Goal: Task Accomplishment & Management: Manage account settings

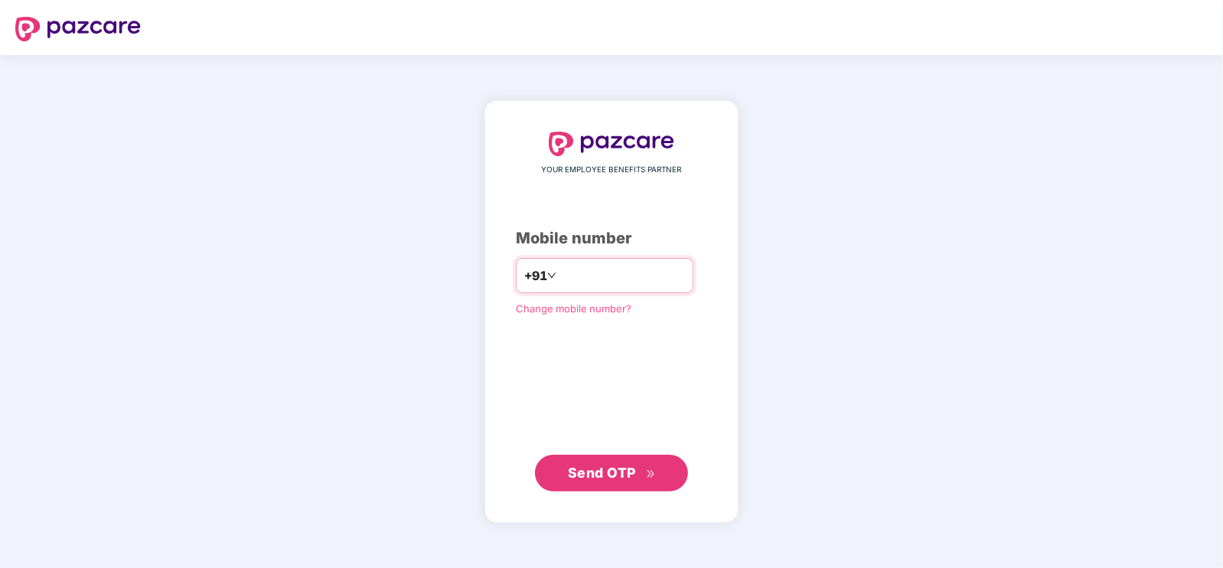
click at [597, 273] on input "number" at bounding box center [621, 275] width 125 height 24
type input "**********"
click at [651, 469] on icon "double-right" at bounding box center [651, 474] width 10 height 10
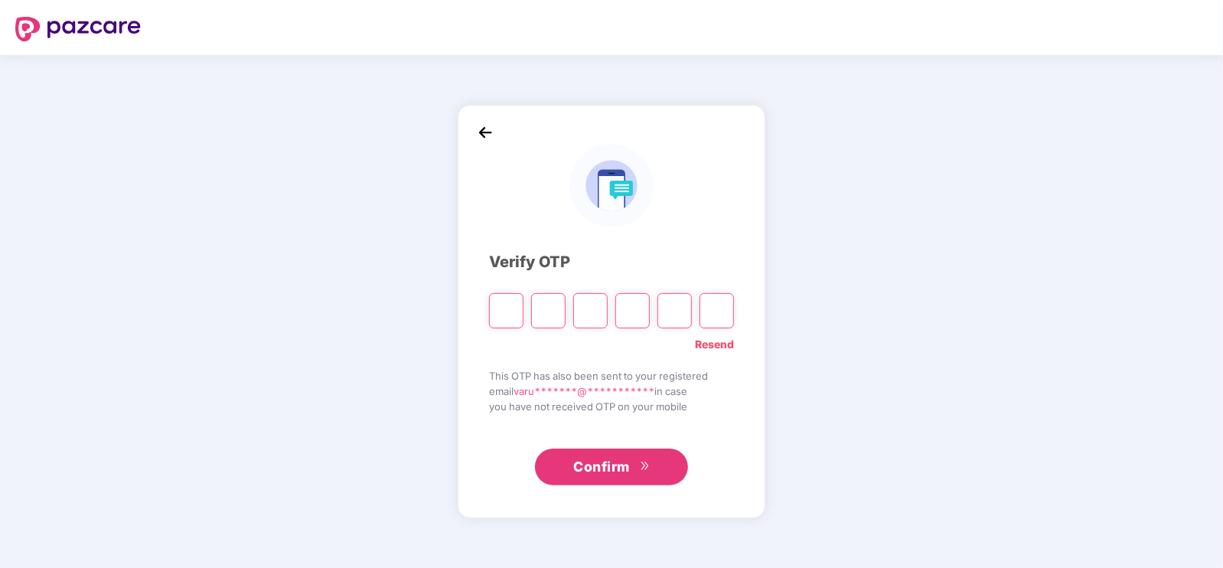
type input "*"
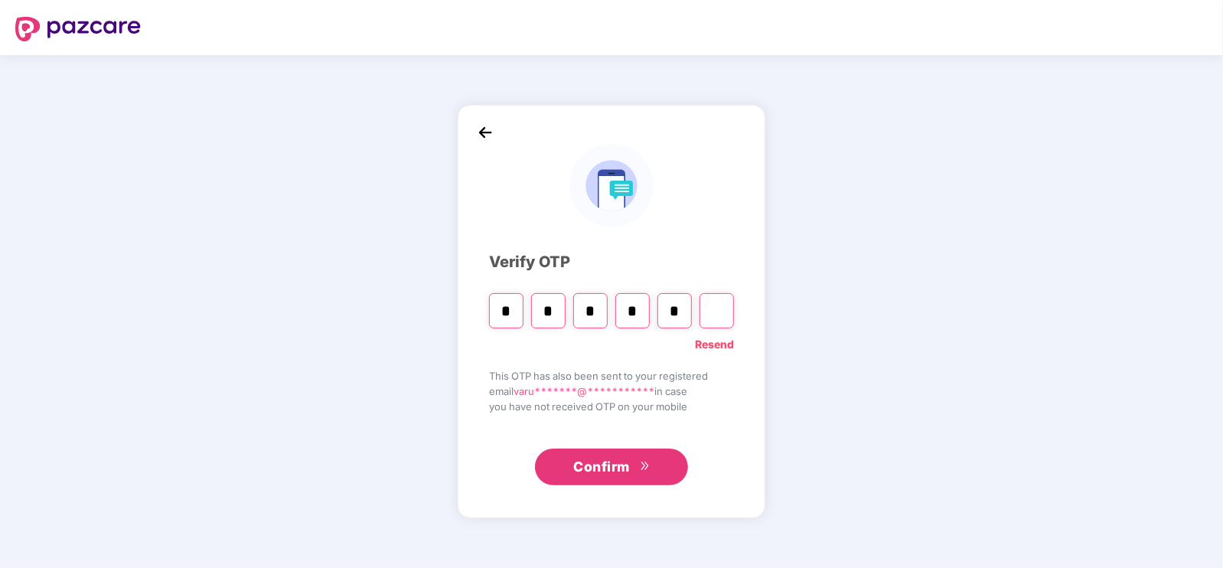
type input "*"
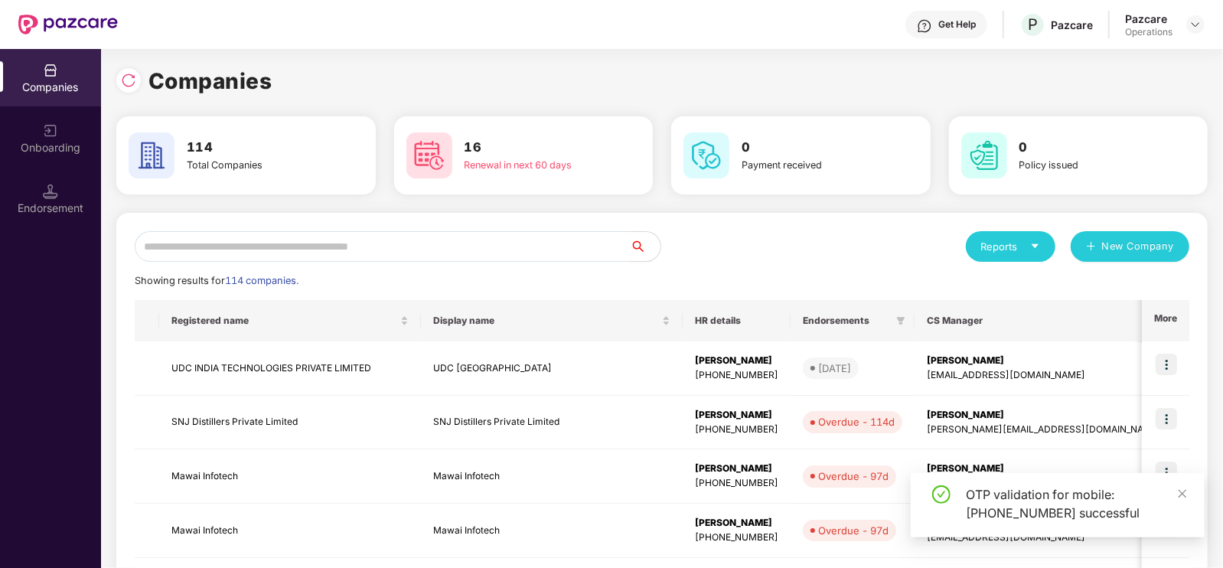
click at [428, 243] on input "text" at bounding box center [382, 246] width 495 height 31
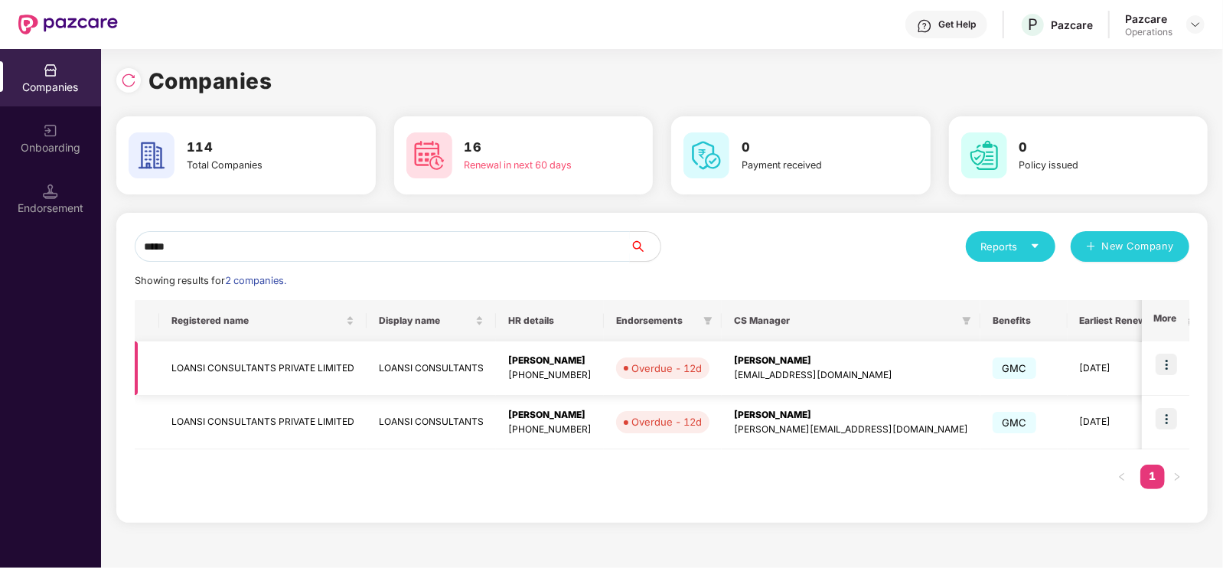
type input "*****"
click at [1172, 365] on img at bounding box center [1165, 363] width 21 height 21
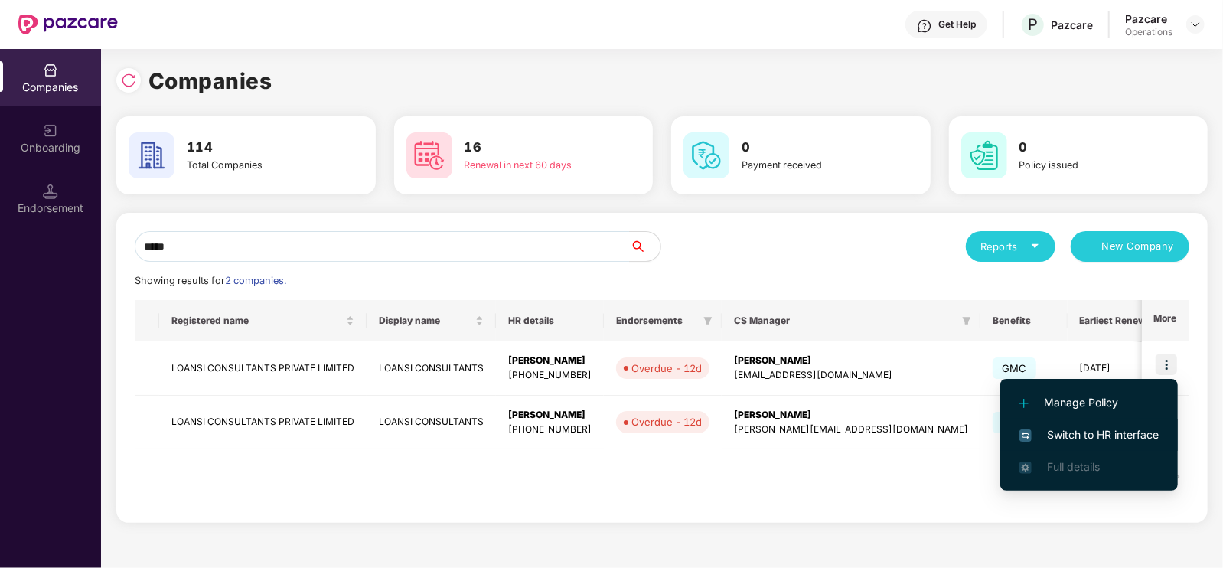
click at [1125, 428] on span "Switch to HR interface" at bounding box center [1088, 434] width 139 height 17
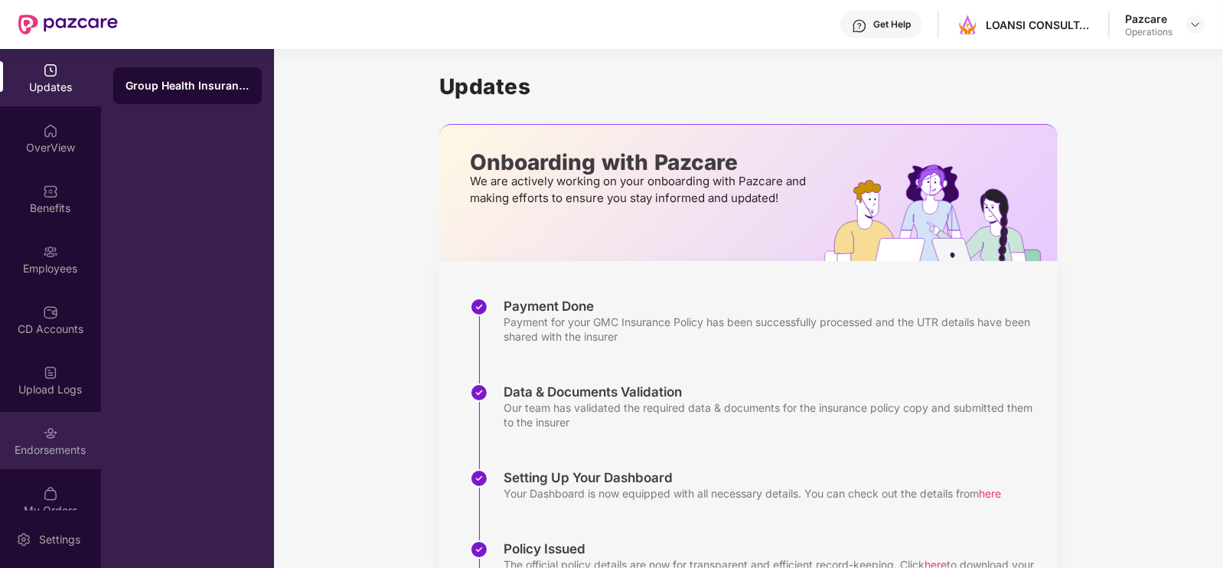
click at [78, 434] on div "Endorsements" at bounding box center [50, 440] width 101 height 57
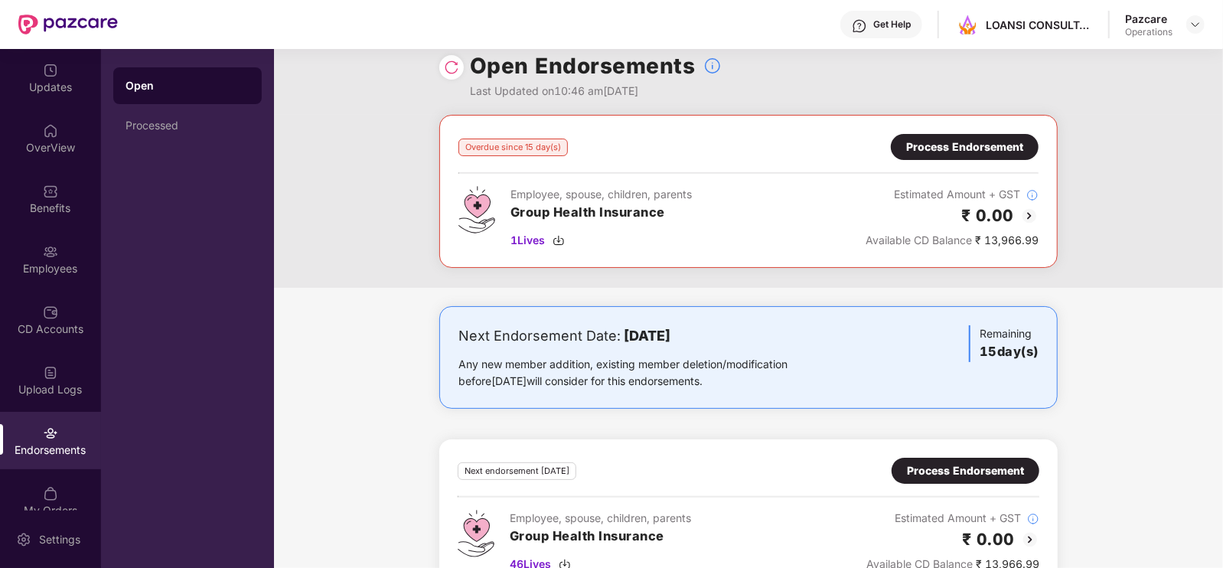
scroll to position [11, 0]
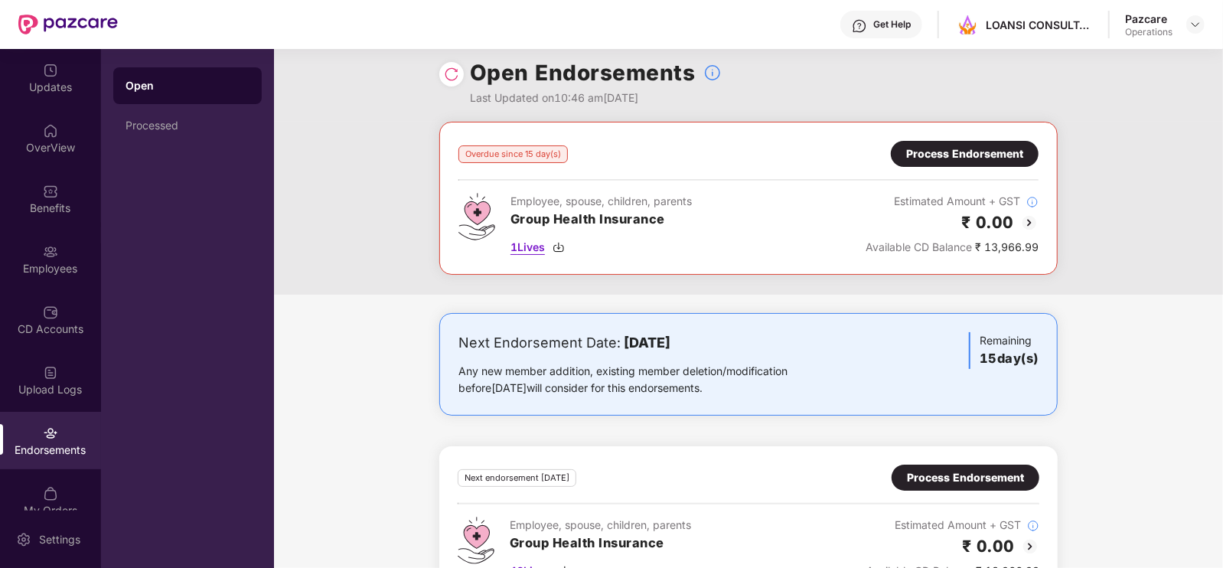
click at [524, 245] on span "1 Lives" at bounding box center [527, 247] width 34 height 17
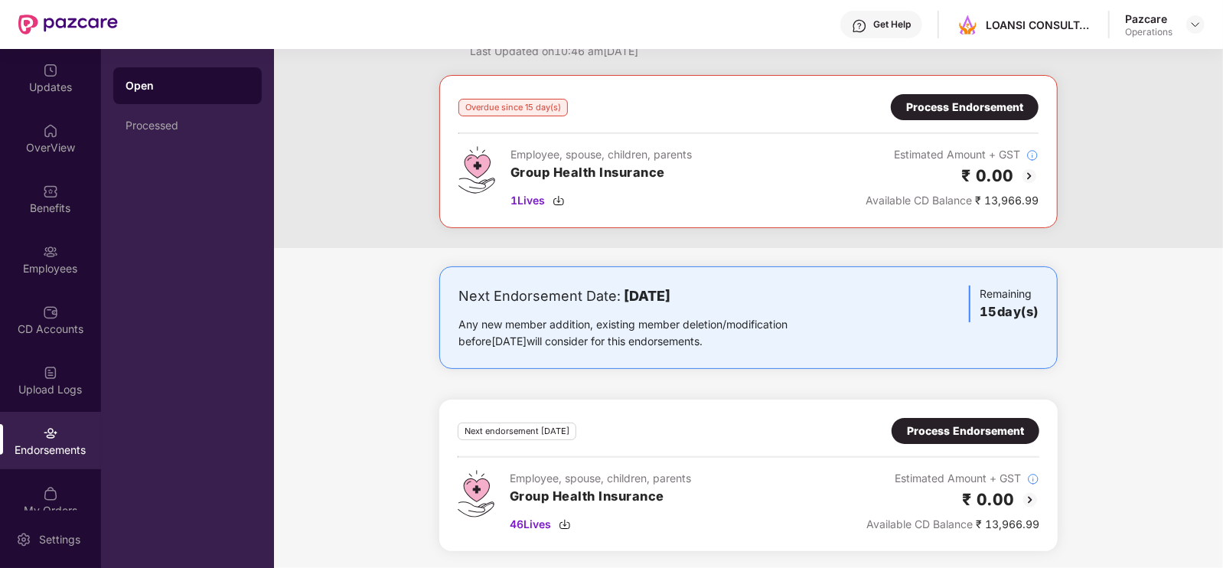
click at [985, 108] on div "Process Endorsement" at bounding box center [964, 107] width 117 height 17
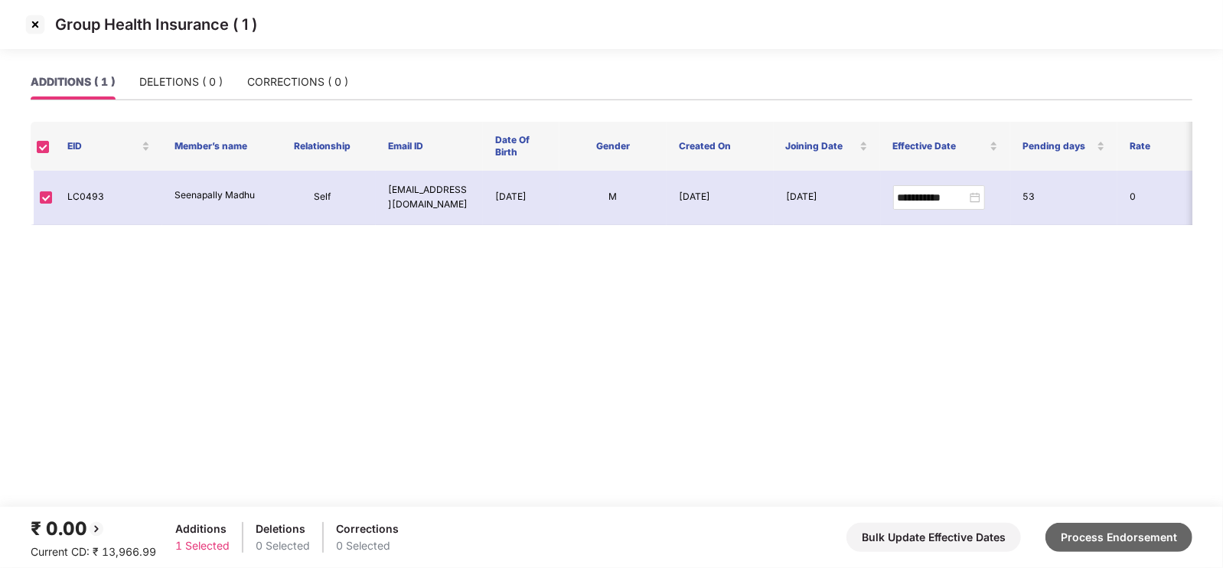
click at [1115, 542] on button "Process Endorsement" at bounding box center [1118, 537] width 147 height 29
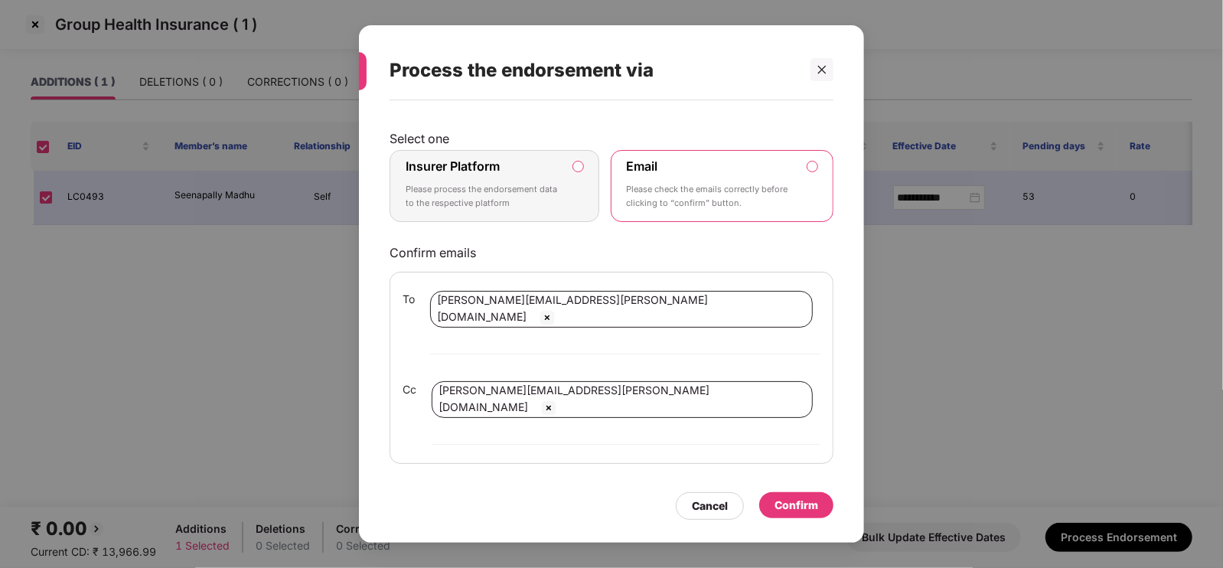
click at [585, 210] on label "Insurer Platform Please process the endorsement data to the respective platform" at bounding box center [494, 186] width 210 height 72
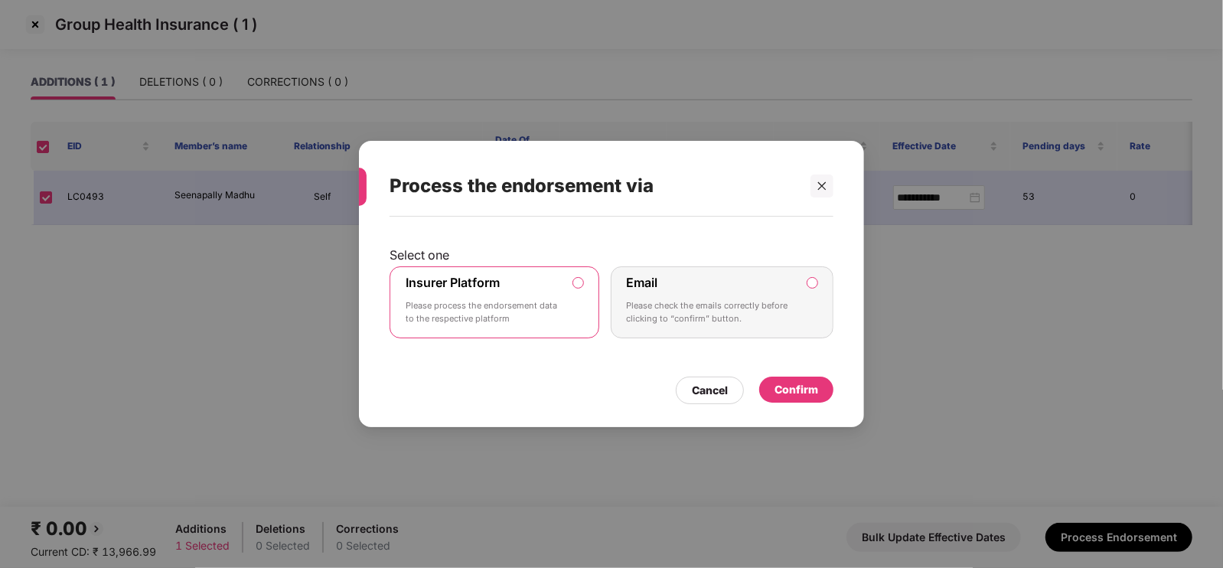
click at [796, 393] on div "Confirm" at bounding box center [796, 389] width 44 height 17
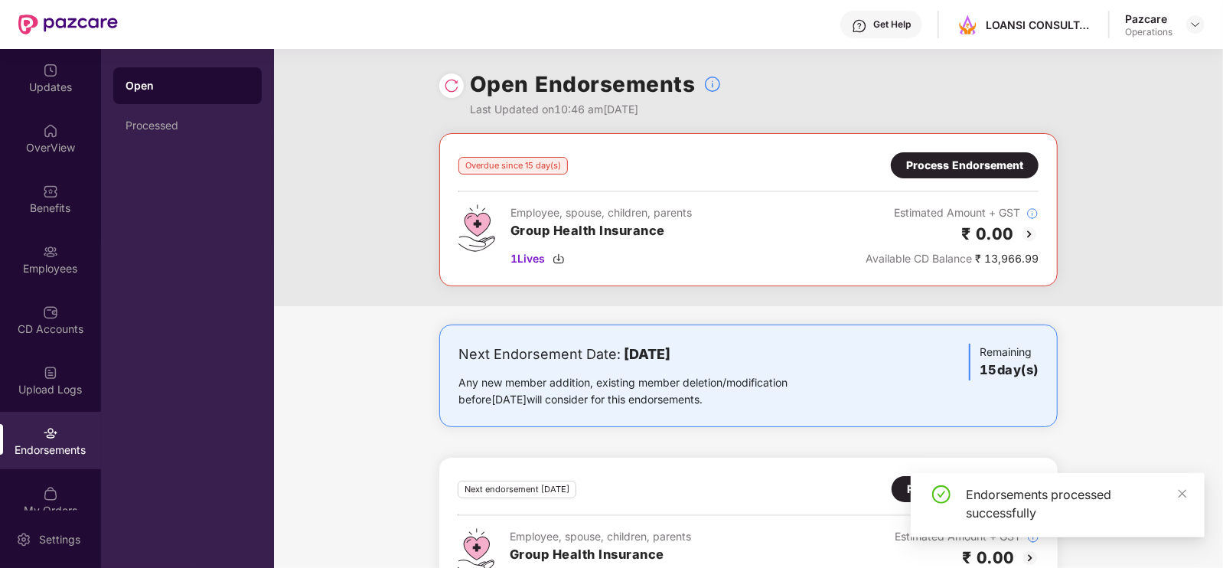
click at [451, 86] on img at bounding box center [451, 85] width 15 height 15
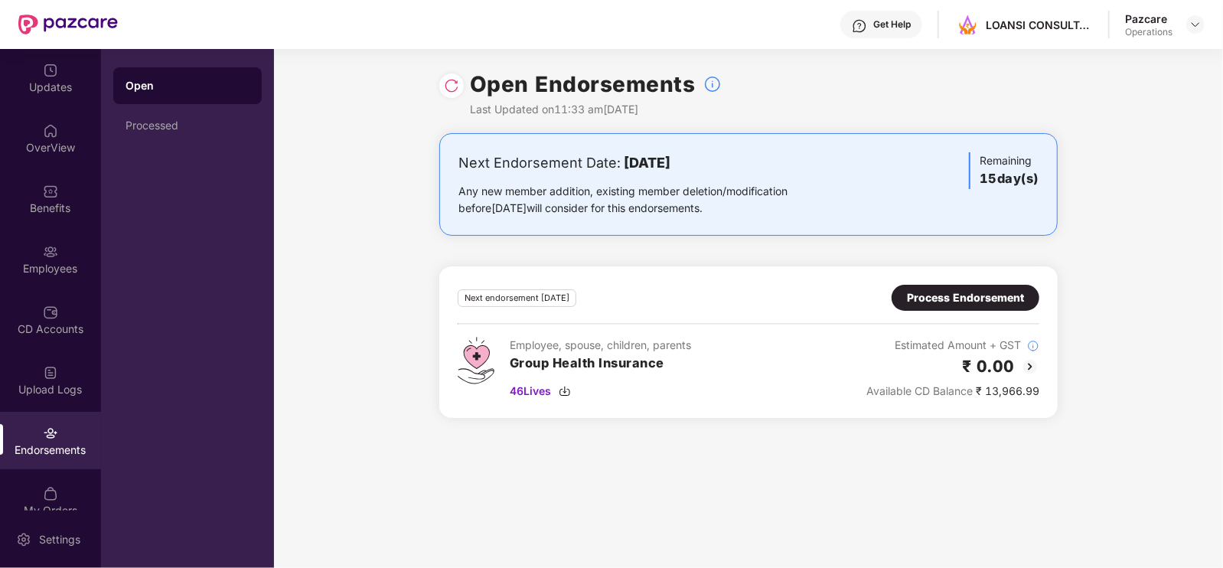
click at [1011, 295] on div "Process Endorsement" at bounding box center [965, 297] width 117 height 17
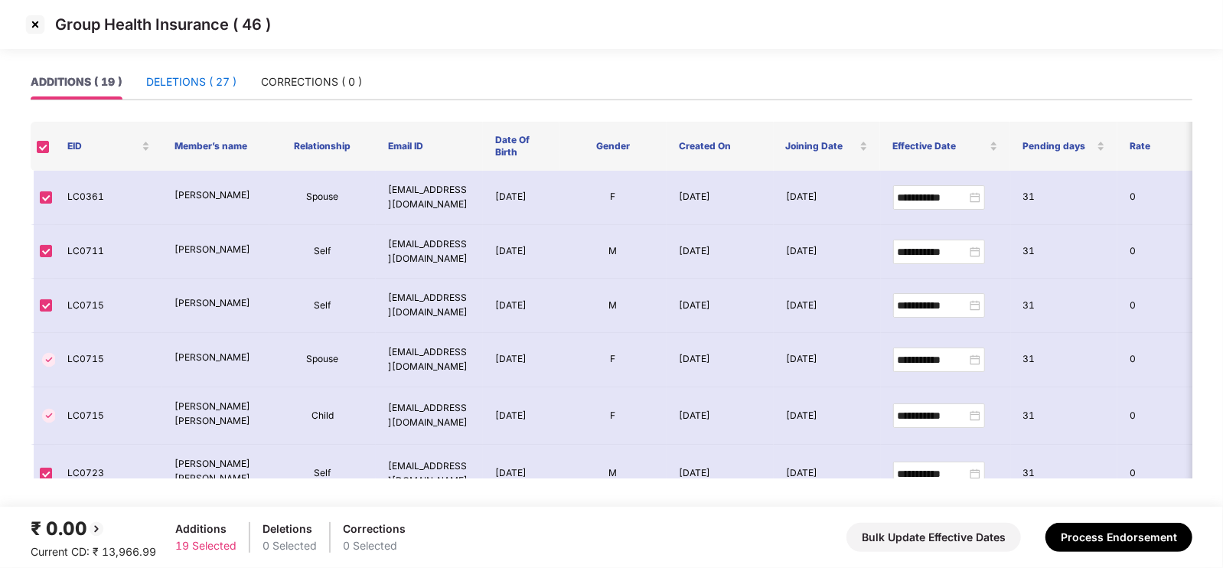
click at [207, 82] on div "DELETIONS ( 27 )" at bounding box center [191, 81] width 90 height 17
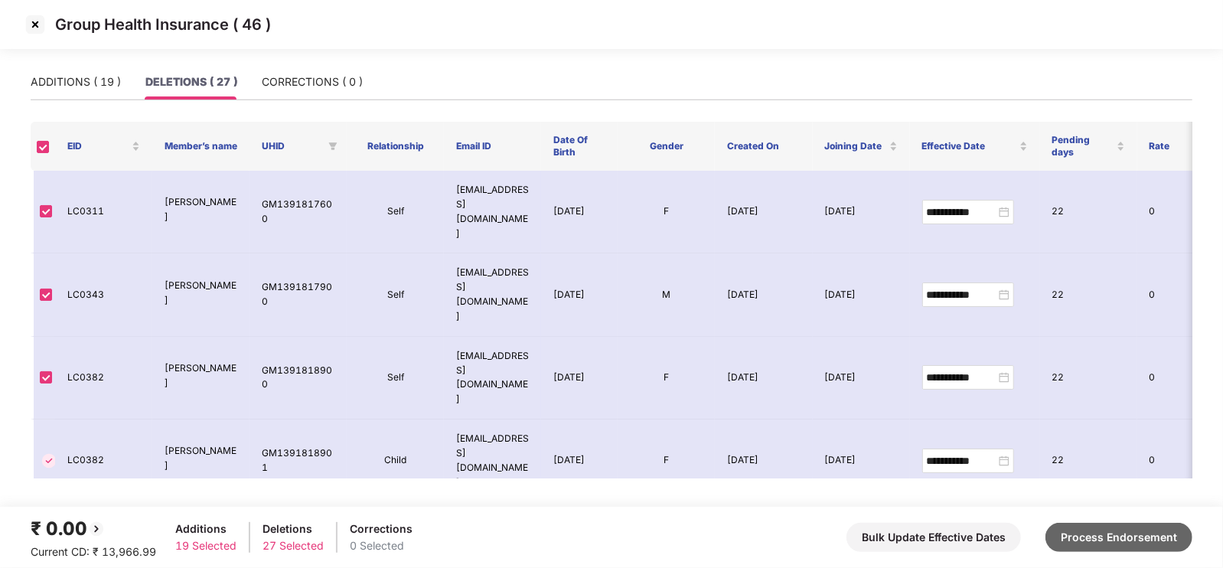
click at [1131, 535] on button "Process Endorsement" at bounding box center [1118, 537] width 147 height 29
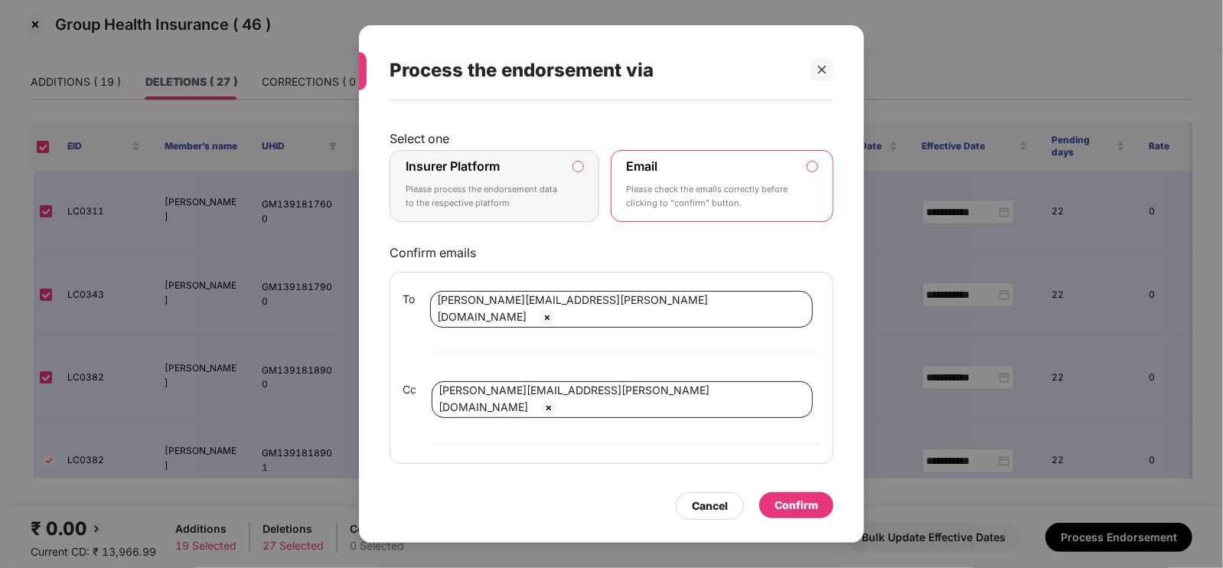
click at [529, 210] on p "Please process the endorsement data to the respective platform" at bounding box center [483, 196] width 156 height 27
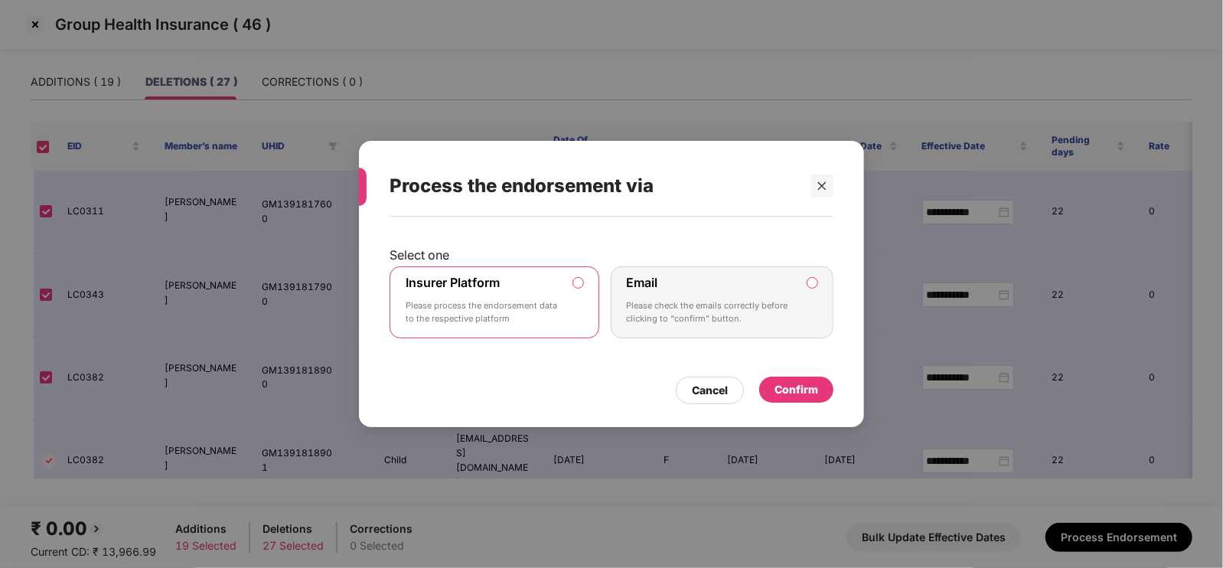
click at [804, 383] on div "Confirm" at bounding box center [796, 389] width 44 height 17
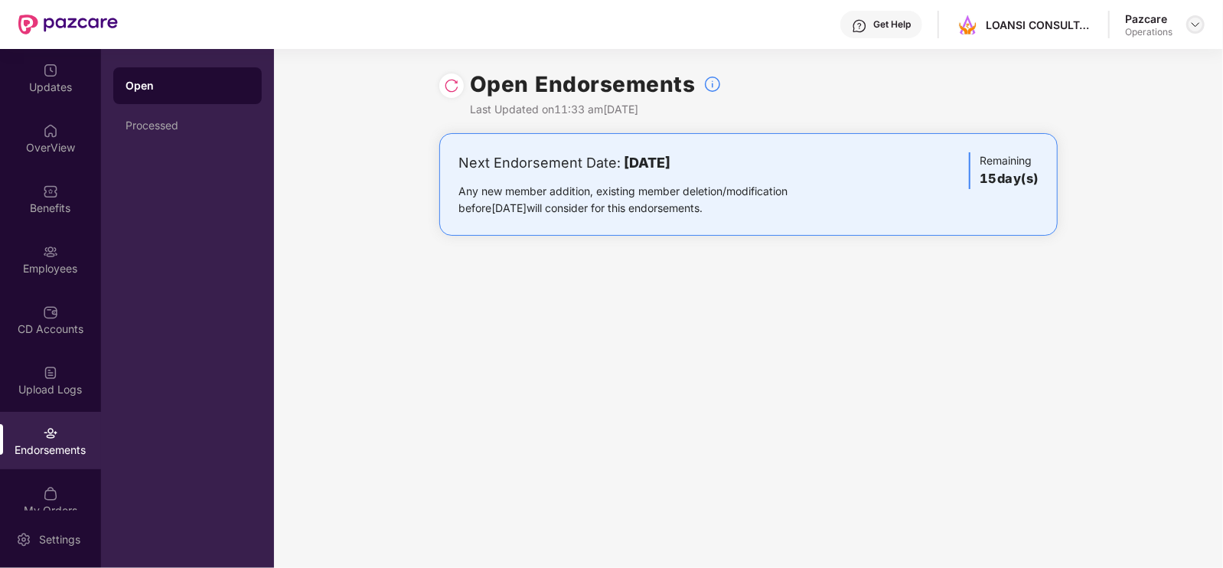
click at [1192, 28] on img at bounding box center [1195, 24] width 12 height 12
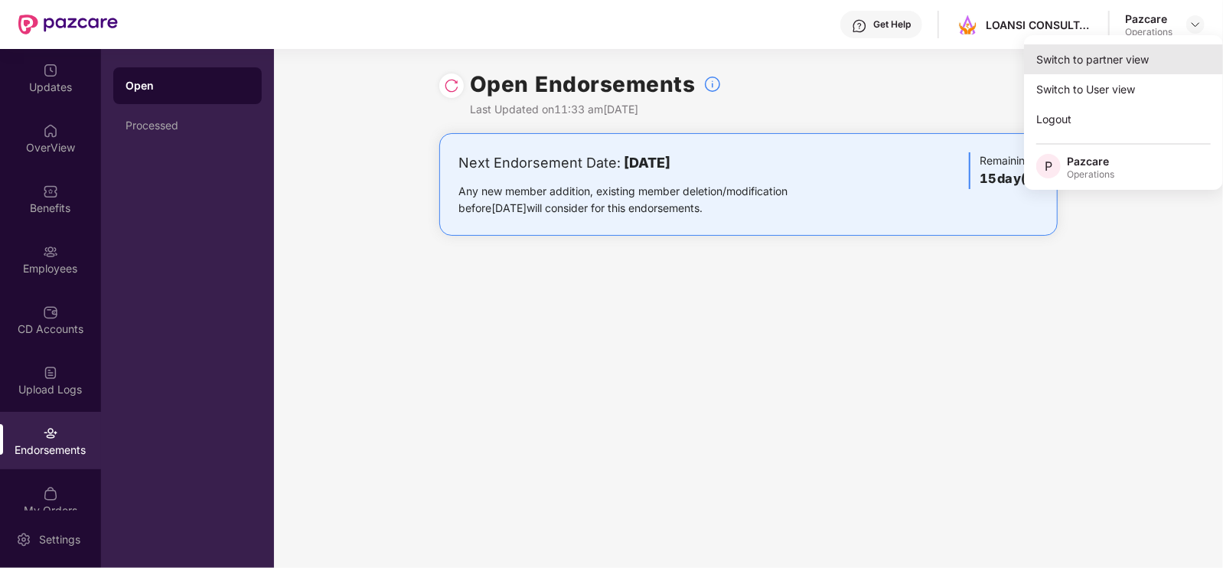
click at [1128, 57] on div "Switch to partner view" at bounding box center [1123, 59] width 199 height 30
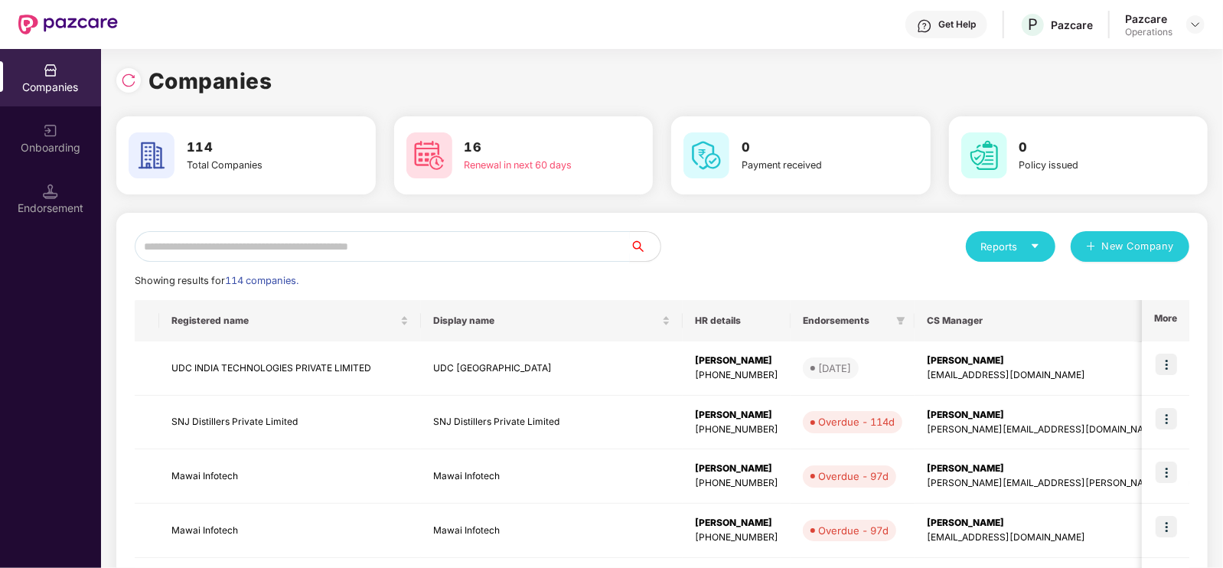
click at [444, 239] on input "text" at bounding box center [382, 246] width 495 height 31
paste input "**********"
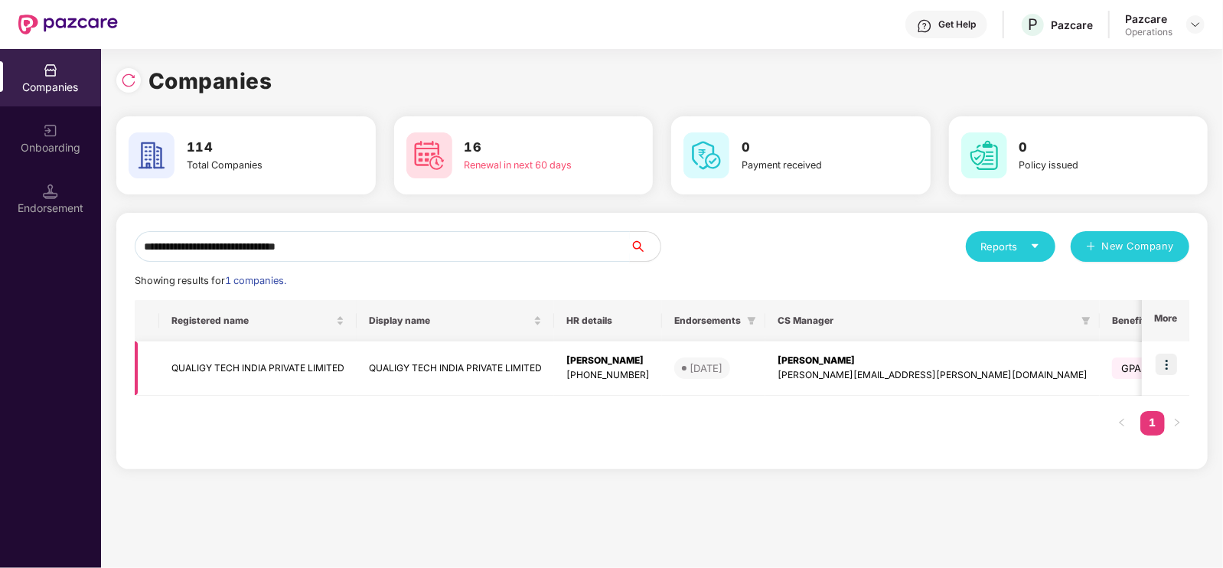
type input "**********"
click at [1166, 357] on img at bounding box center [1165, 363] width 21 height 21
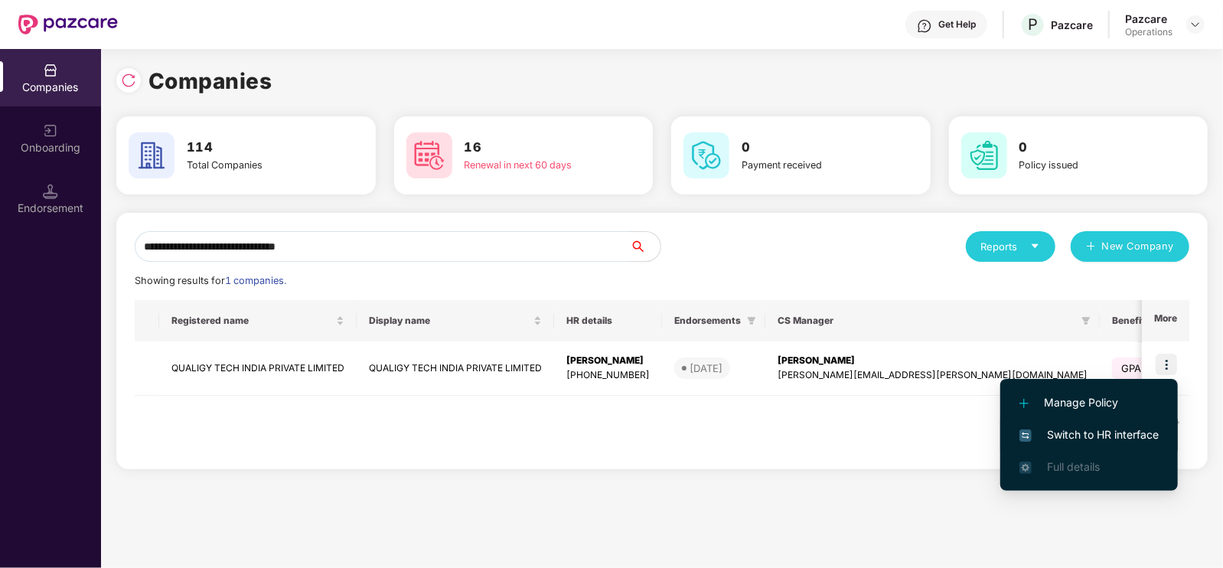
click at [1092, 428] on span "Switch to HR interface" at bounding box center [1088, 434] width 139 height 17
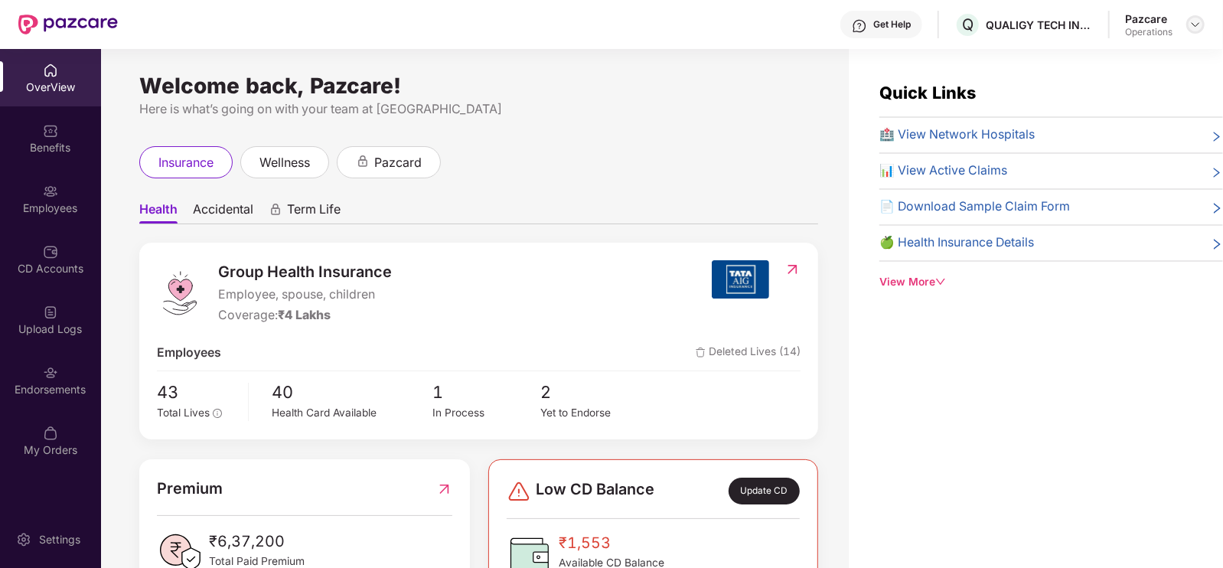
click at [1197, 28] on img at bounding box center [1195, 24] width 12 height 12
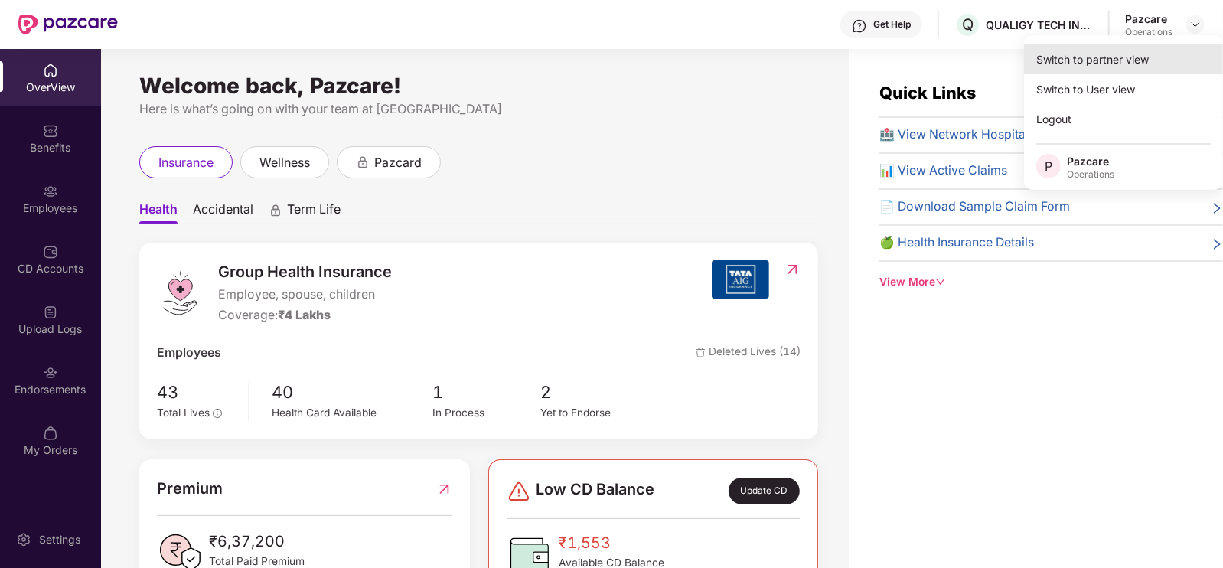
click at [1136, 59] on div "Switch to partner view" at bounding box center [1123, 59] width 199 height 30
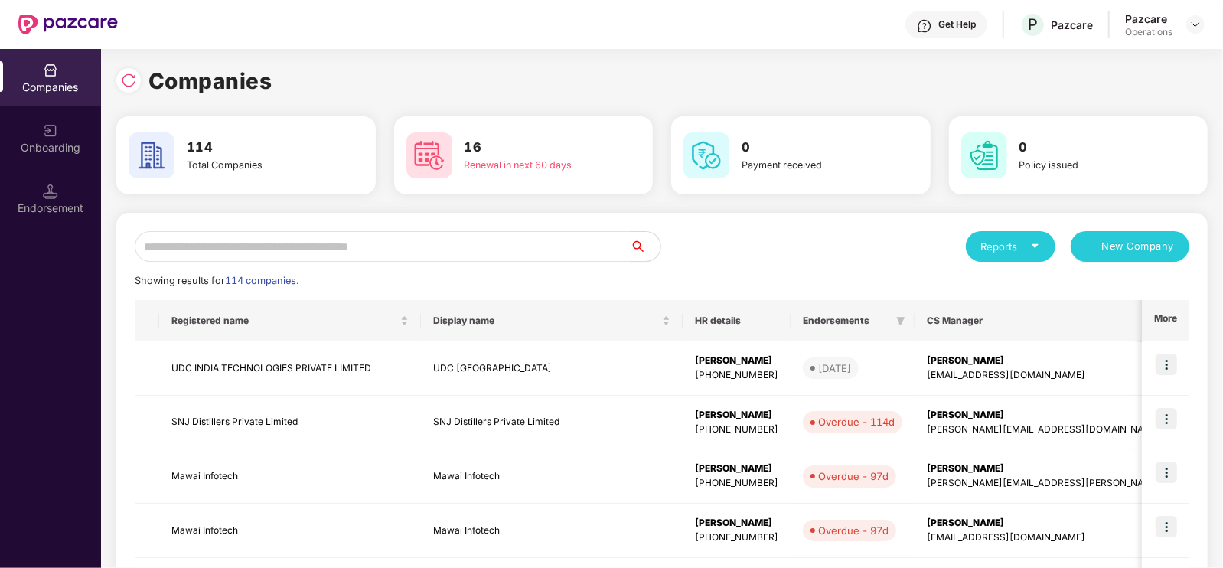
click at [440, 246] on input "text" at bounding box center [382, 246] width 495 height 31
paste input "**********"
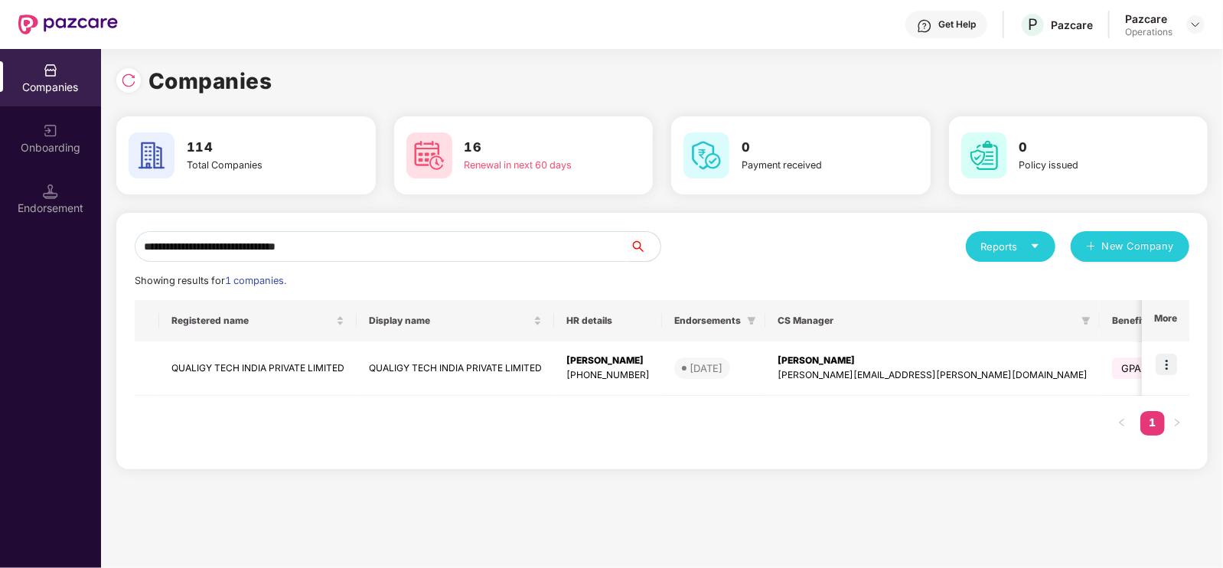
type input "**********"
click at [1167, 366] on img at bounding box center [1165, 363] width 21 height 21
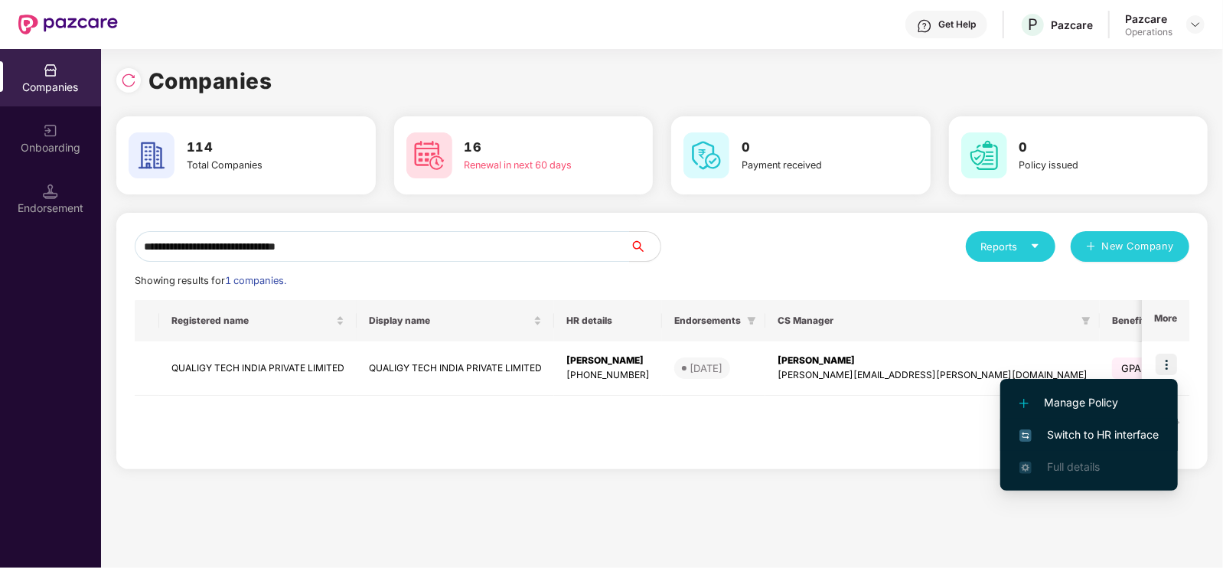
click at [1122, 429] on span "Switch to HR interface" at bounding box center [1088, 434] width 139 height 17
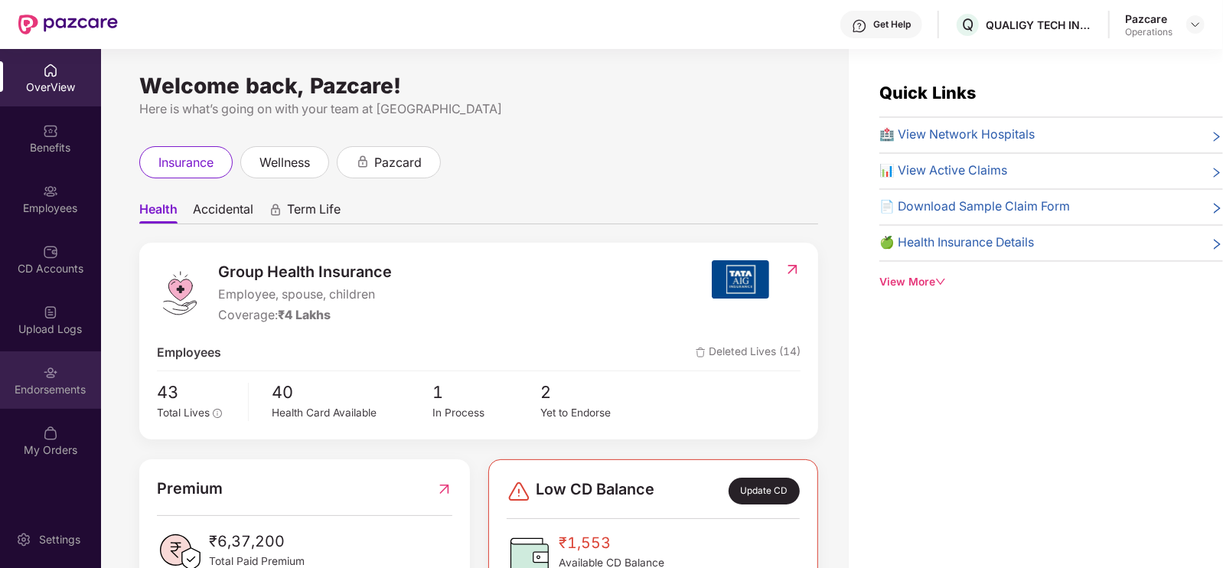
click at [63, 360] on div "Endorsements" at bounding box center [50, 379] width 101 height 57
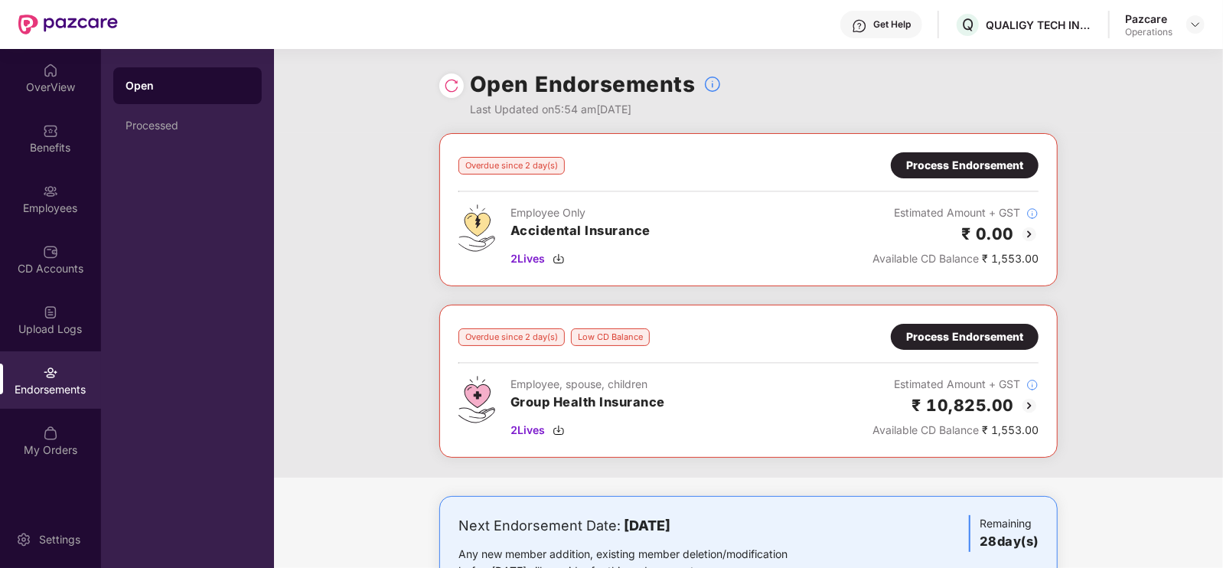
click at [936, 341] on div "Process Endorsement" at bounding box center [964, 336] width 117 height 17
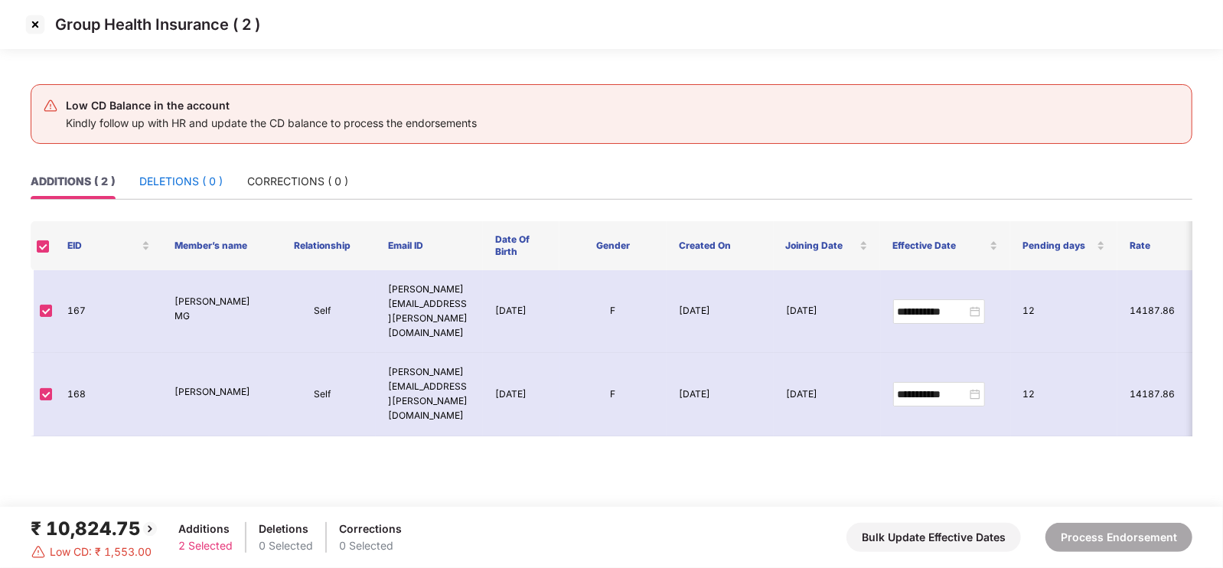
click at [187, 181] on div "DELETIONS ( 0 )" at bounding box center [180, 181] width 83 height 17
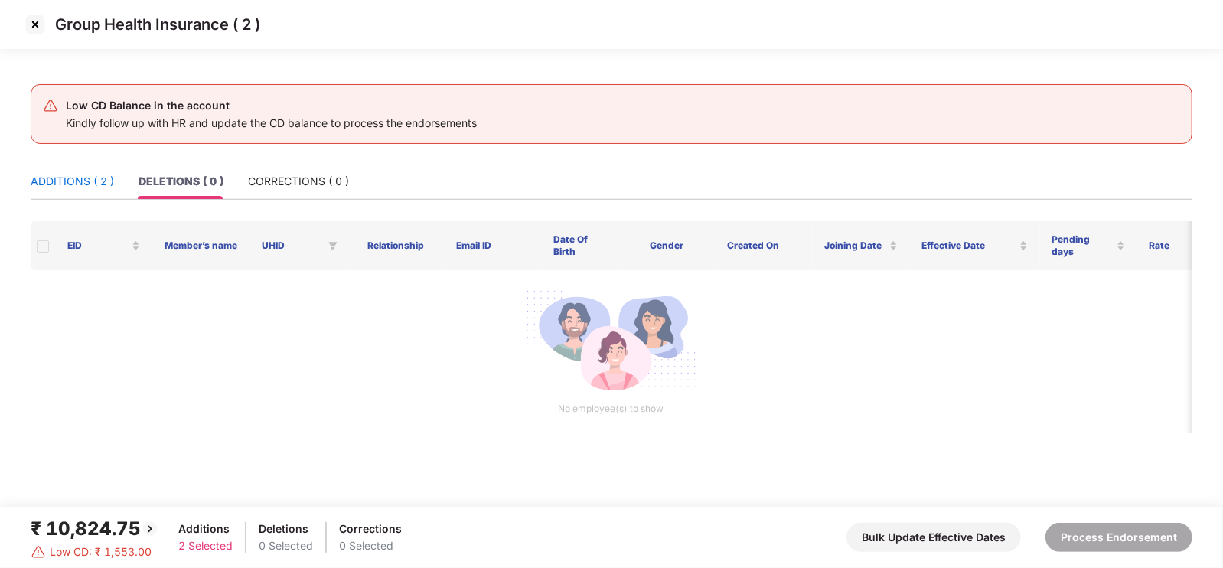
click at [93, 174] on div "ADDITIONS ( 2 )" at bounding box center [72, 181] width 83 height 17
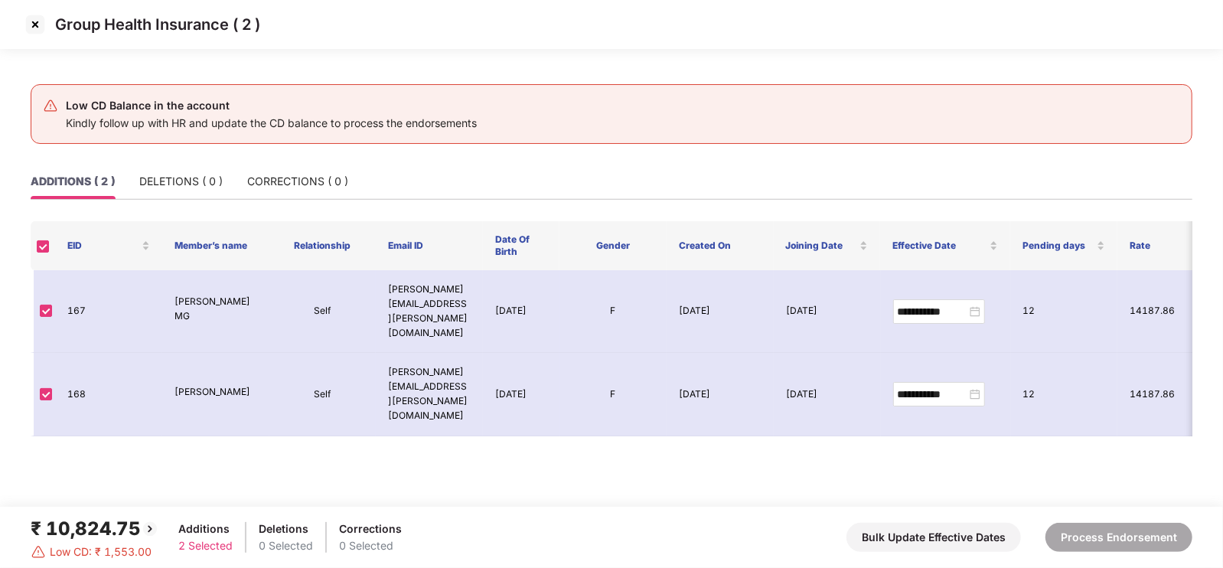
click at [35, 24] on img at bounding box center [35, 24] width 24 height 24
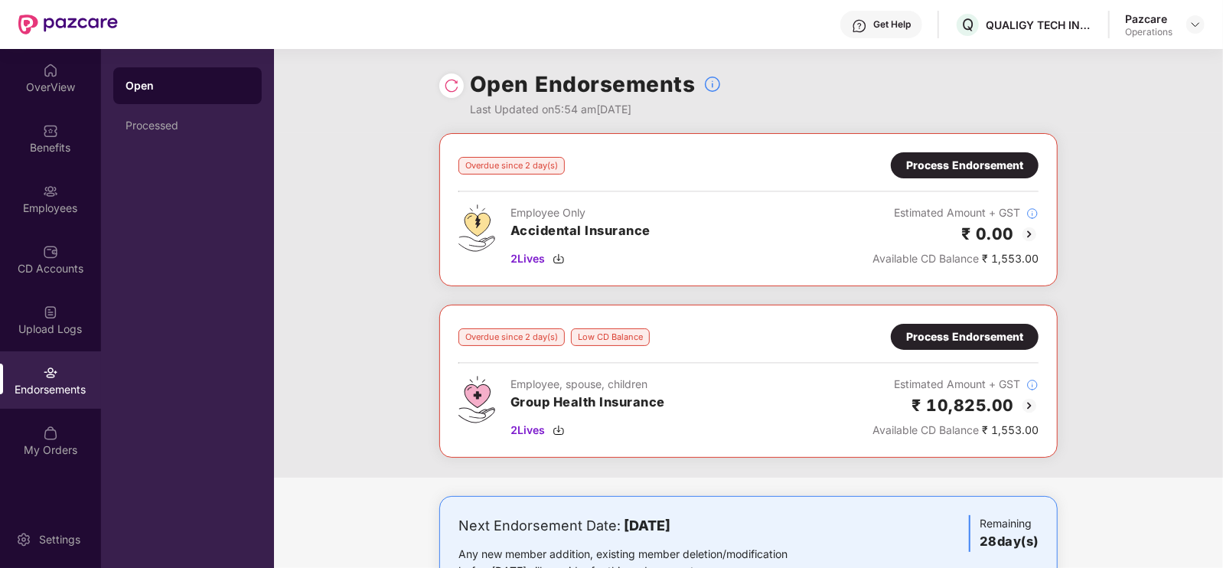
click at [956, 335] on div "Process Endorsement" at bounding box center [964, 336] width 117 height 17
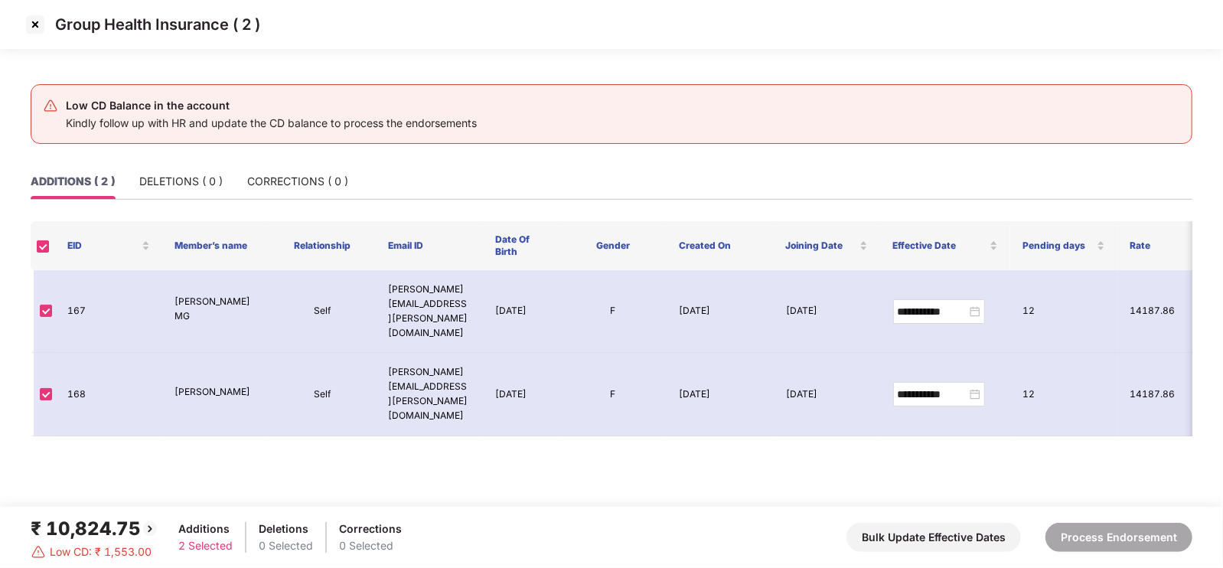
click at [34, 25] on img at bounding box center [35, 24] width 24 height 24
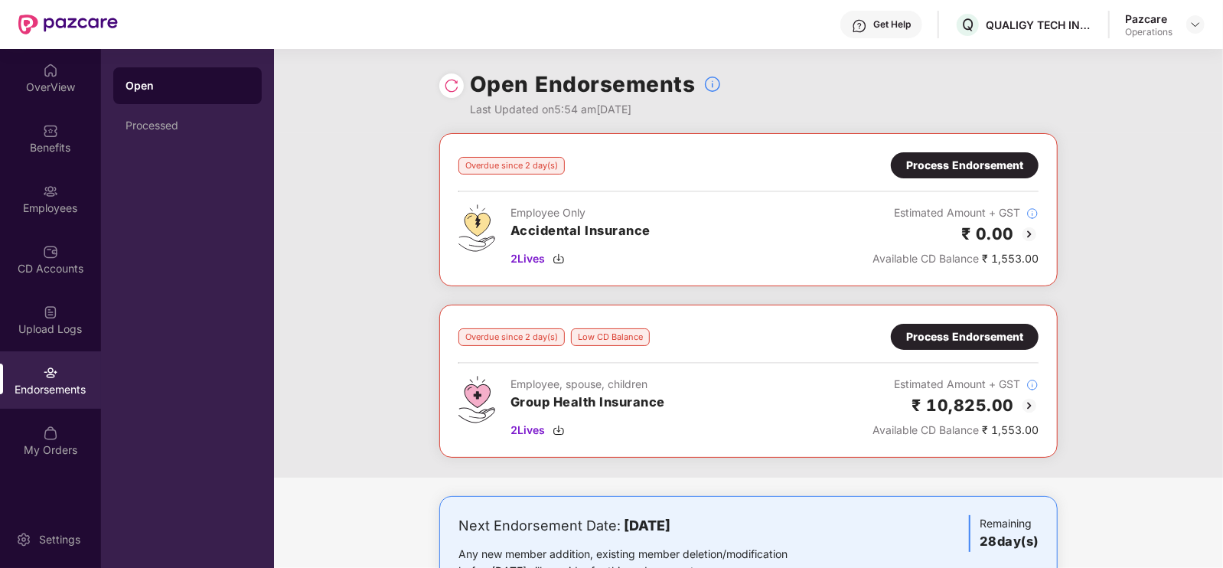
click at [998, 163] on div "Process Endorsement" at bounding box center [964, 165] width 117 height 17
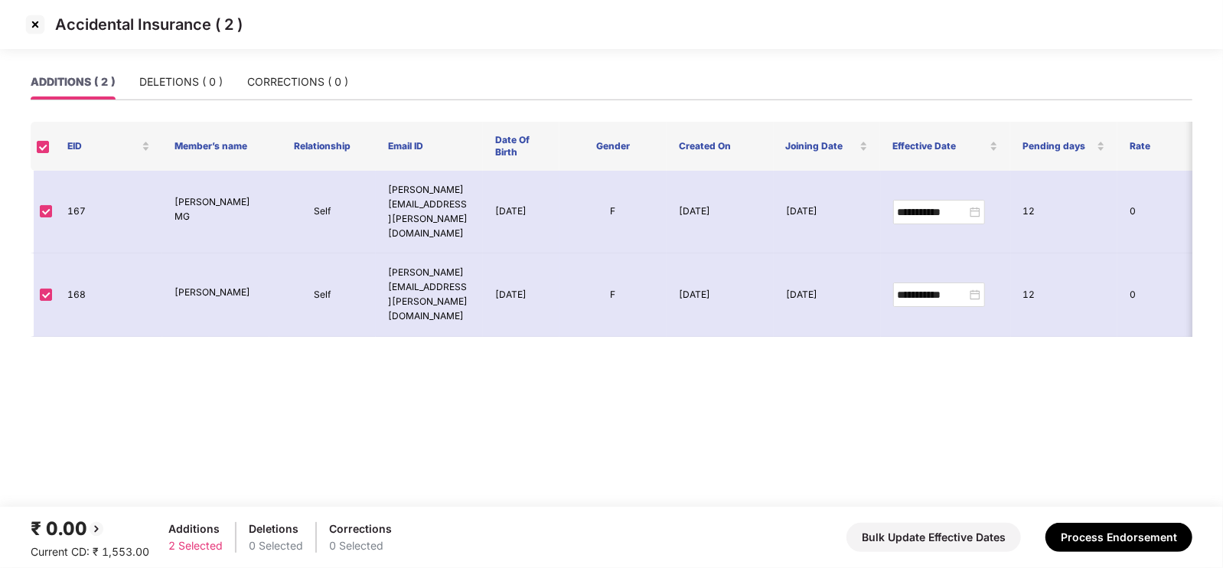
click at [37, 28] on img at bounding box center [35, 24] width 24 height 24
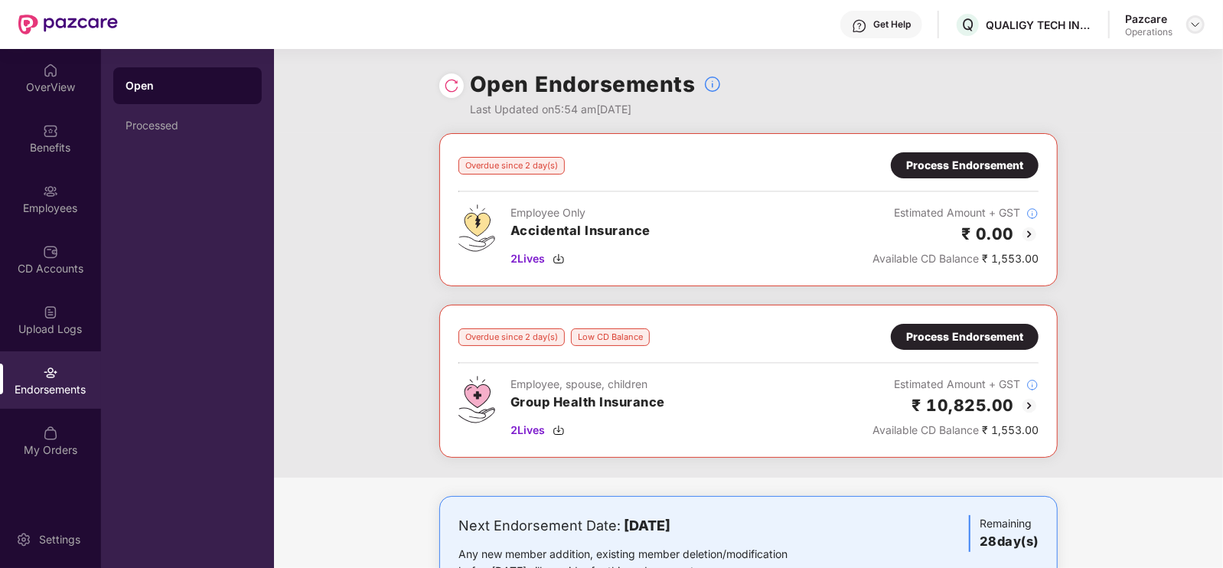
click at [1193, 24] on img at bounding box center [1195, 24] width 12 height 12
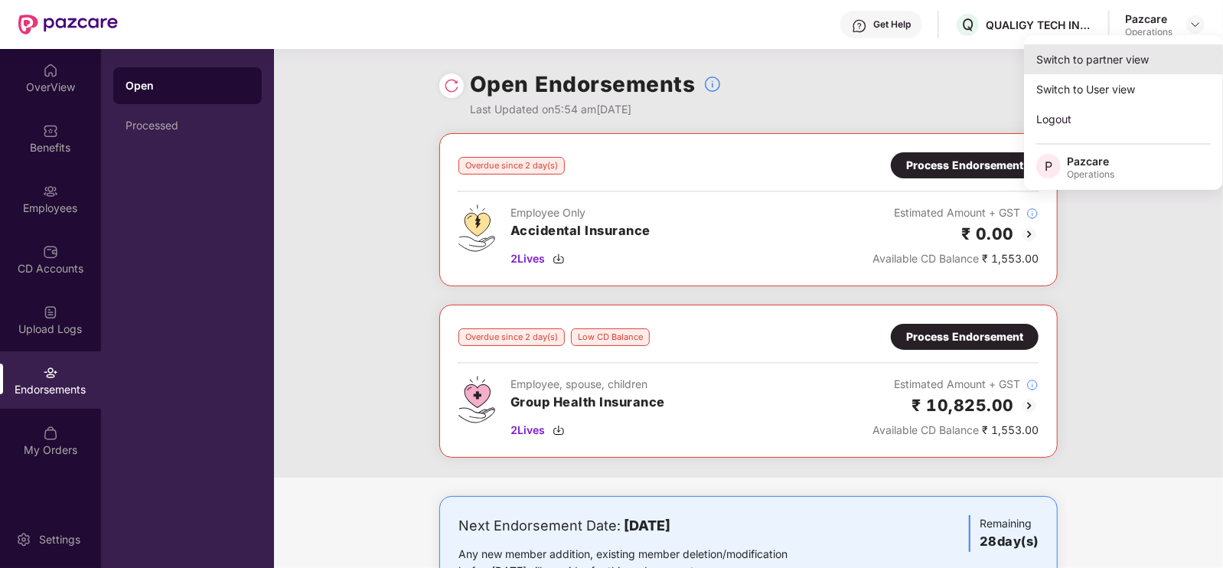
click at [1067, 69] on div "Switch to partner view" at bounding box center [1123, 59] width 199 height 30
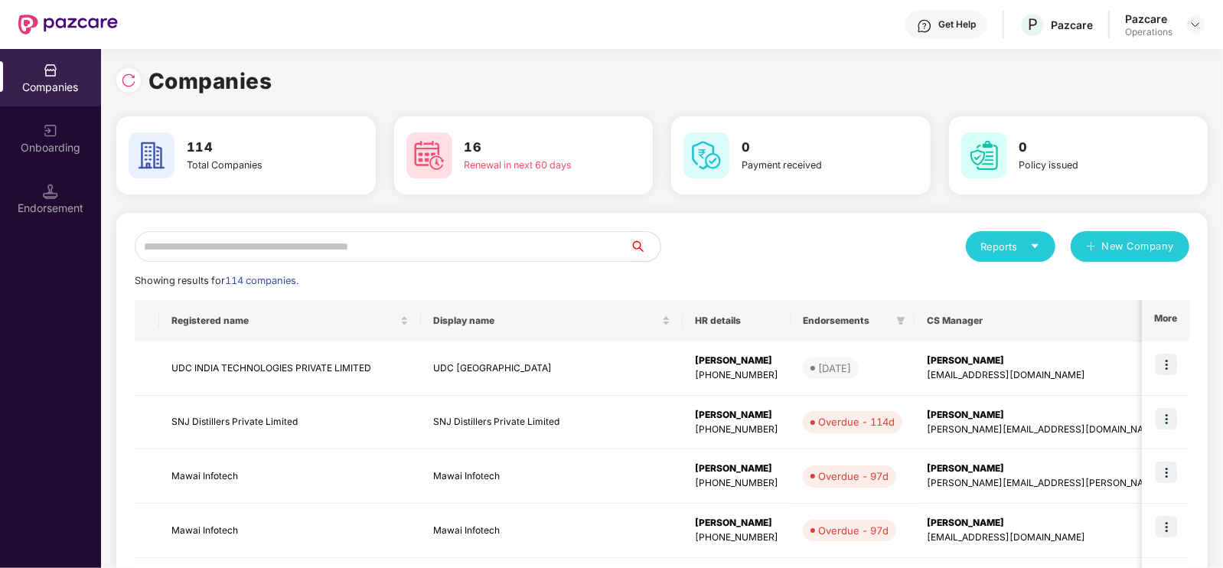
click at [236, 248] on input "text" at bounding box center [382, 246] width 495 height 31
paste input "**********"
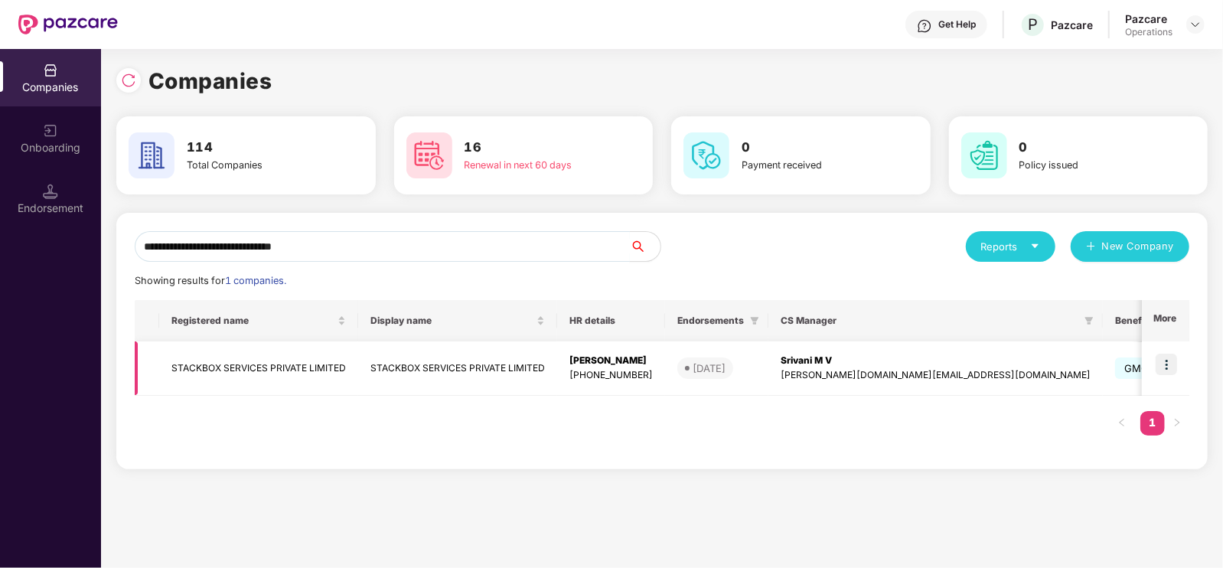
type input "**********"
click at [1179, 369] on td at bounding box center [1164, 368] width 47 height 54
click at [1159, 369] on img at bounding box center [1165, 363] width 21 height 21
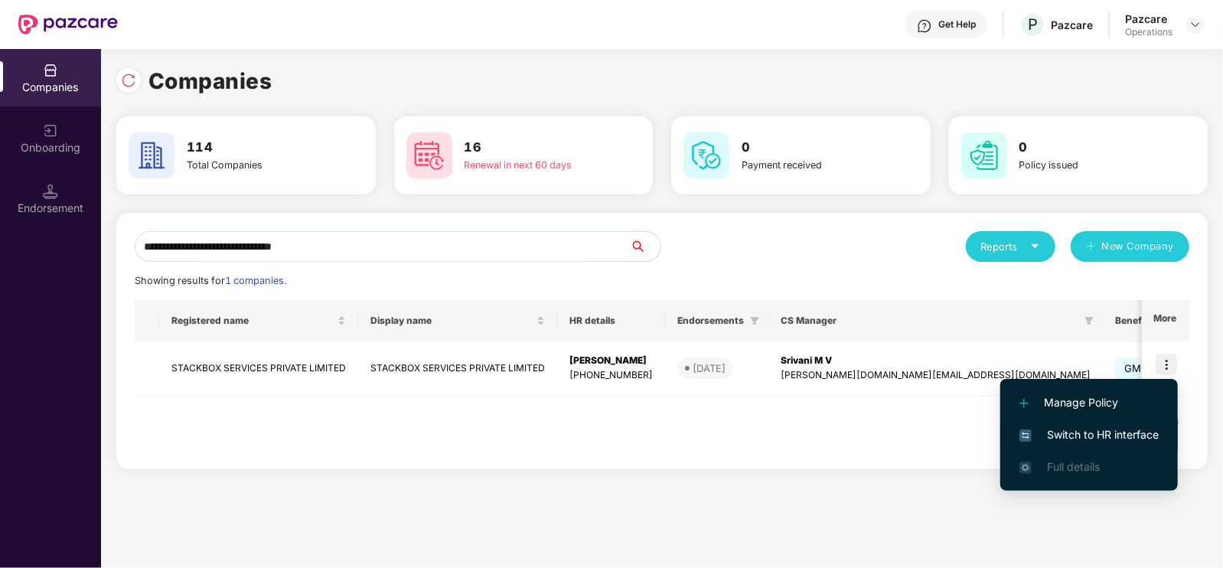
click at [1047, 430] on span "Switch to HR interface" at bounding box center [1088, 434] width 139 height 17
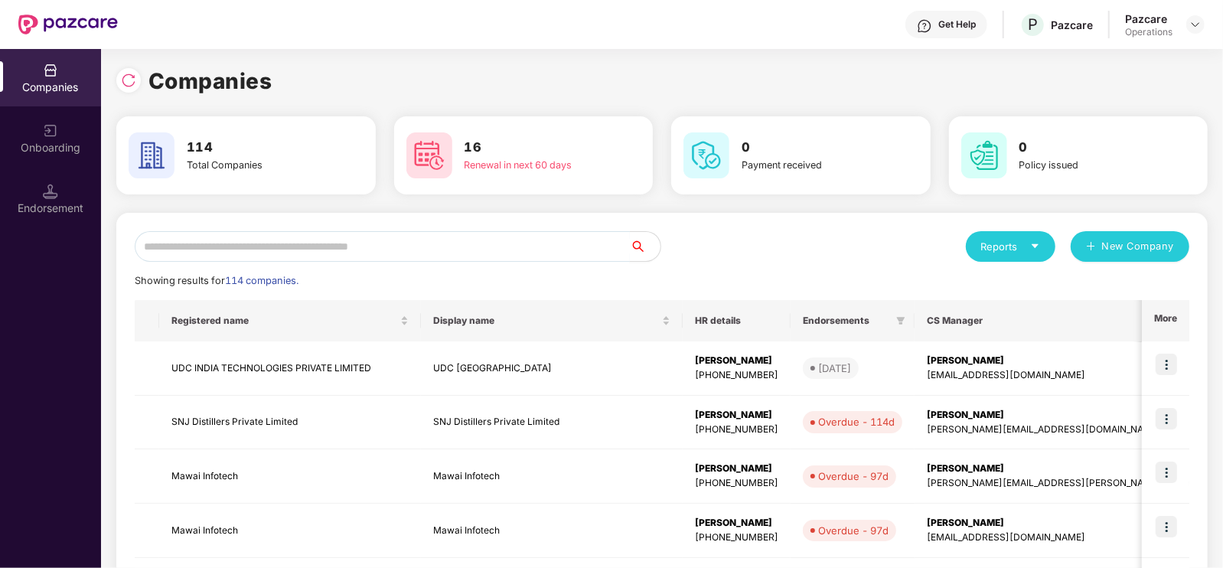
click at [302, 247] on input "text" at bounding box center [382, 246] width 495 height 31
paste input "**********"
type input "**********"
click at [294, 249] on input "text" at bounding box center [382, 246] width 495 height 31
paste input "**********"
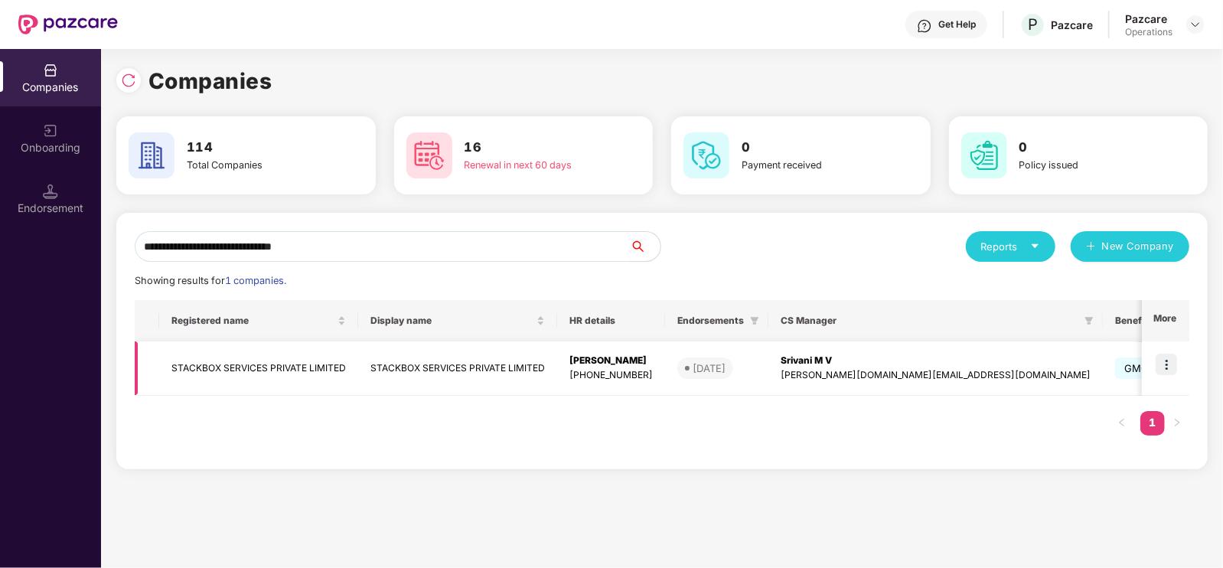
type input "**********"
click at [1167, 374] on img at bounding box center [1165, 363] width 21 height 21
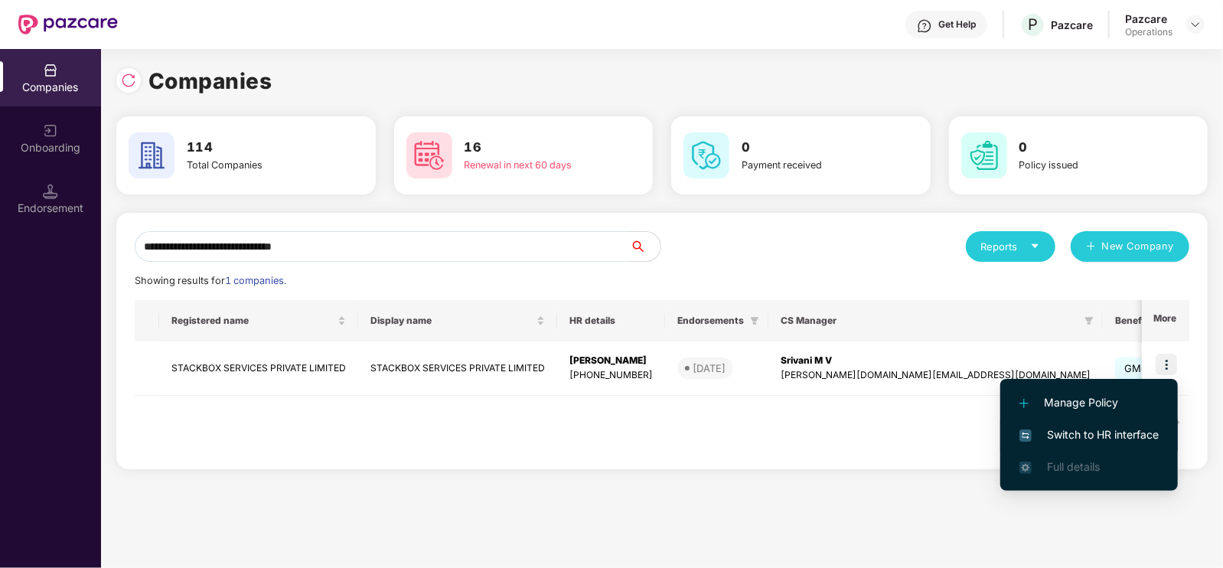
click at [1110, 430] on span "Switch to HR interface" at bounding box center [1088, 434] width 139 height 17
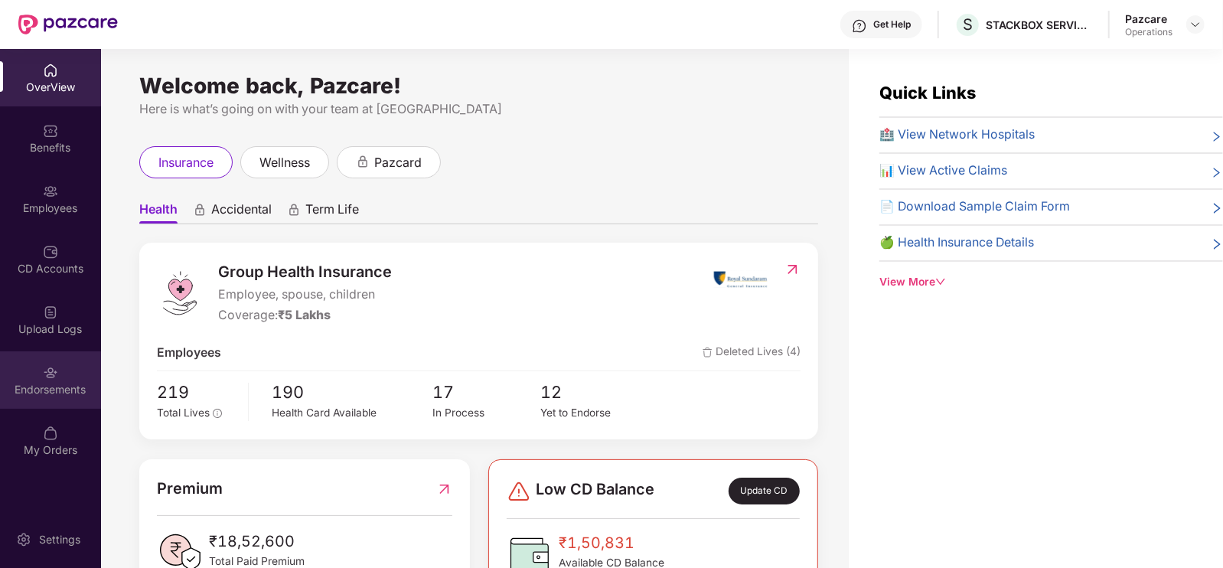
click at [65, 382] on div "Endorsements" at bounding box center [50, 389] width 101 height 15
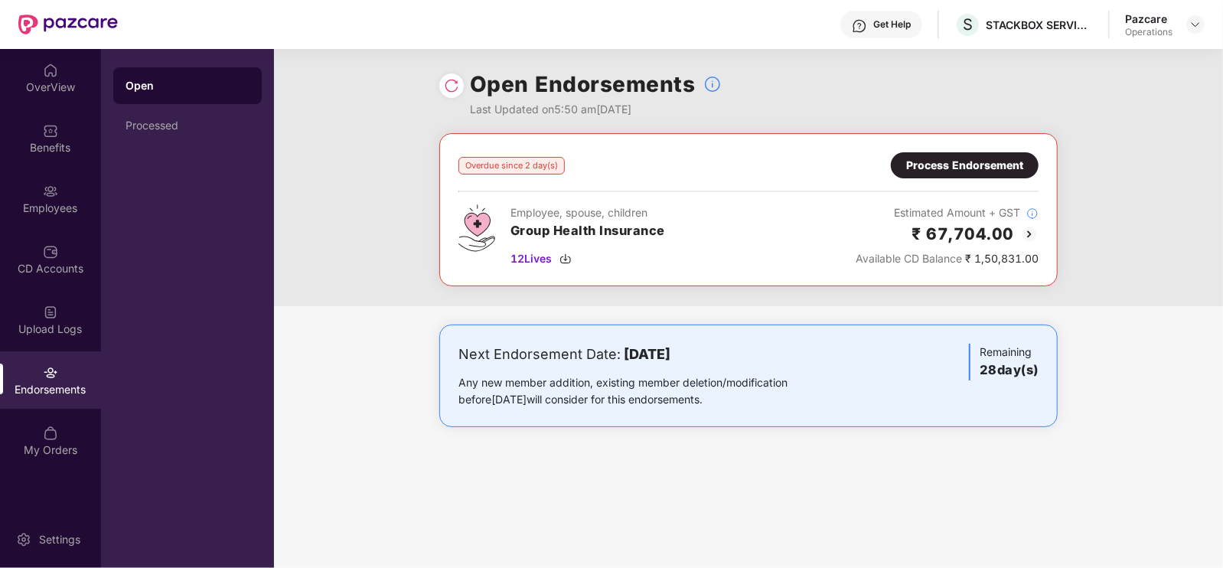
click at [997, 166] on div "Process Endorsement" at bounding box center [964, 165] width 117 height 17
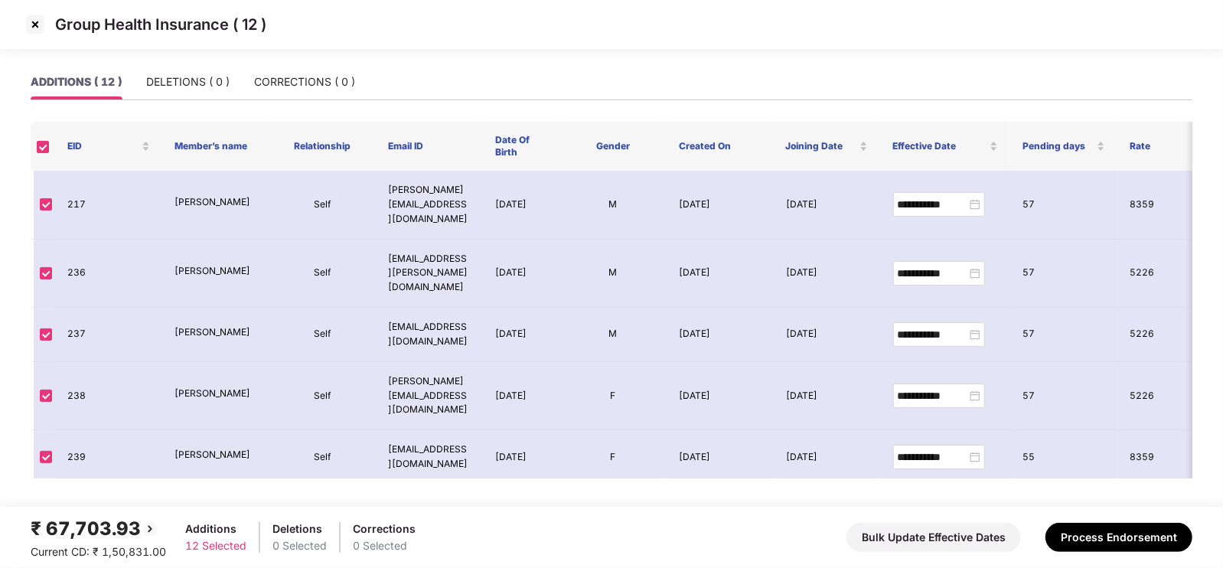
click at [38, 30] on img at bounding box center [35, 24] width 24 height 24
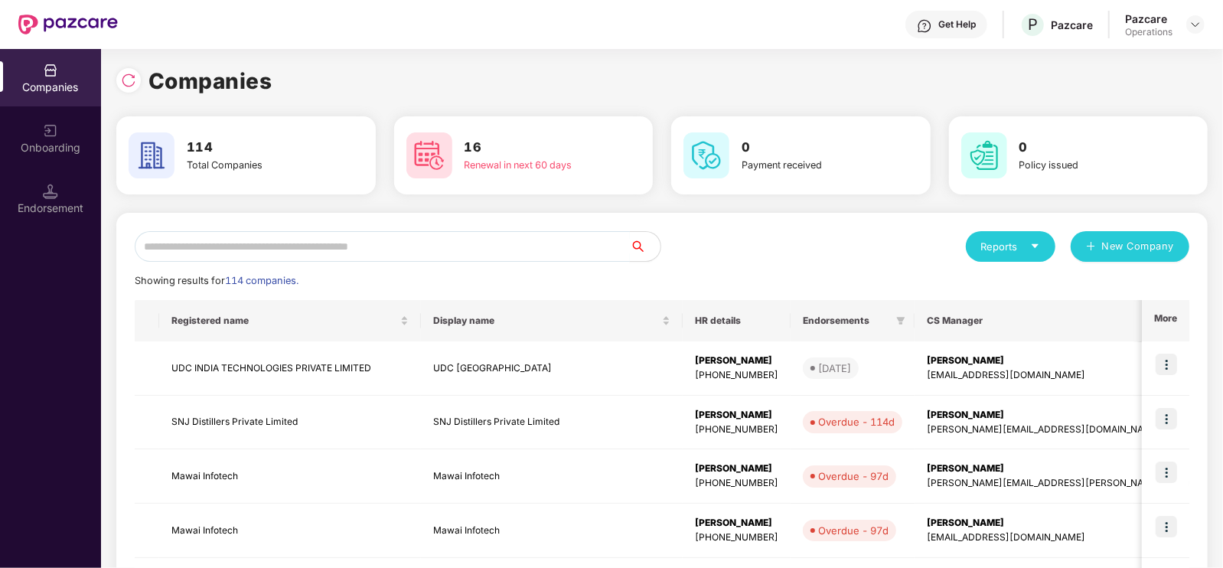
click at [279, 256] on input "text" at bounding box center [382, 246] width 495 height 31
paste input "**********"
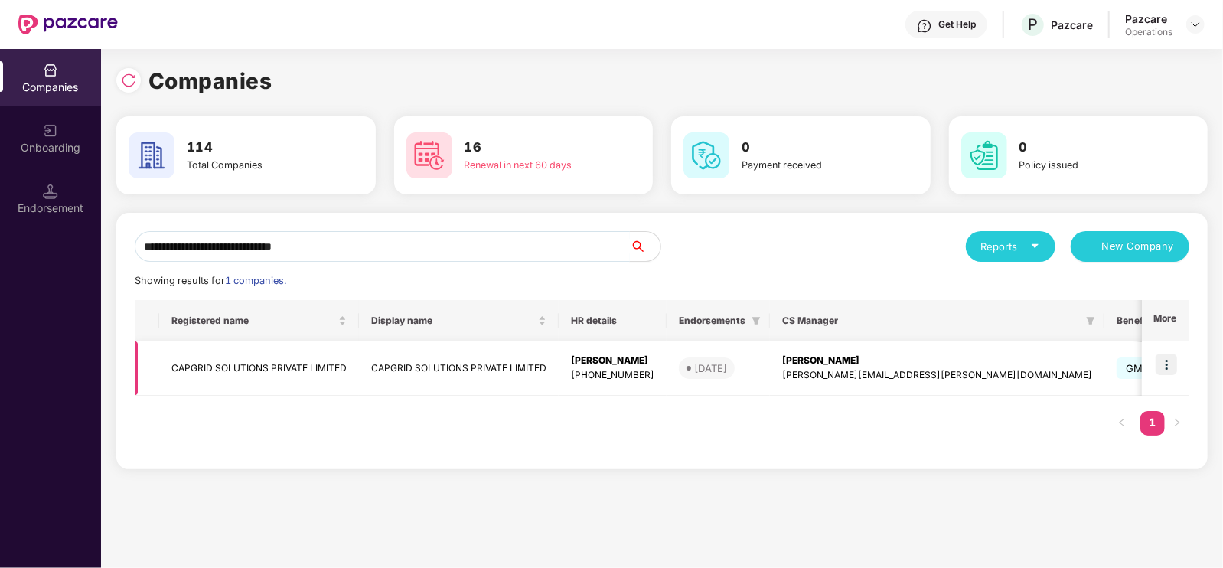
type input "**********"
click at [1165, 357] on img at bounding box center [1165, 363] width 21 height 21
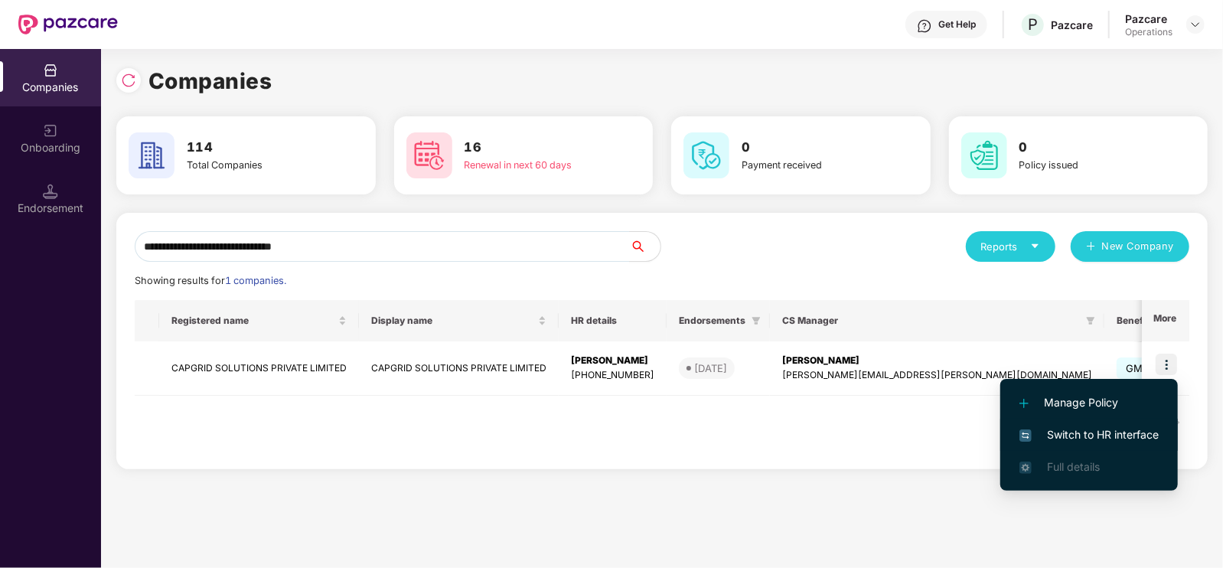
click at [1094, 435] on span "Switch to HR interface" at bounding box center [1088, 434] width 139 height 17
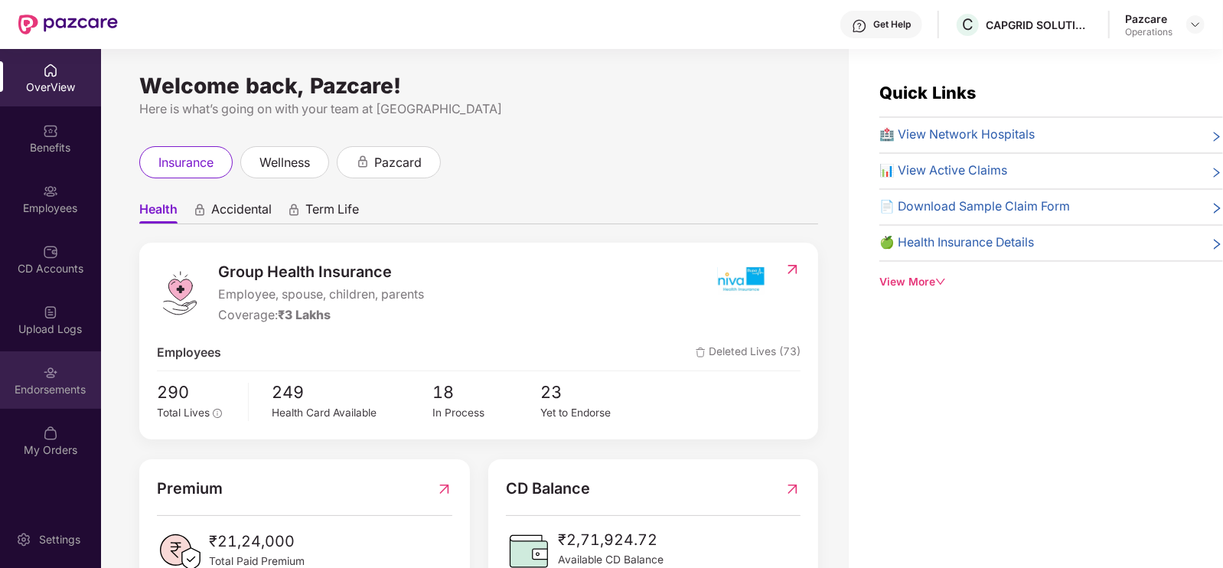
click at [24, 372] on div "Endorsements" at bounding box center [50, 379] width 101 height 57
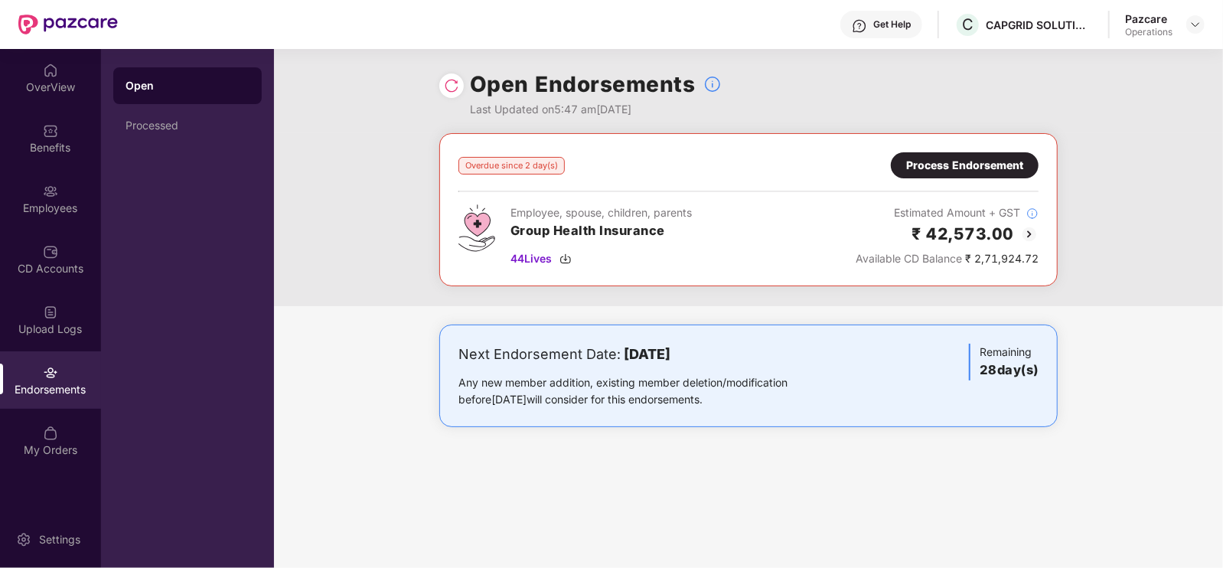
click at [1009, 170] on div "Process Endorsement" at bounding box center [964, 165] width 117 height 17
click at [1193, 22] on img at bounding box center [1195, 24] width 12 height 12
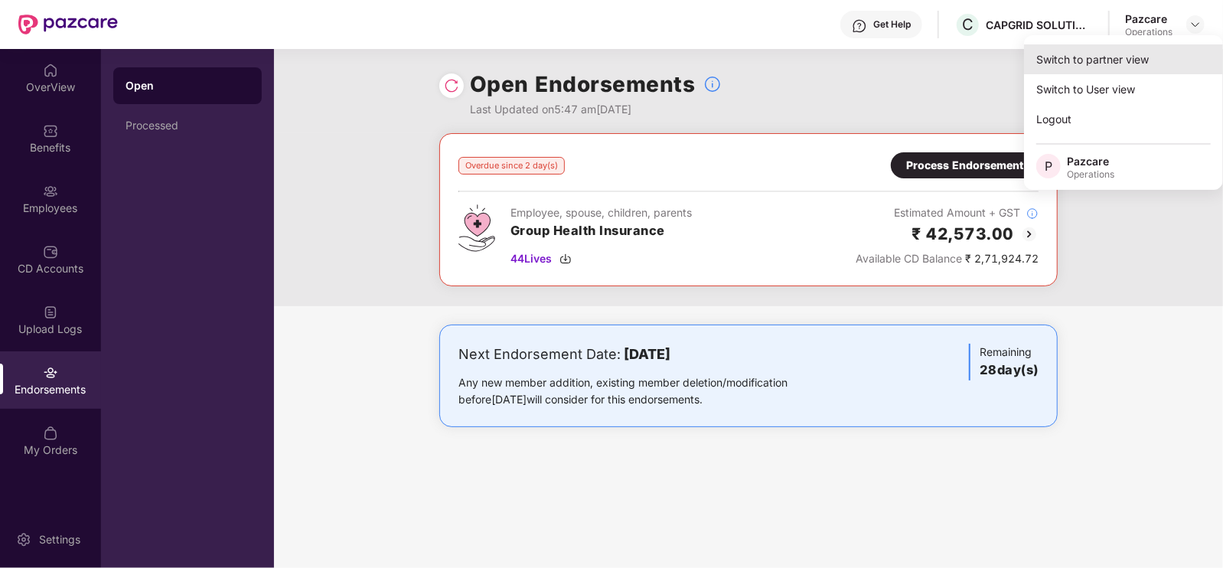
click at [1102, 67] on div "Switch to partner view" at bounding box center [1123, 59] width 199 height 30
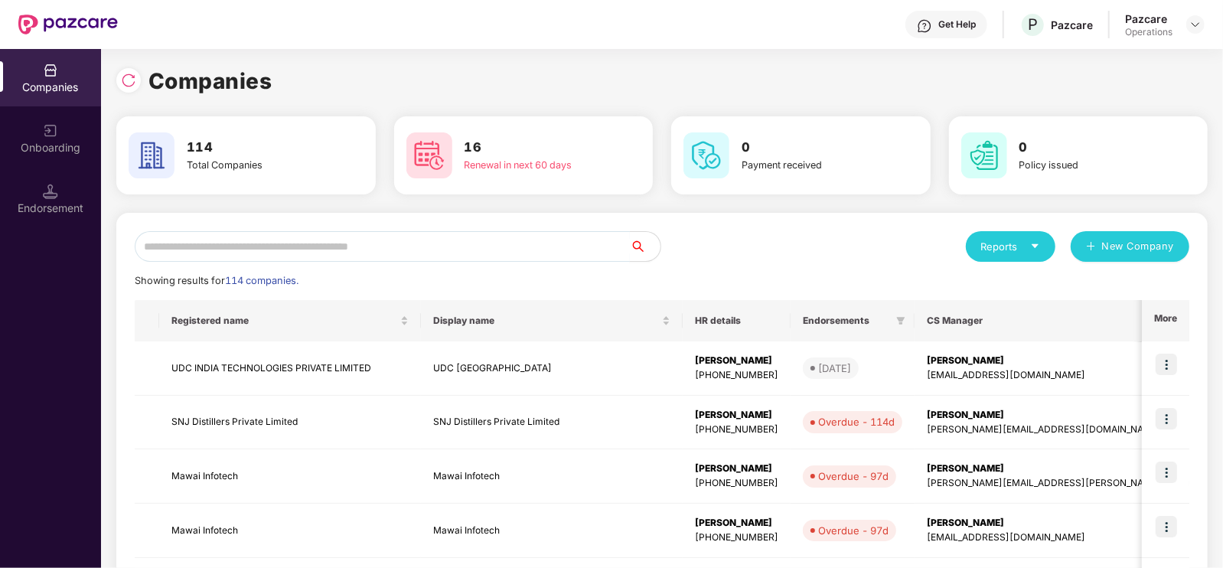
click at [399, 246] on input "text" at bounding box center [382, 246] width 495 height 31
paste input "**********"
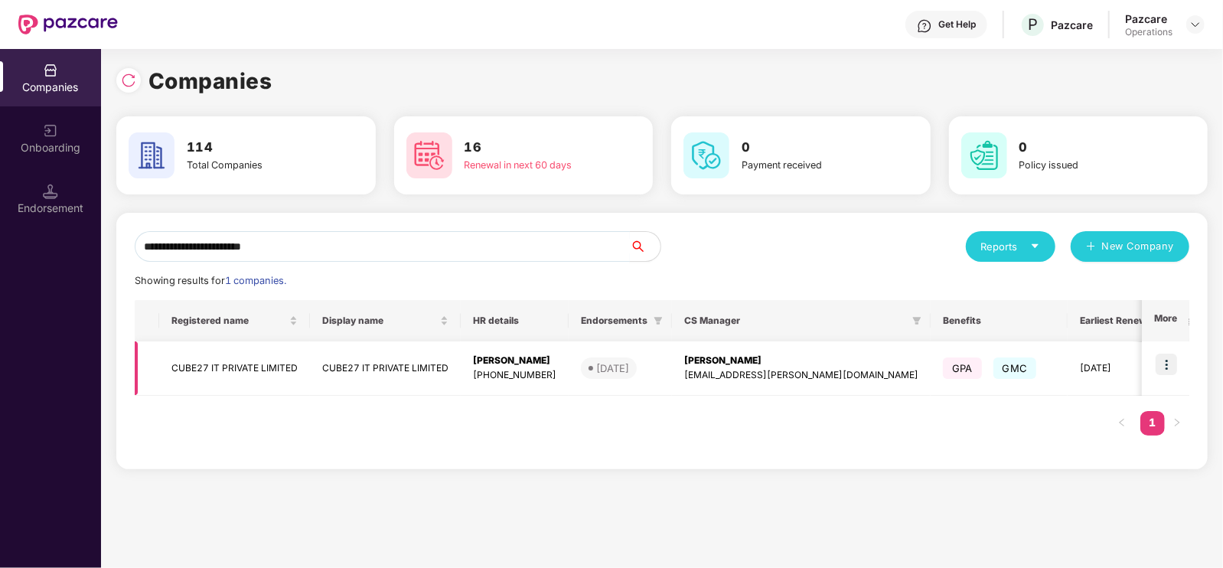
type input "**********"
click at [1173, 363] on img at bounding box center [1165, 363] width 21 height 21
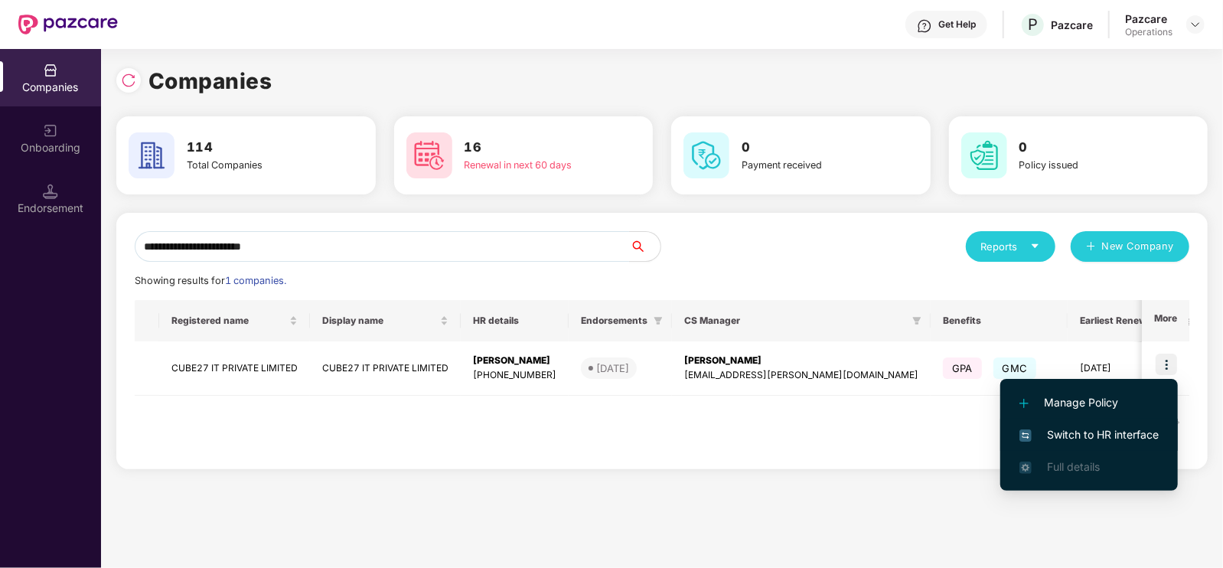
click at [1096, 426] on span "Switch to HR interface" at bounding box center [1088, 434] width 139 height 17
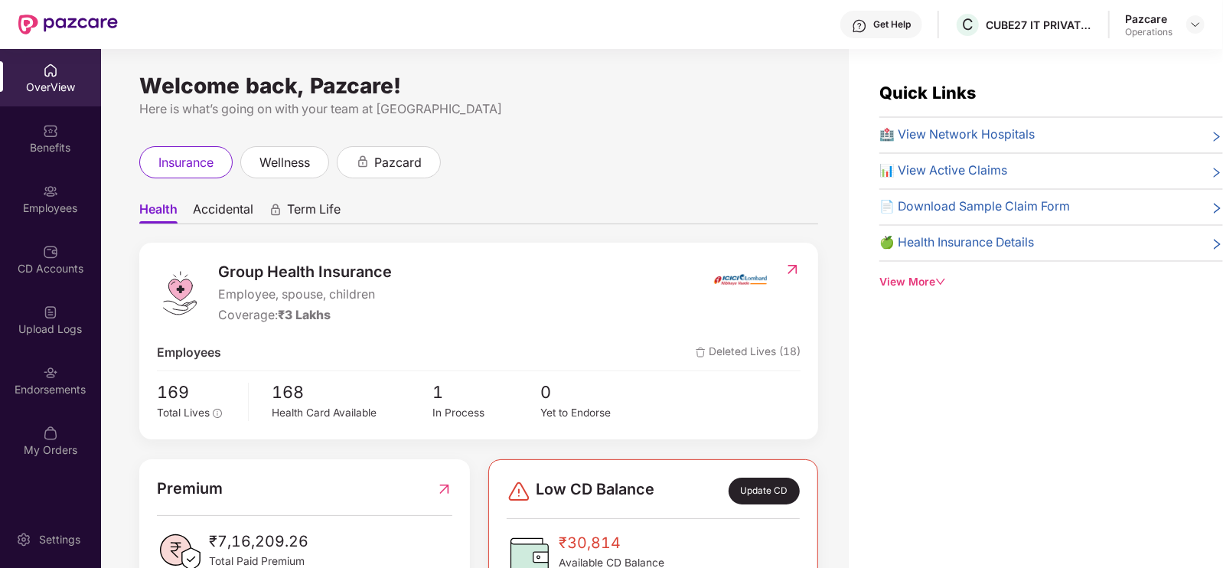
click at [49, 334] on div "Upload Logs" at bounding box center [50, 328] width 101 height 15
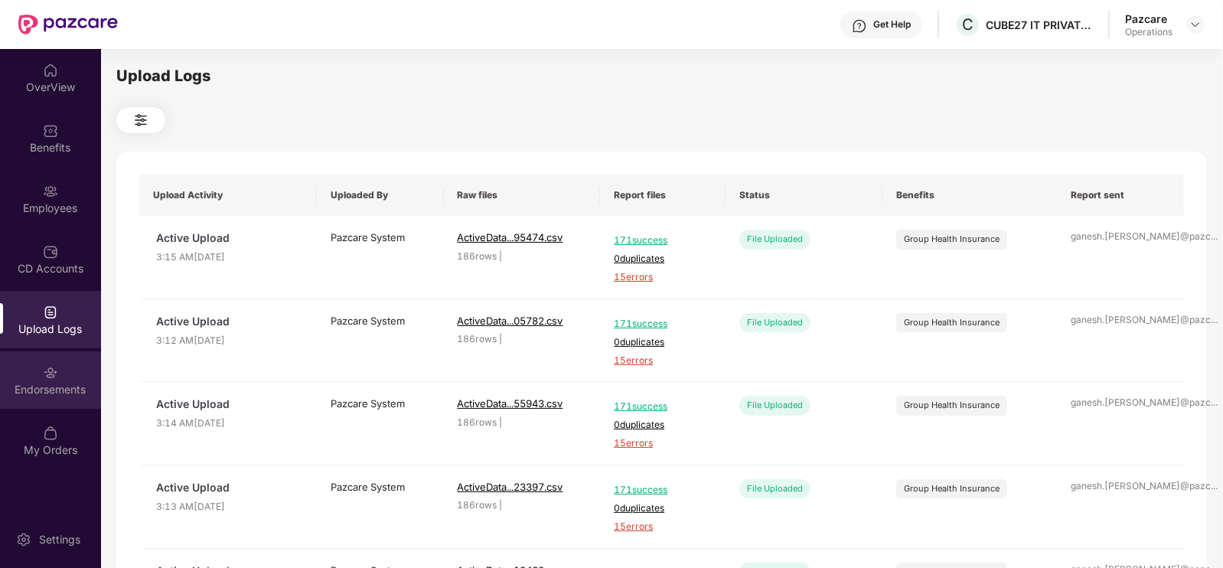
click at [61, 384] on div "Endorsements" at bounding box center [50, 389] width 101 height 15
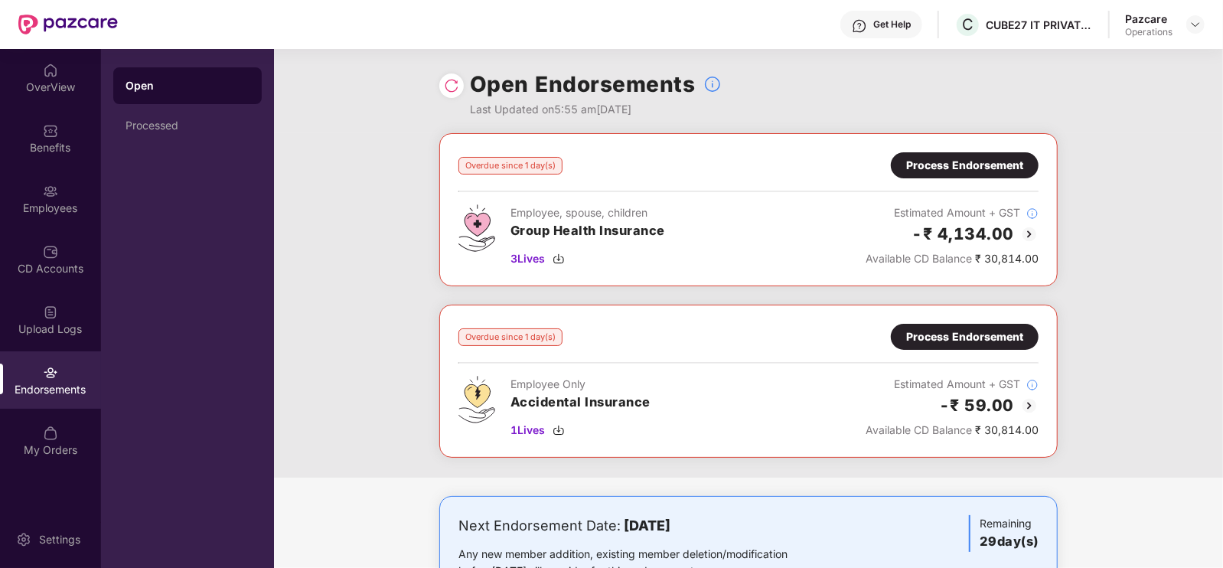
click at [959, 155] on div "Process Endorsement" at bounding box center [964, 165] width 148 height 26
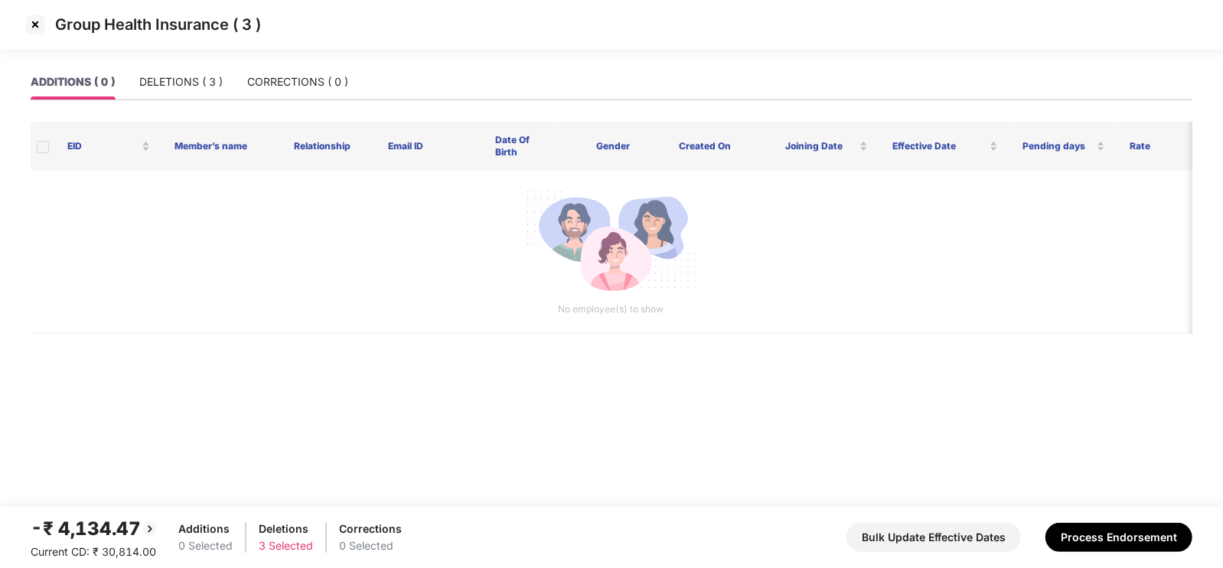
click at [34, 27] on img at bounding box center [35, 24] width 24 height 24
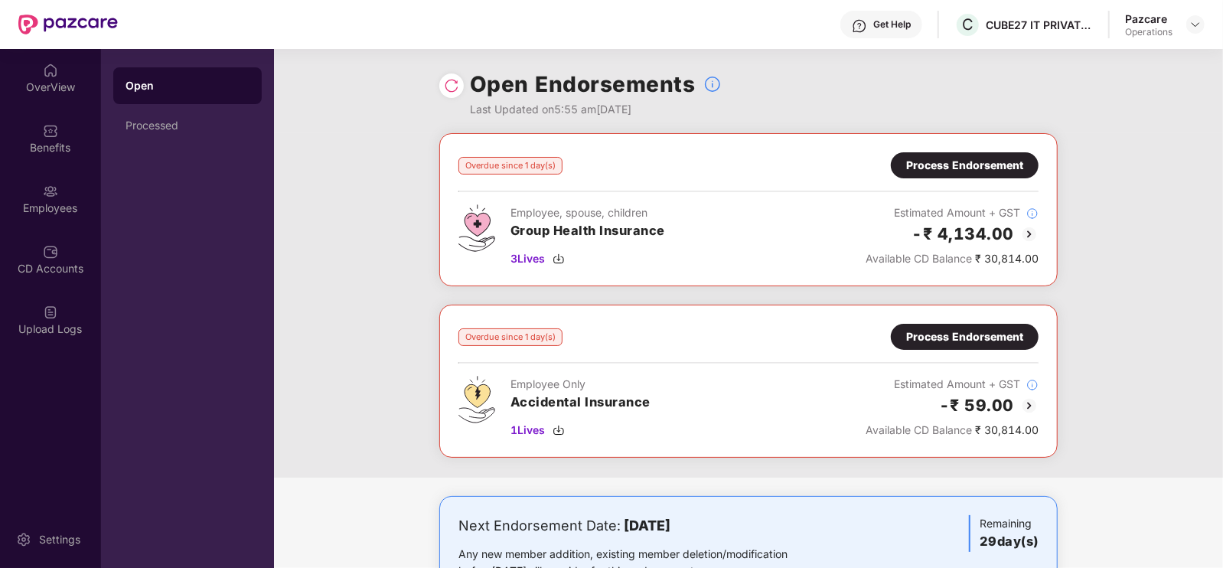
click at [977, 341] on div "Process Endorsement" at bounding box center [964, 336] width 117 height 17
drag, startPoint x: 1213, startPoint y: 0, endPoint x: 295, endPoint y: 11, distance: 918.1
click at [295, 11] on div "Get Help C CUBE27 IT PRIVATE LIMITED Pazcare Operations" at bounding box center [661, 24] width 1086 height 49
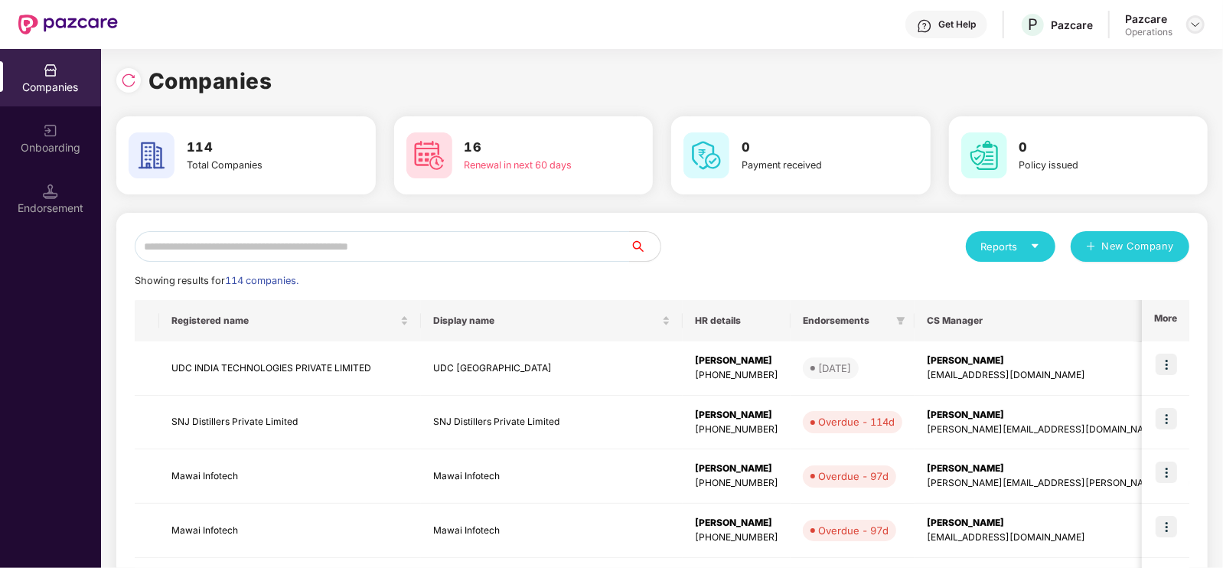
click at [1197, 24] on img at bounding box center [1195, 24] width 12 height 12
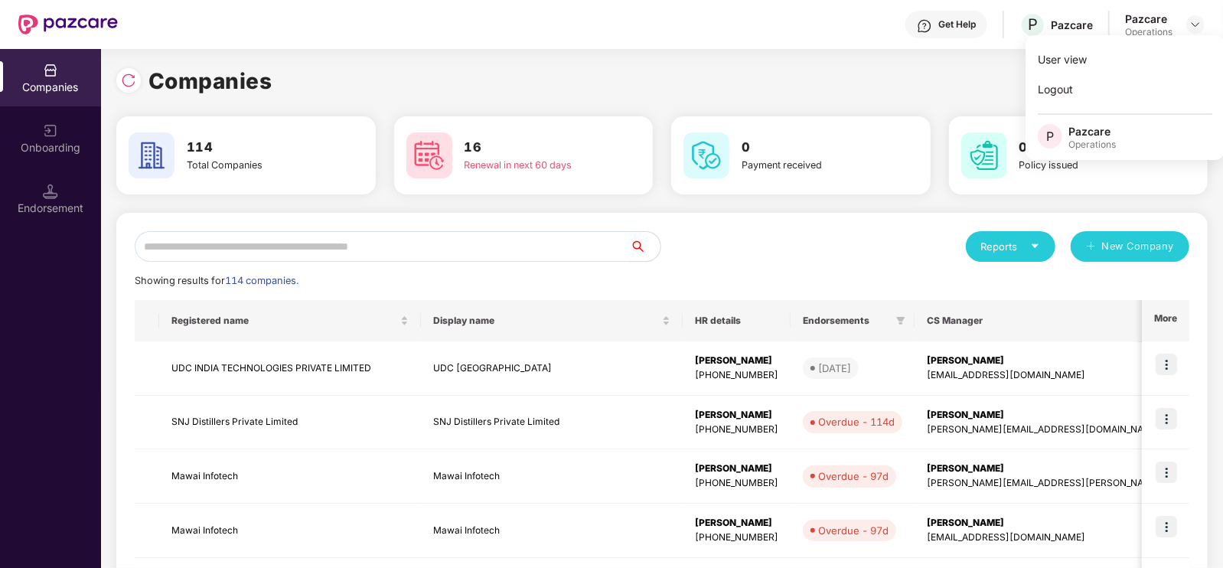
click at [956, 65] on div "Companies" at bounding box center [661, 81] width 1091 height 34
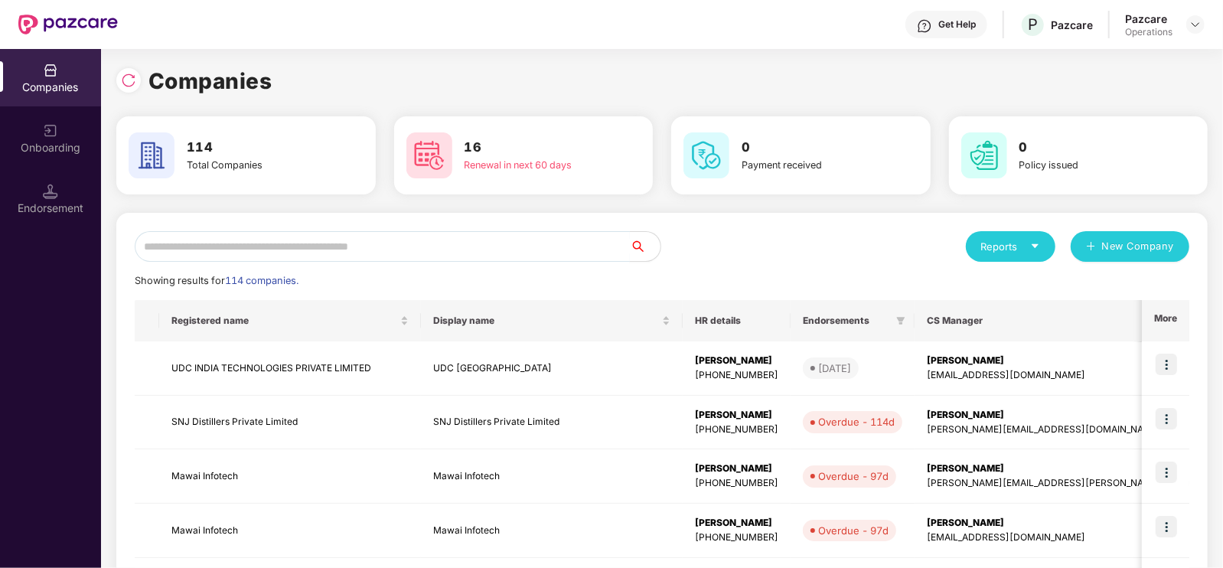
click at [181, 237] on input "text" at bounding box center [382, 246] width 495 height 31
paste input "**********"
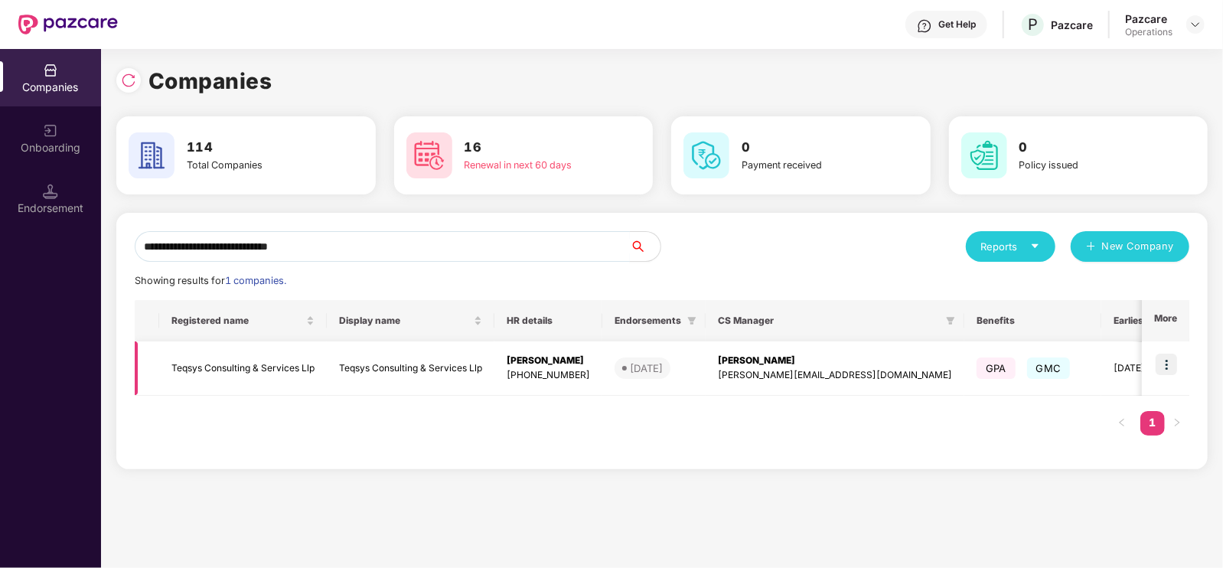
type input "**********"
click at [1167, 364] on img at bounding box center [1165, 363] width 21 height 21
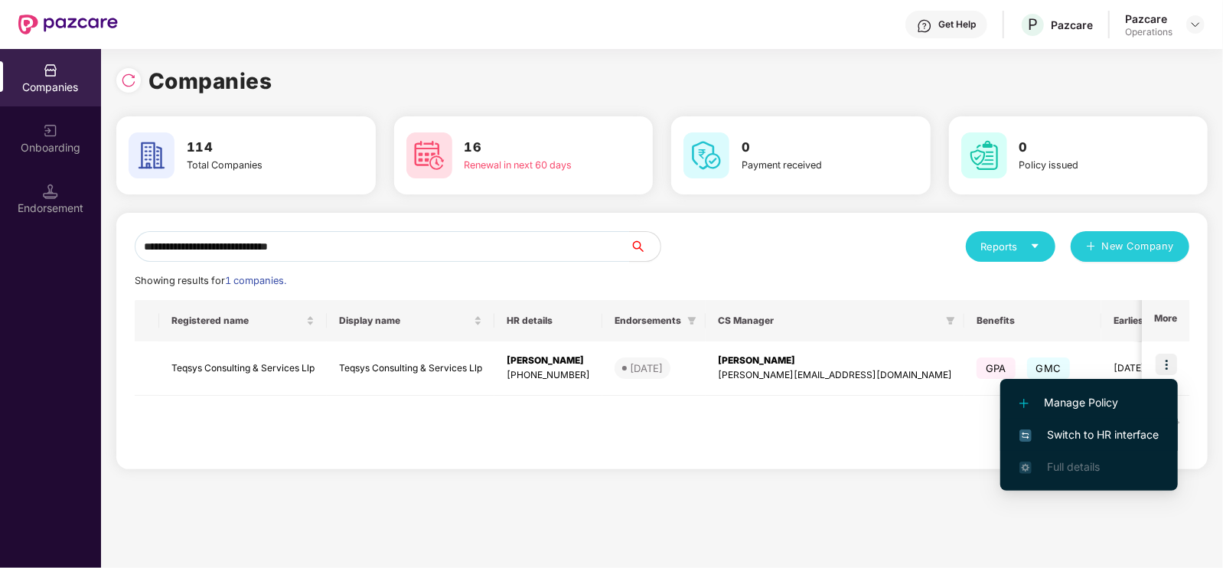
click at [1078, 434] on span "Switch to HR interface" at bounding box center [1088, 434] width 139 height 17
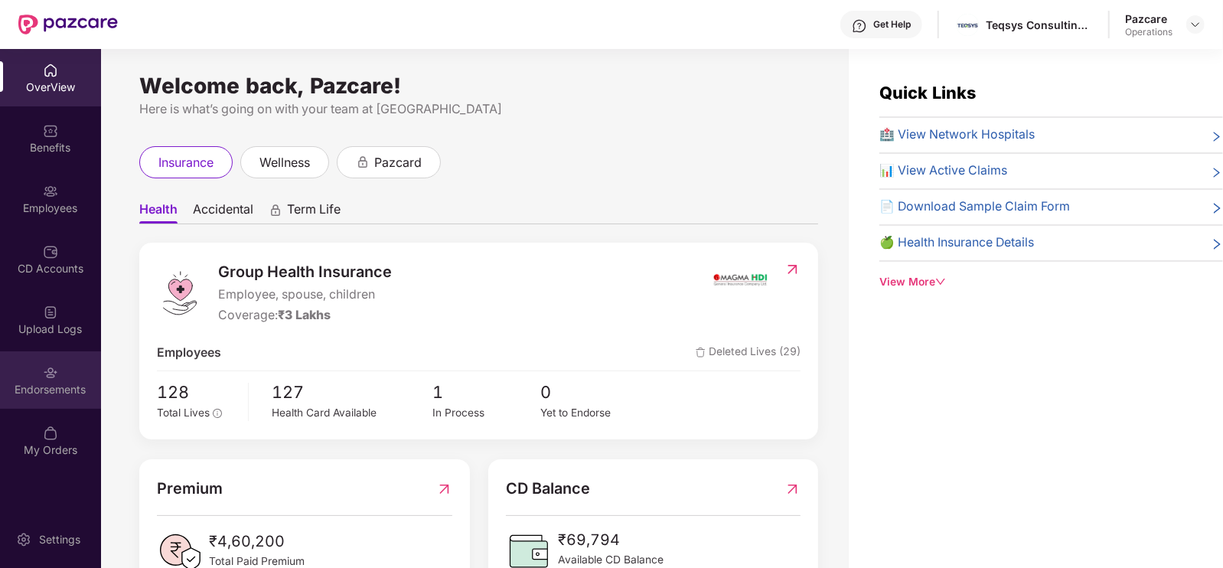
click at [57, 389] on div "Endorsements" at bounding box center [50, 389] width 101 height 15
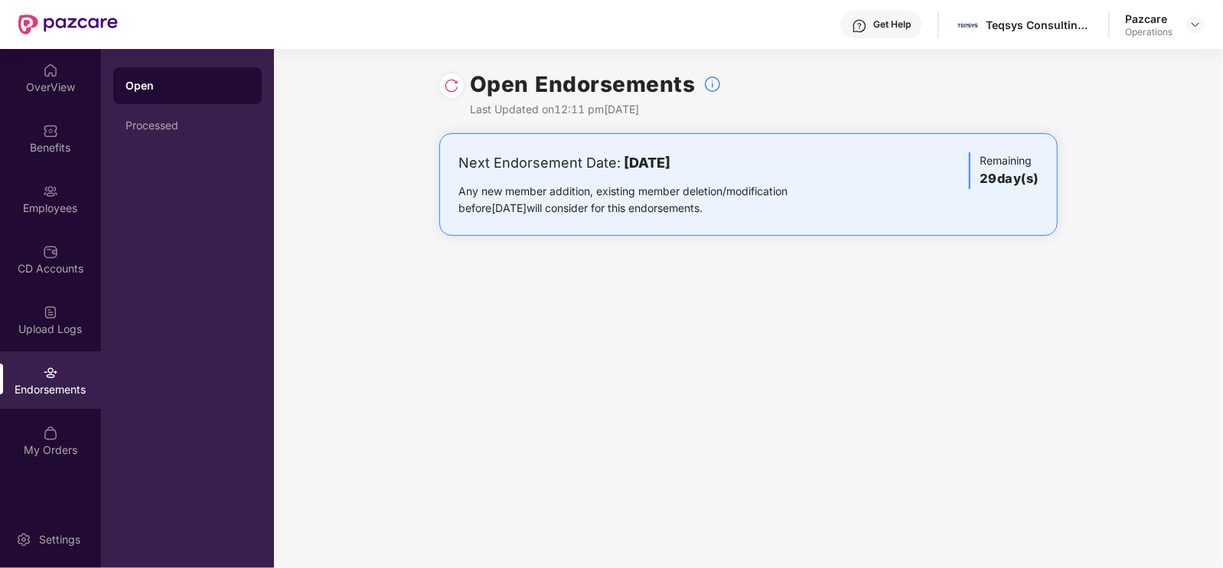
drag, startPoint x: 58, startPoint y: 3, endPoint x: 302, endPoint y: 44, distance: 247.4
click at [302, 44] on div "Get Help Teqsys Consulting & Services Llp Pazcare Operations" at bounding box center [661, 24] width 1086 height 49
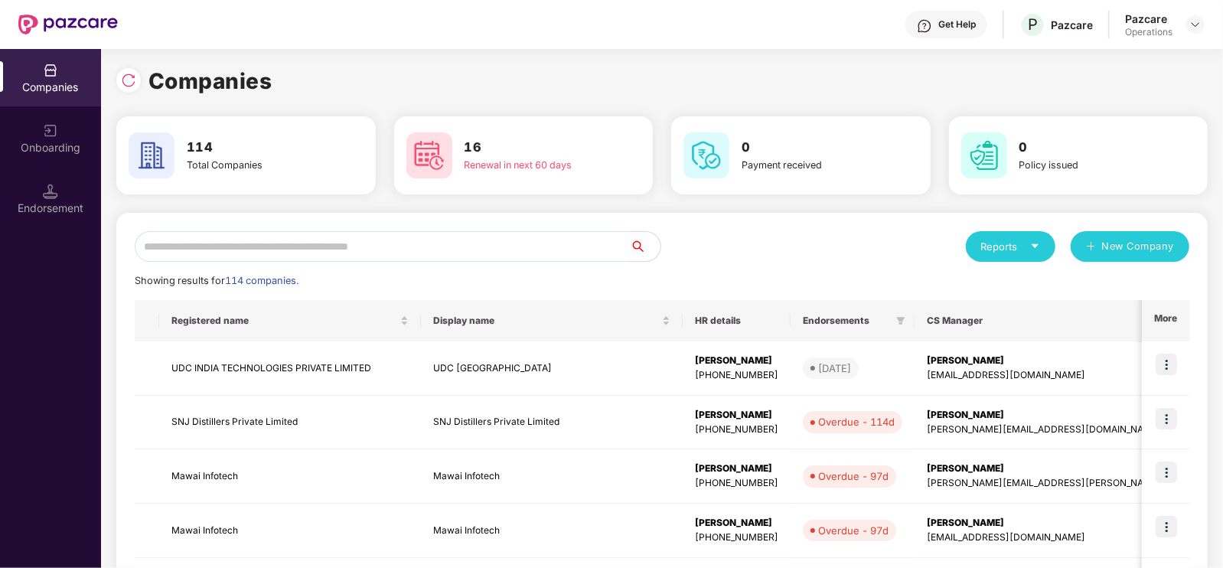
click at [478, 246] on input "text" at bounding box center [382, 246] width 495 height 31
paste input "**********"
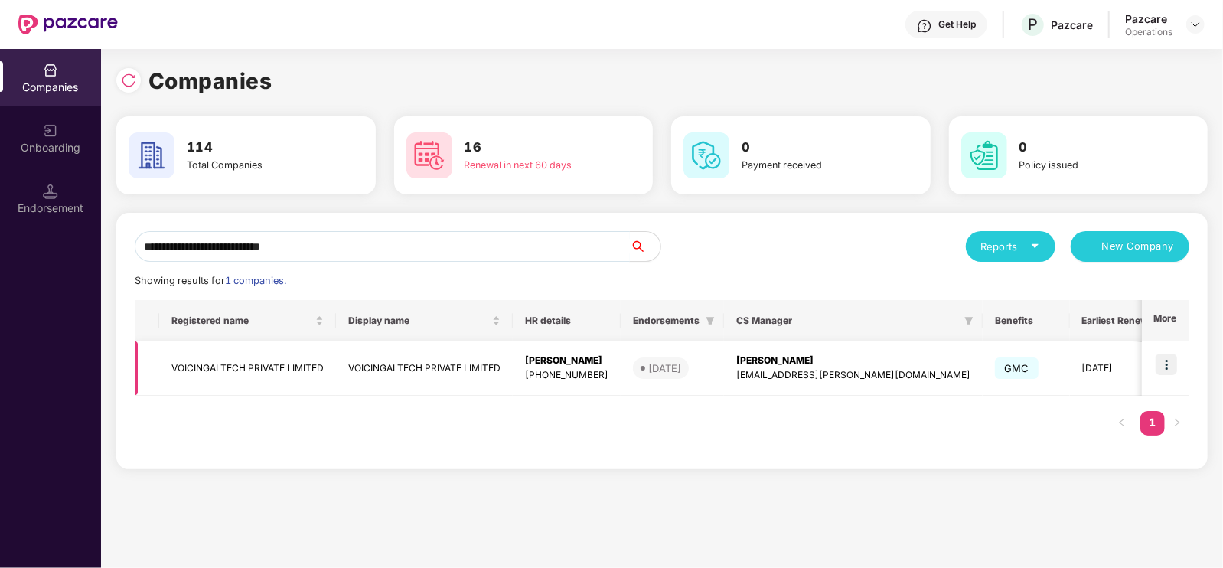
type input "**********"
click at [1164, 364] on img at bounding box center [1165, 363] width 21 height 21
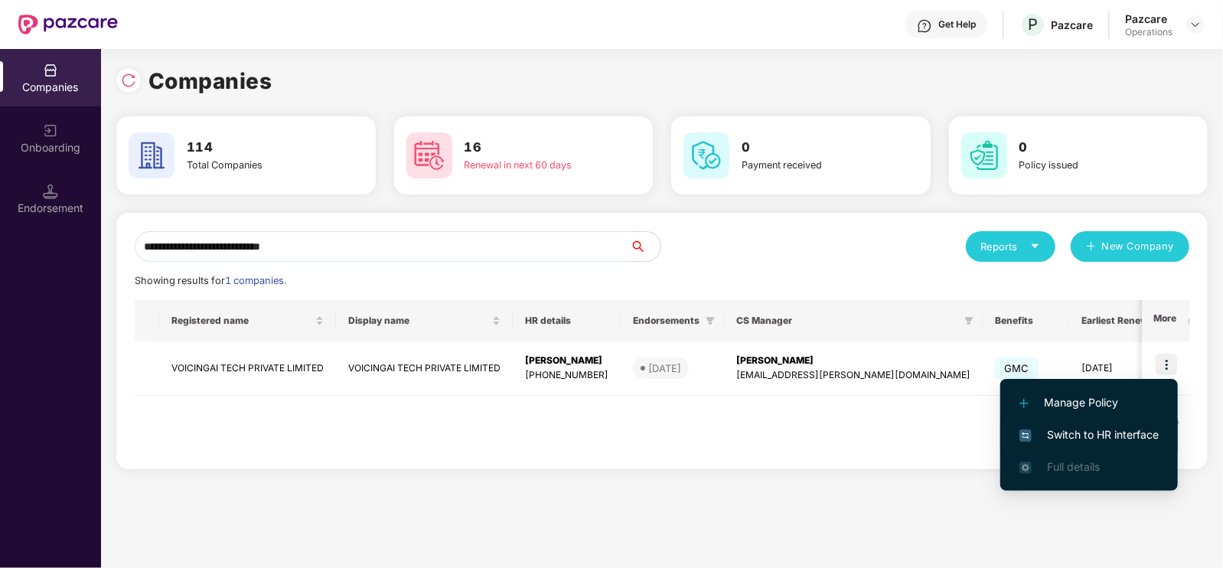
click at [1101, 432] on span "Switch to HR interface" at bounding box center [1088, 434] width 139 height 17
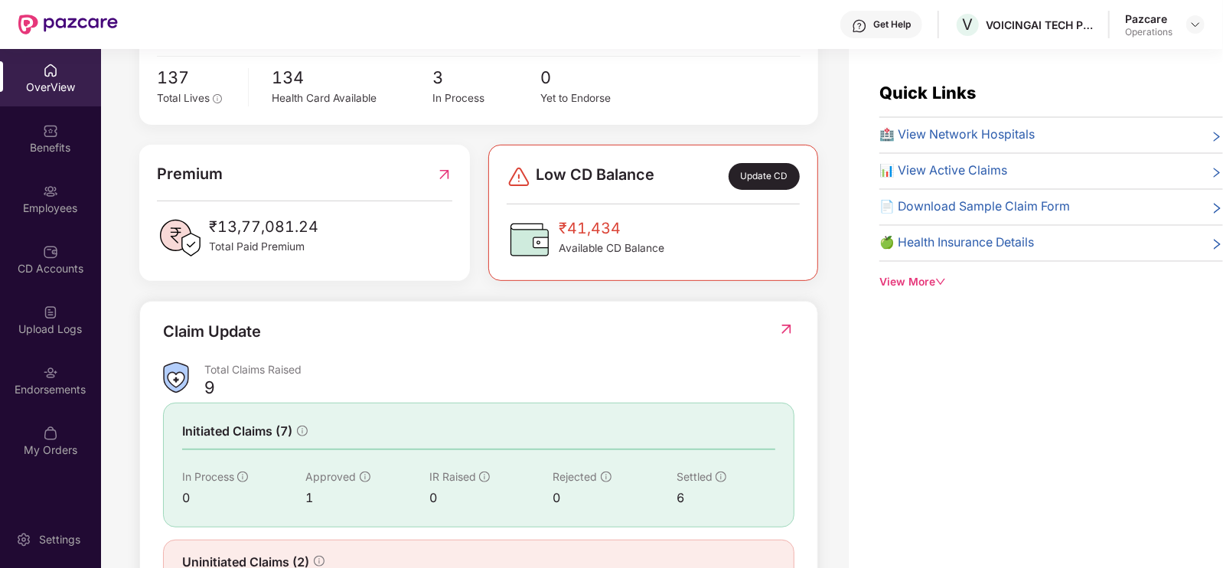
scroll to position [315, 0]
click at [46, 399] on div "Endorsements" at bounding box center [50, 379] width 101 height 57
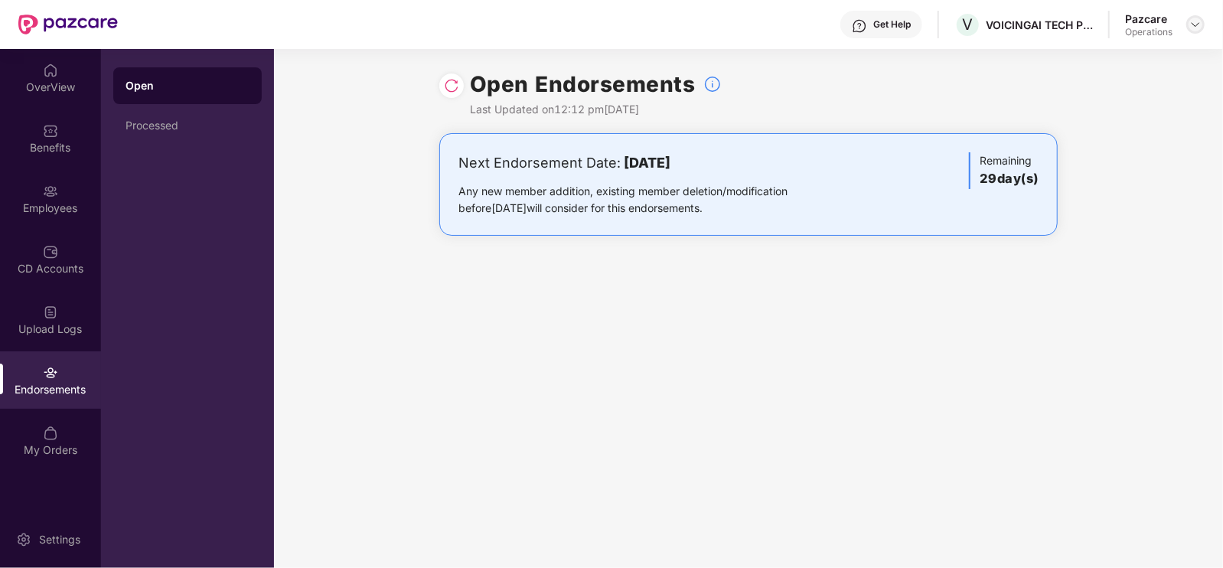
click at [1200, 28] on img at bounding box center [1195, 24] width 12 height 12
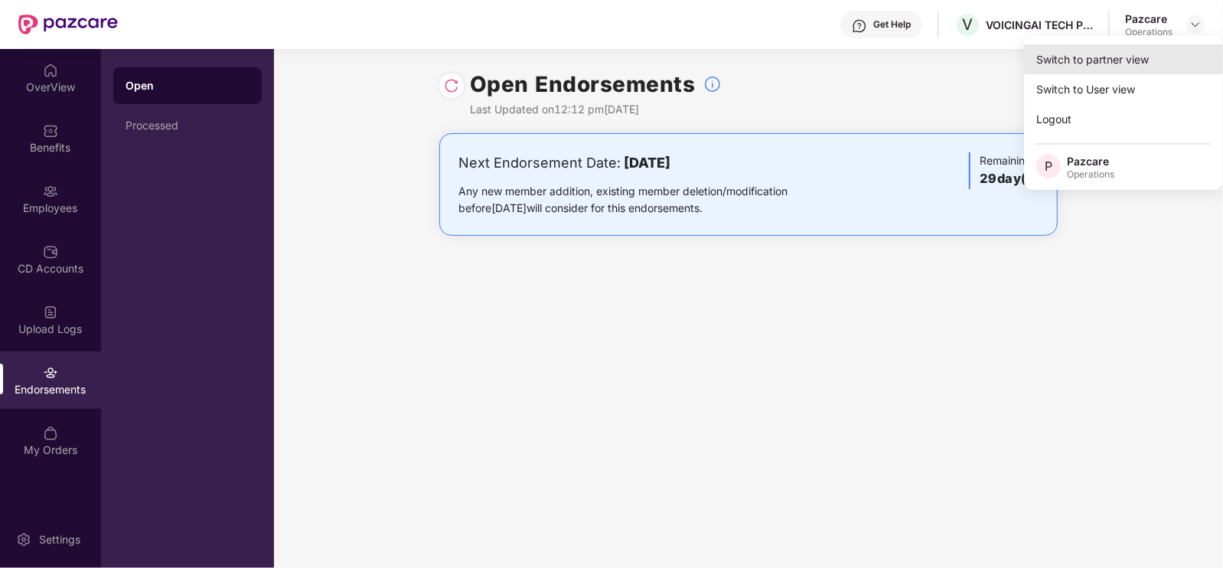
click at [1076, 63] on div "Switch to partner view" at bounding box center [1123, 59] width 199 height 30
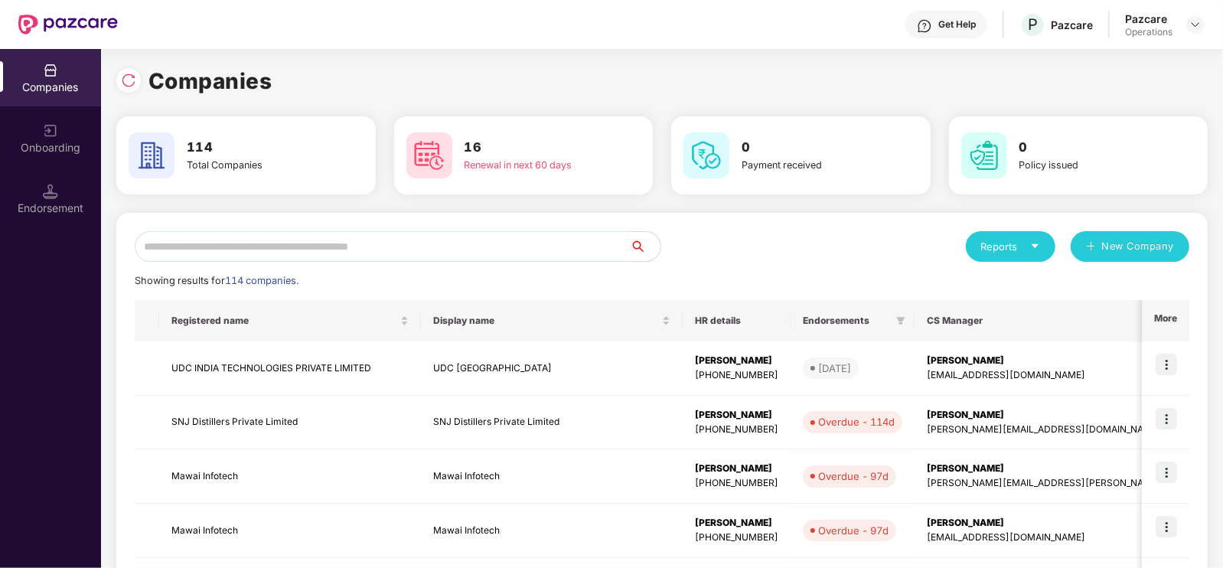
click at [504, 251] on input "text" at bounding box center [382, 246] width 495 height 31
paste input "**********"
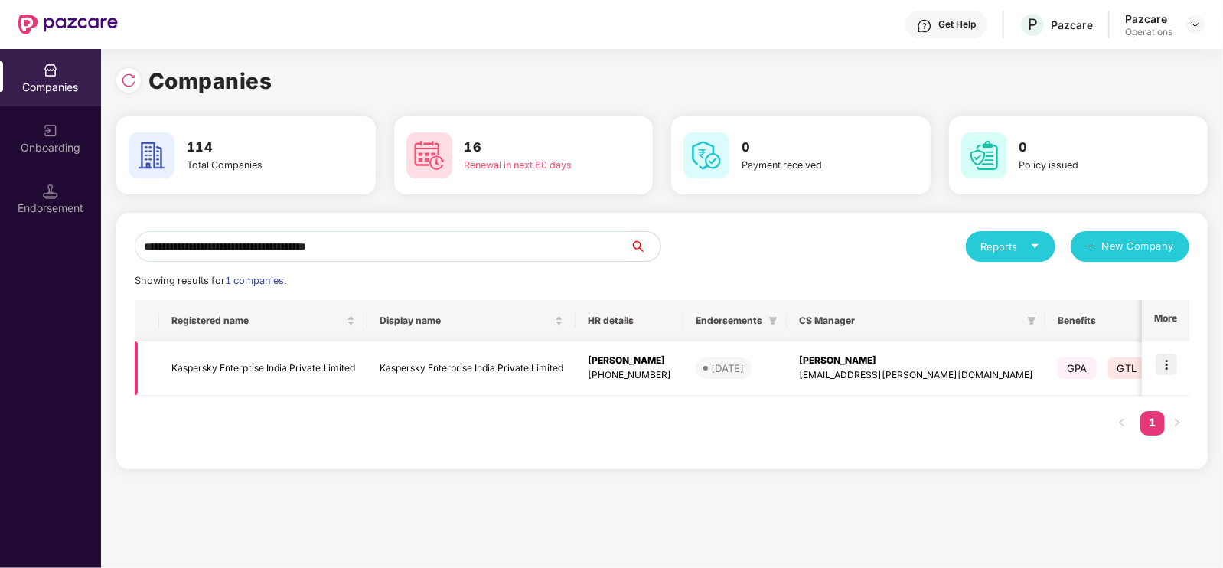
type input "**********"
click at [1174, 368] on img at bounding box center [1165, 363] width 21 height 21
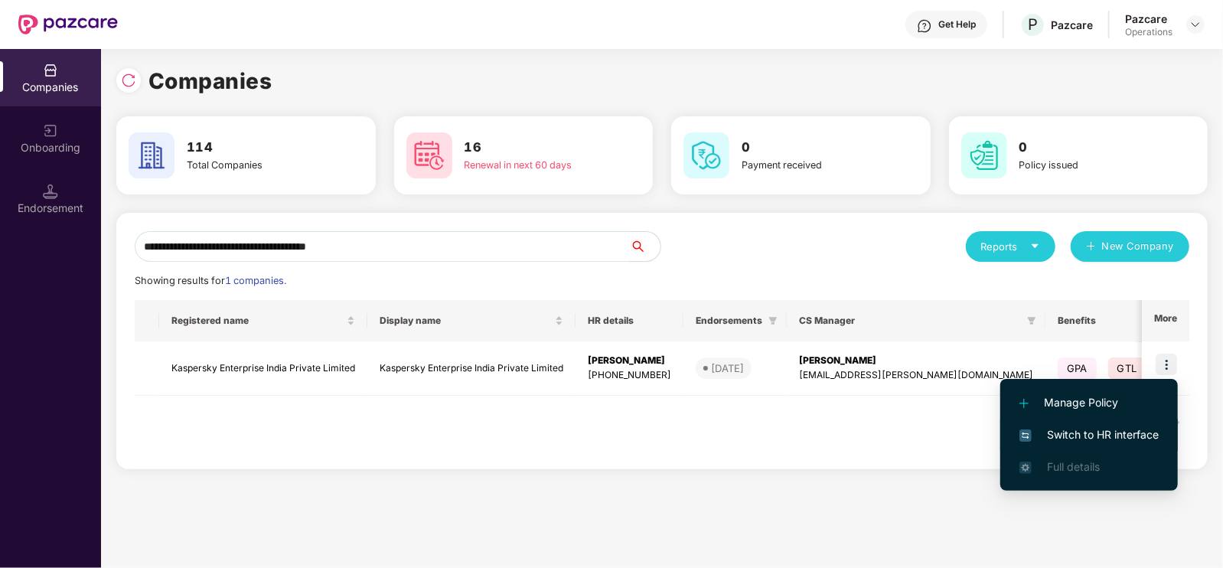
click at [1083, 440] on span "Switch to HR interface" at bounding box center [1088, 434] width 139 height 17
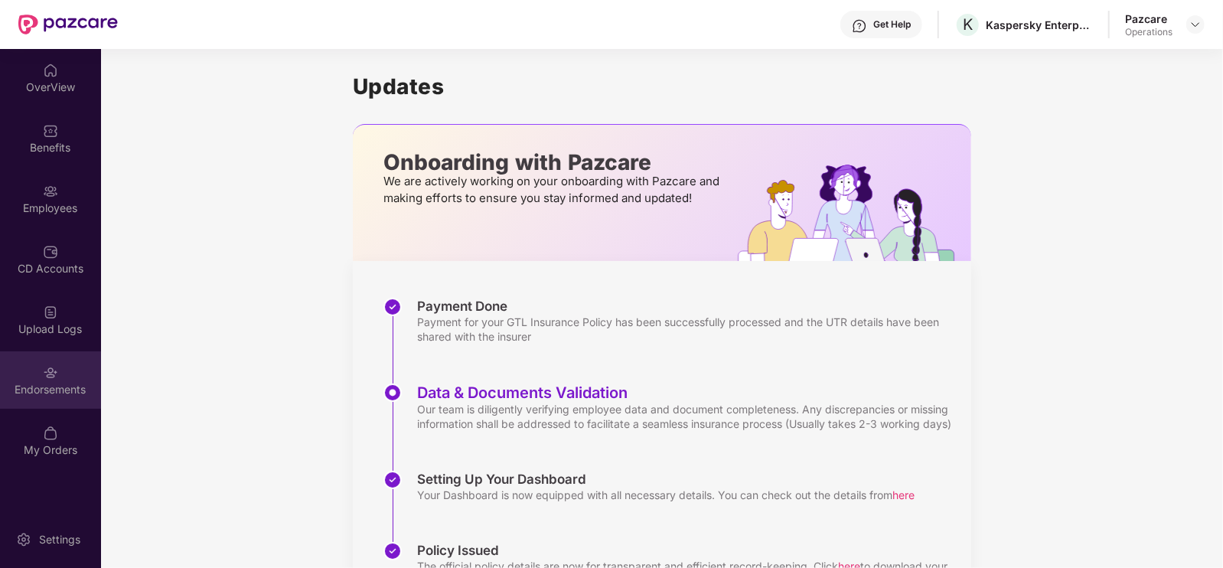
click at [63, 393] on div "Endorsements" at bounding box center [50, 389] width 101 height 15
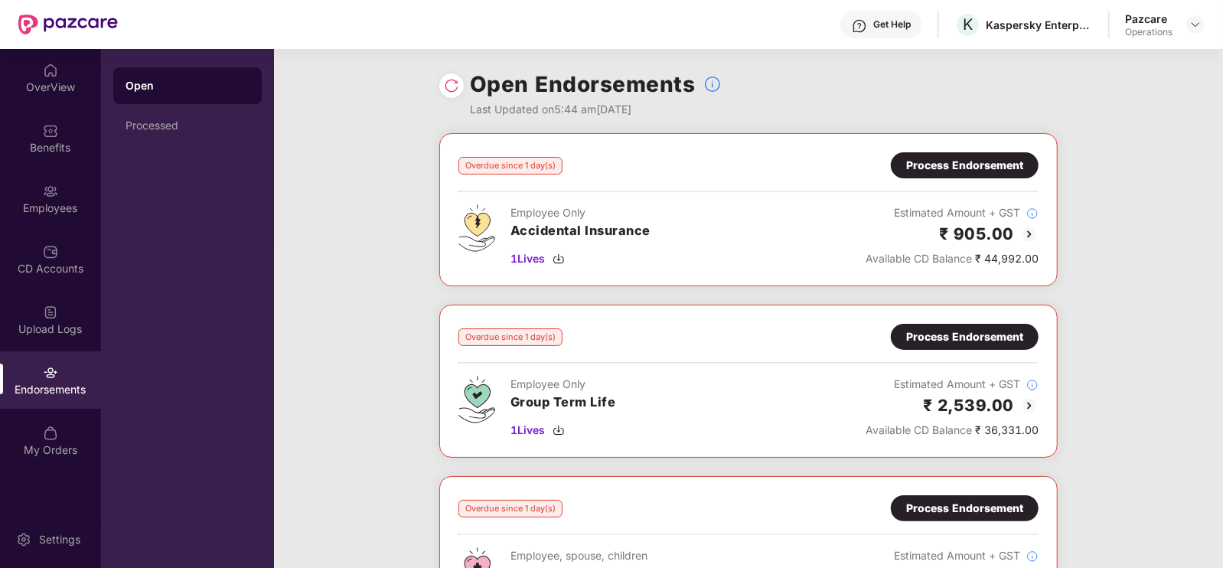
click at [922, 158] on div "Process Endorsement" at bounding box center [964, 165] width 117 height 17
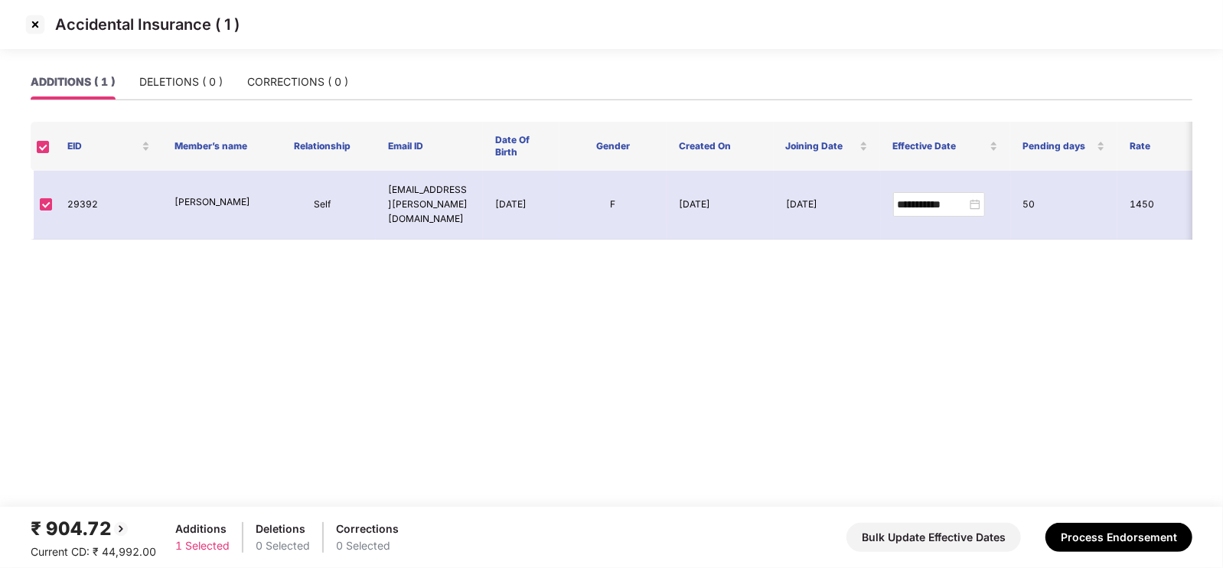
click at [36, 24] on img at bounding box center [35, 24] width 24 height 24
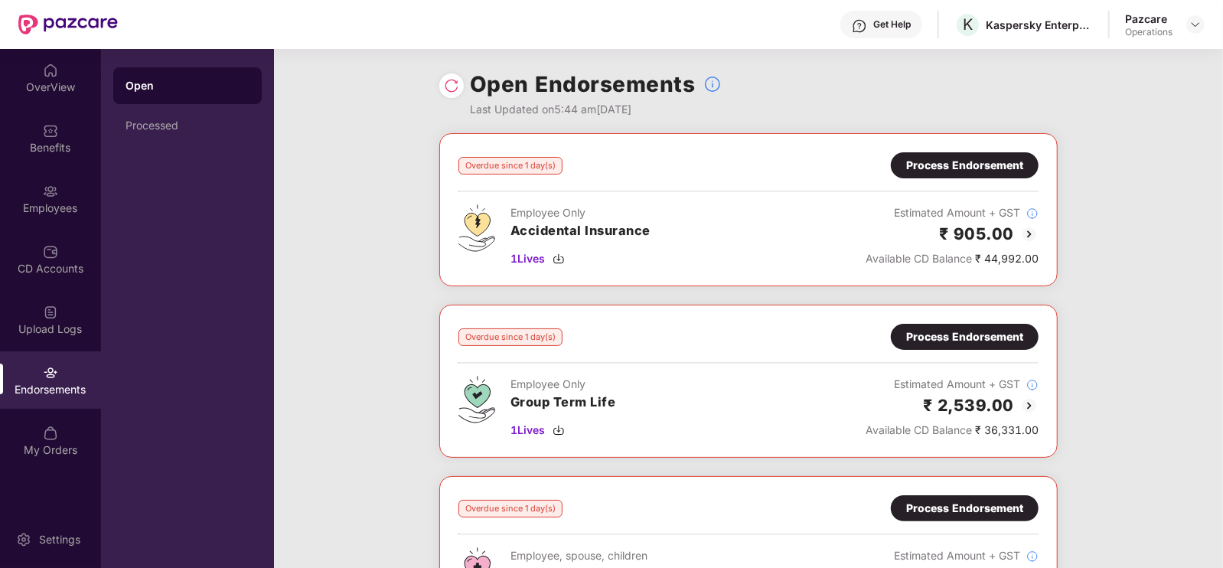
click at [916, 334] on div "Process Endorsement" at bounding box center [964, 336] width 117 height 17
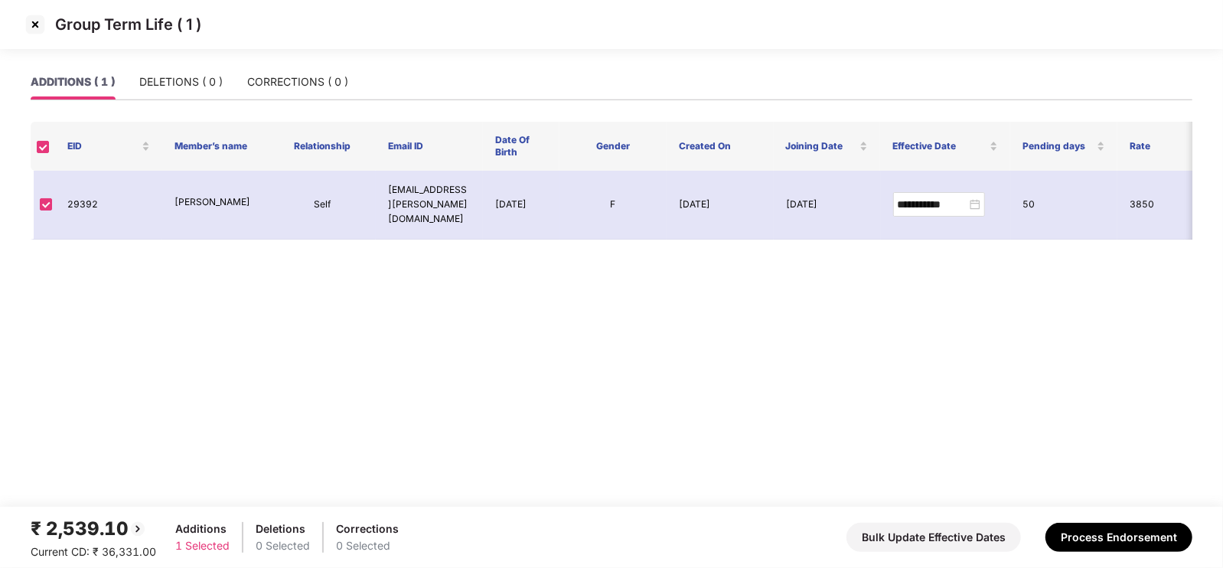
click at [33, 24] on img at bounding box center [35, 24] width 24 height 24
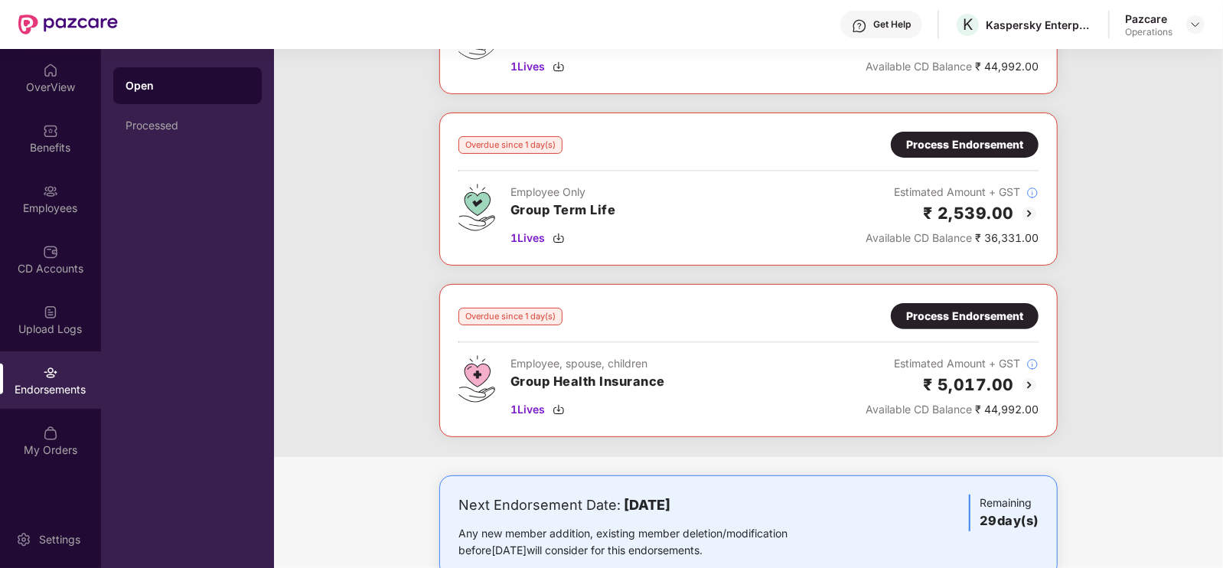
scroll to position [193, 0]
click at [937, 304] on div "Process Endorsement" at bounding box center [964, 315] width 148 height 26
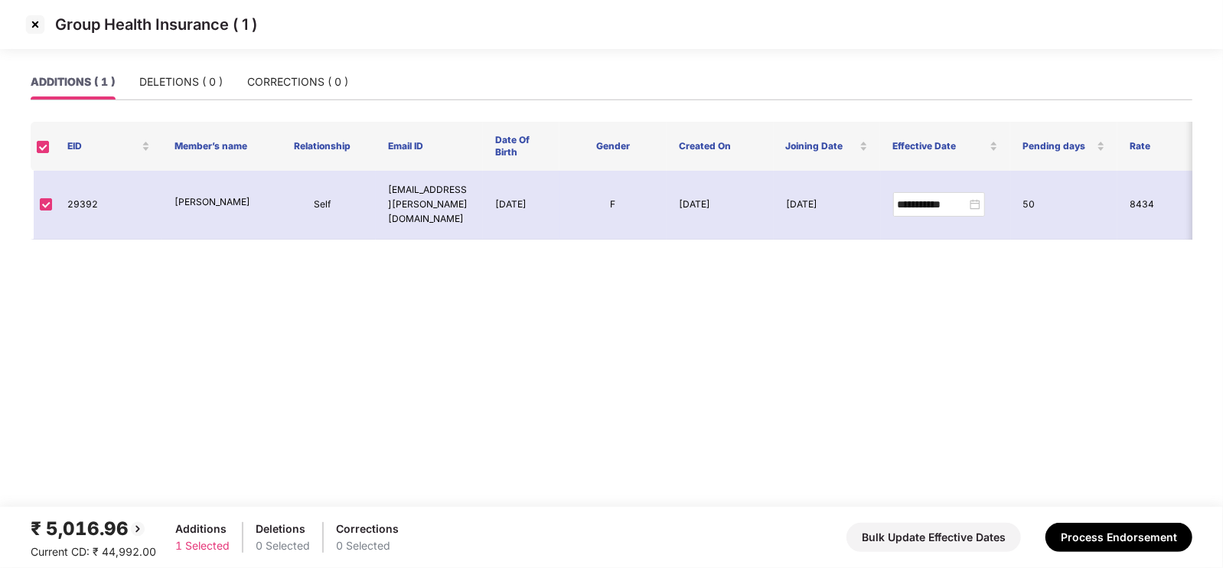
click at [38, 24] on img at bounding box center [35, 24] width 24 height 24
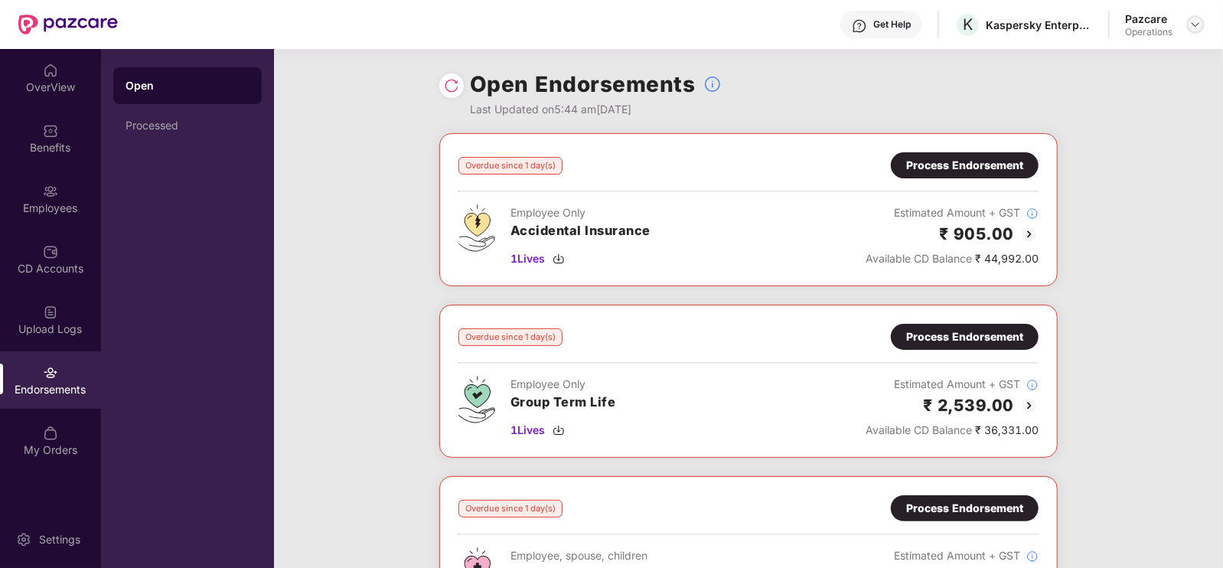
click at [1194, 21] on img at bounding box center [1195, 24] width 12 height 12
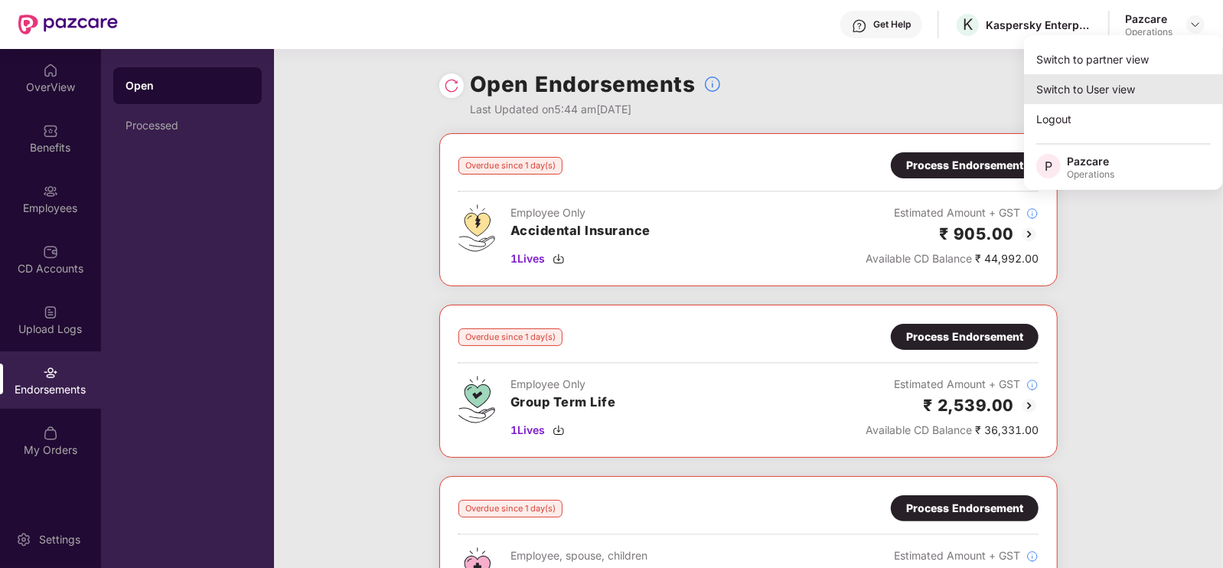
click at [1104, 83] on div "Switch to User view" at bounding box center [1123, 89] width 199 height 30
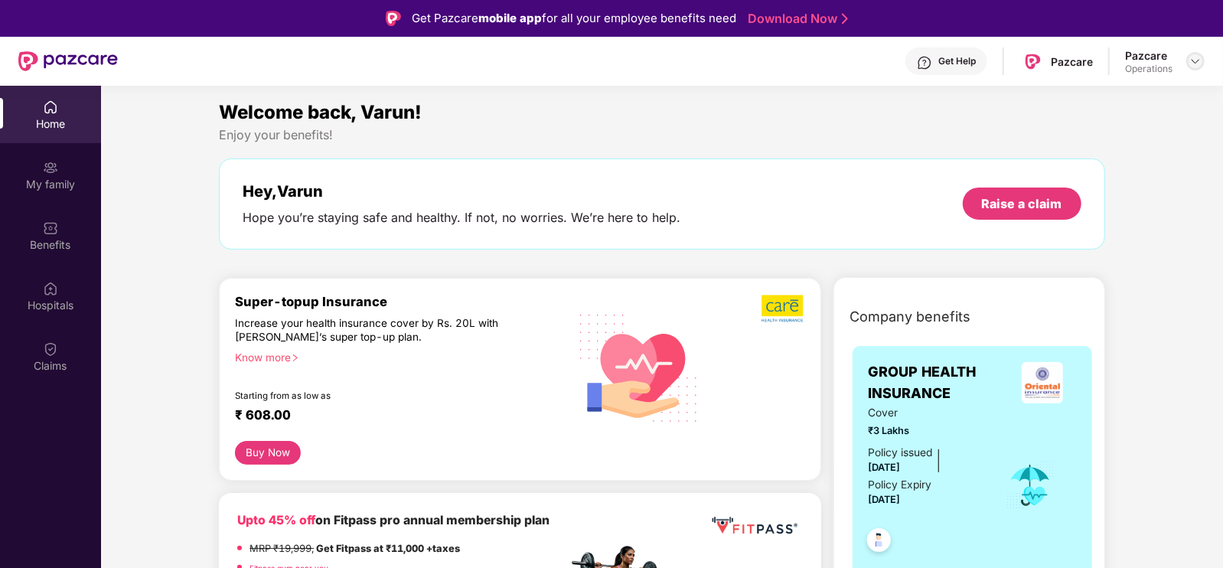
click at [1197, 62] on img at bounding box center [1195, 61] width 12 height 12
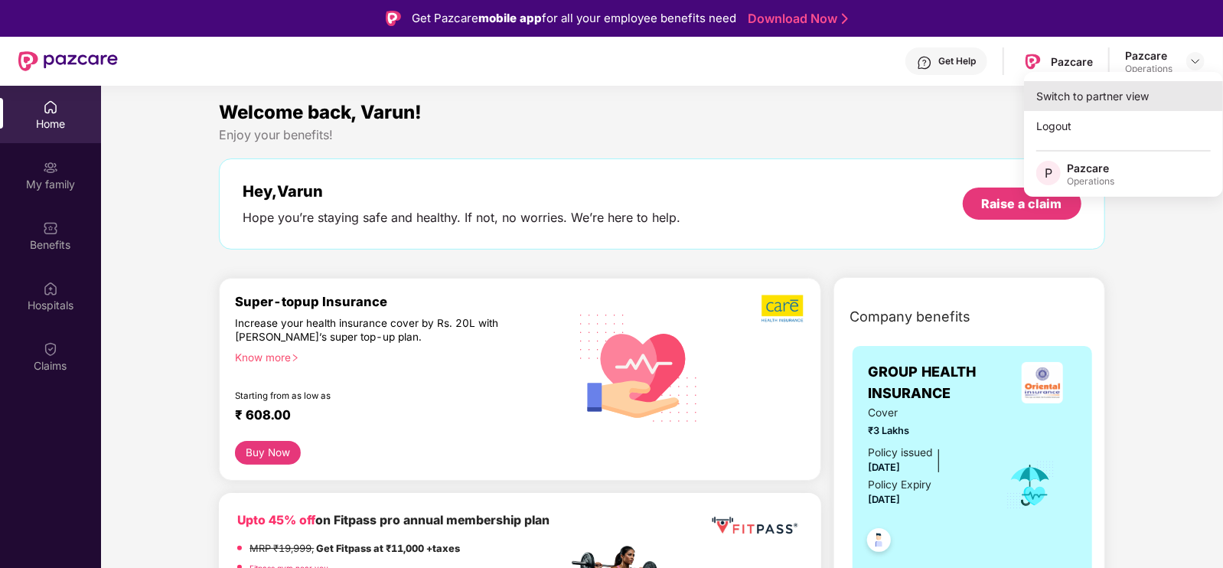
click at [1122, 99] on div "Switch to partner view" at bounding box center [1123, 96] width 199 height 30
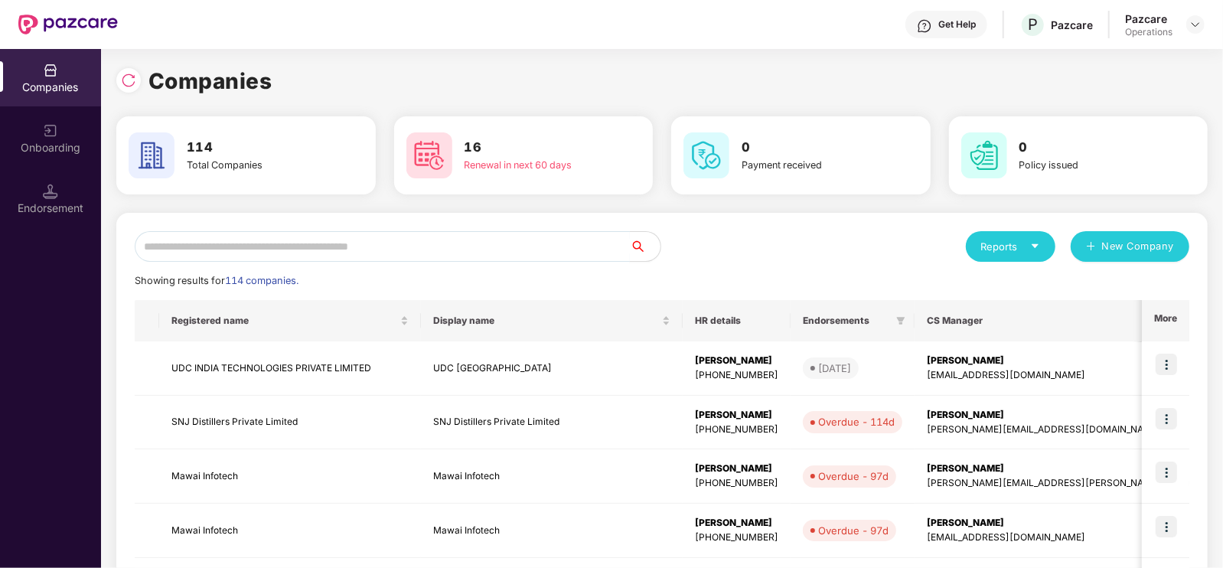
click at [298, 251] on input "text" at bounding box center [382, 246] width 495 height 31
paste input "**********"
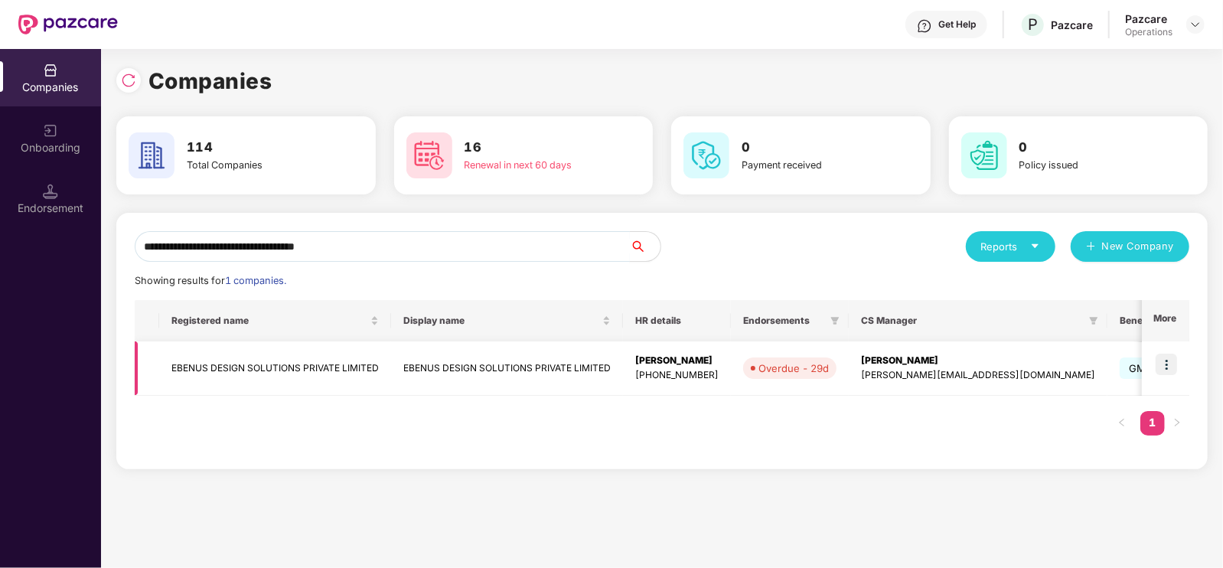
type input "**********"
click at [1157, 357] on img at bounding box center [1165, 363] width 21 height 21
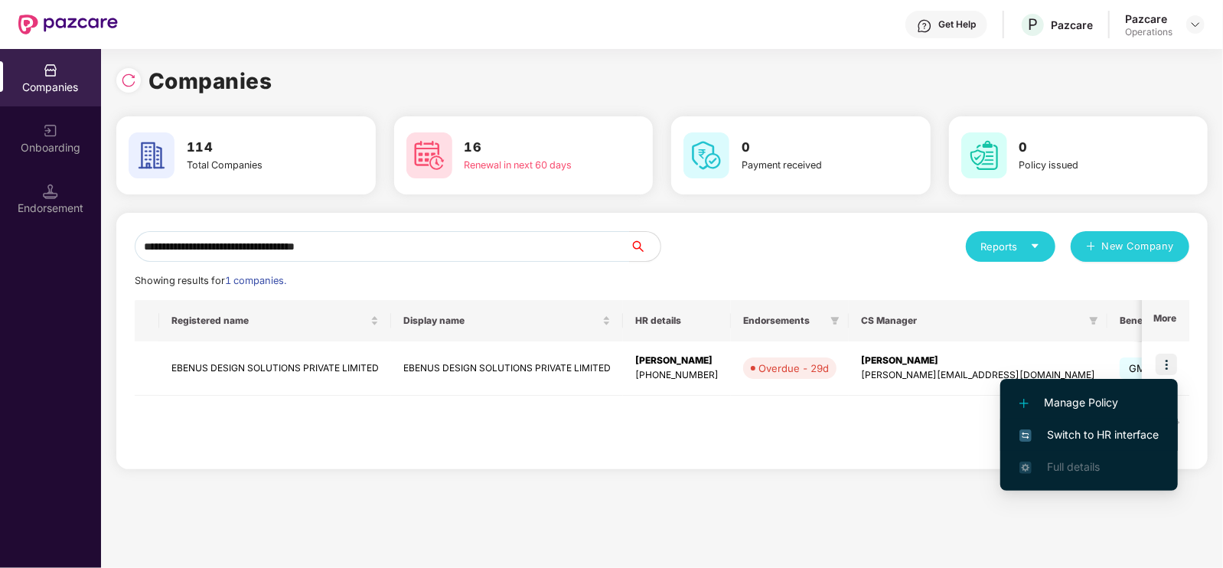
click at [1103, 426] on span "Switch to HR interface" at bounding box center [1088, 434] width 139 height 17
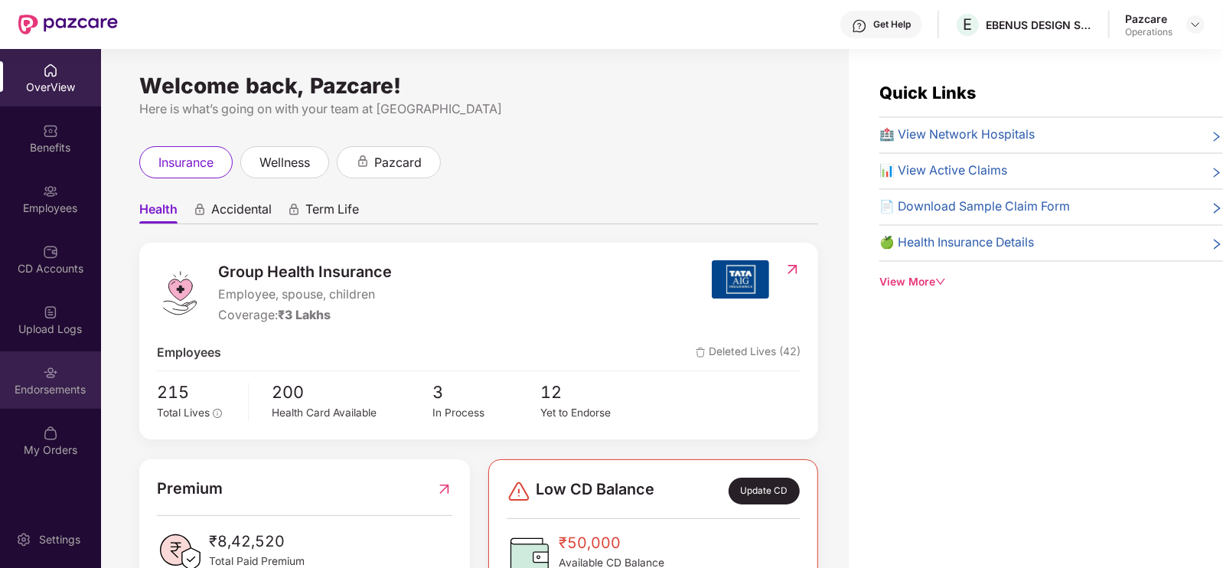
click at [44, 369] on img at bounding box center [50, 372] width 15 height 15
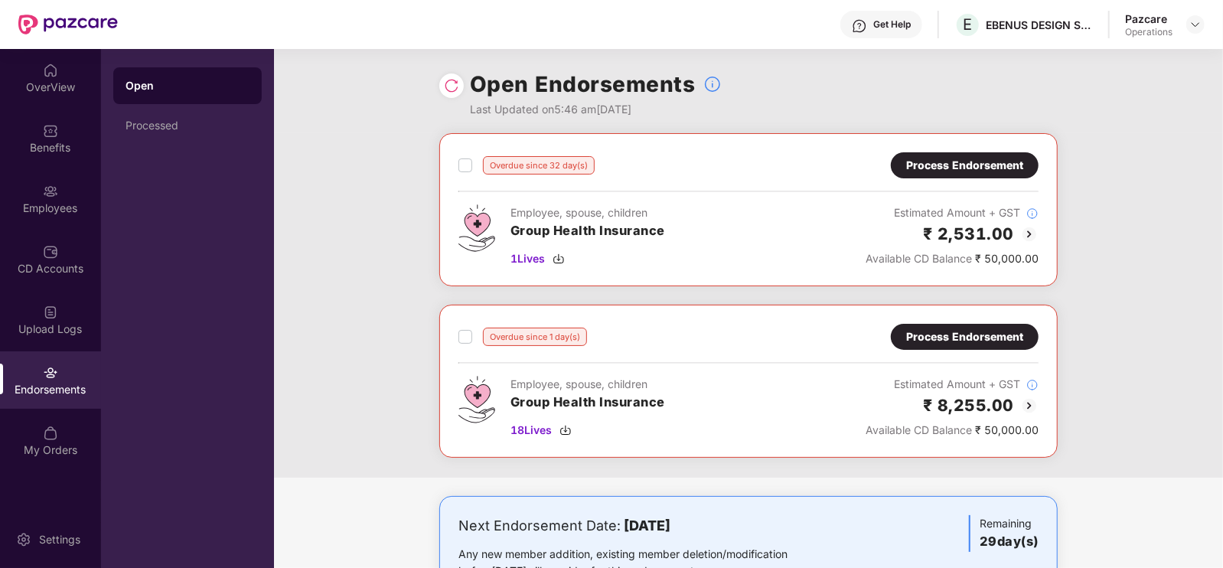
click at [987, 163] on div "Process Endorsement" at bounding box center [964, 165] width 117 height 17
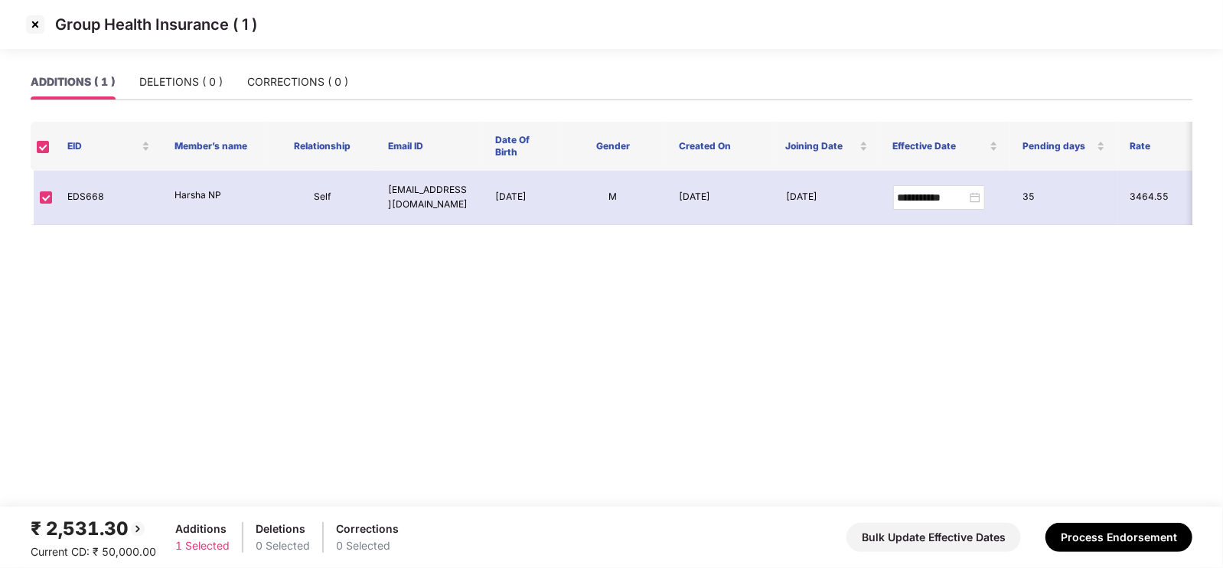
click at [44, 26] on img at bounding box center [35, 24] width 24 height 24
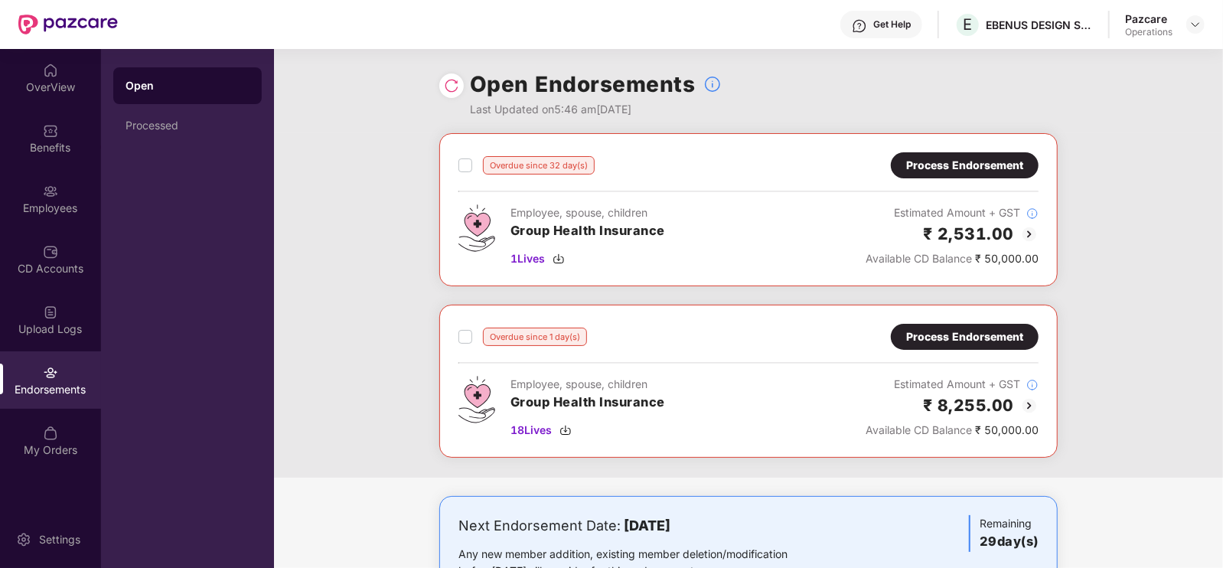
click at [994, 338] on div "Process Endorsement" at bounding box center [964, 336] width 117 height 17
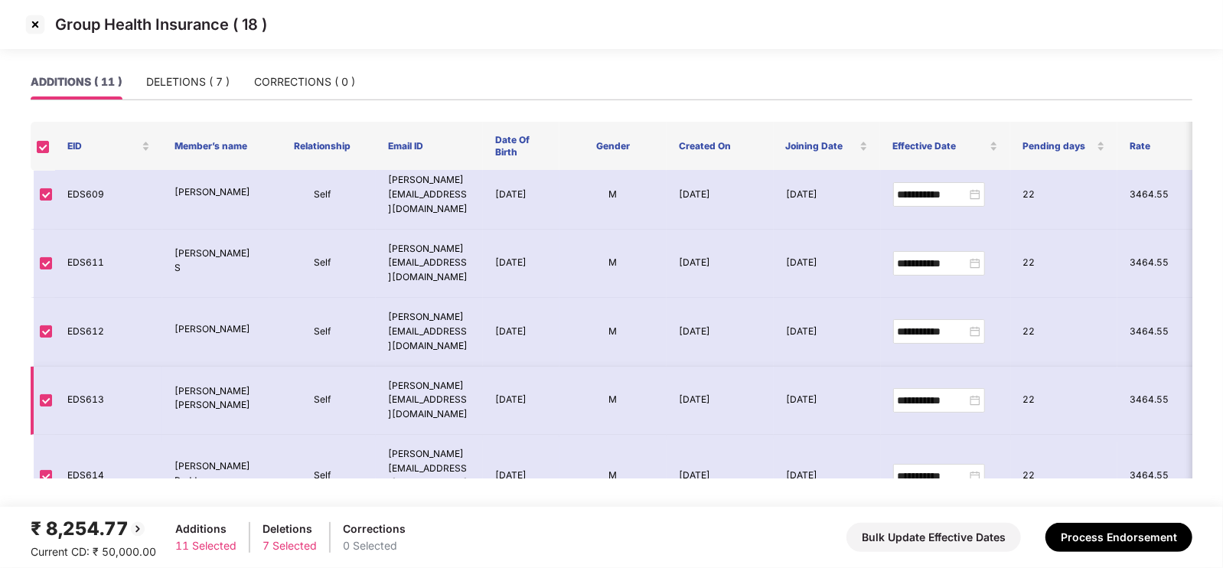
scroll to position [8, 0]
click at [31, 24] on img at bounding box center [35, 24] width 24 height 24
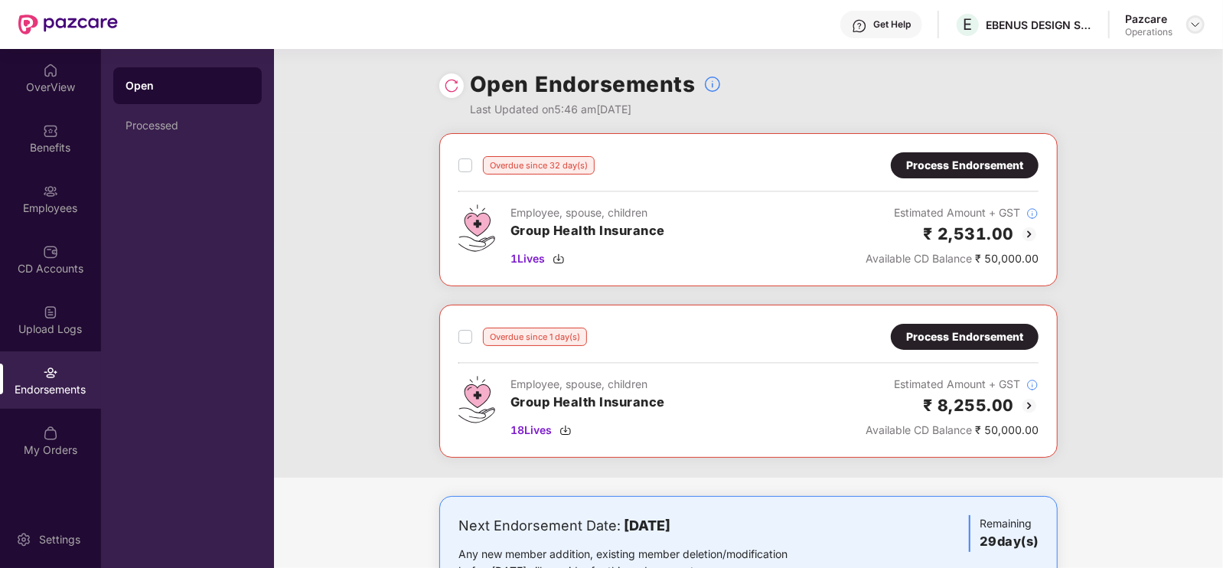
click at [1196, 25] on img at bounding box center [1195, 24] width 12 height 12
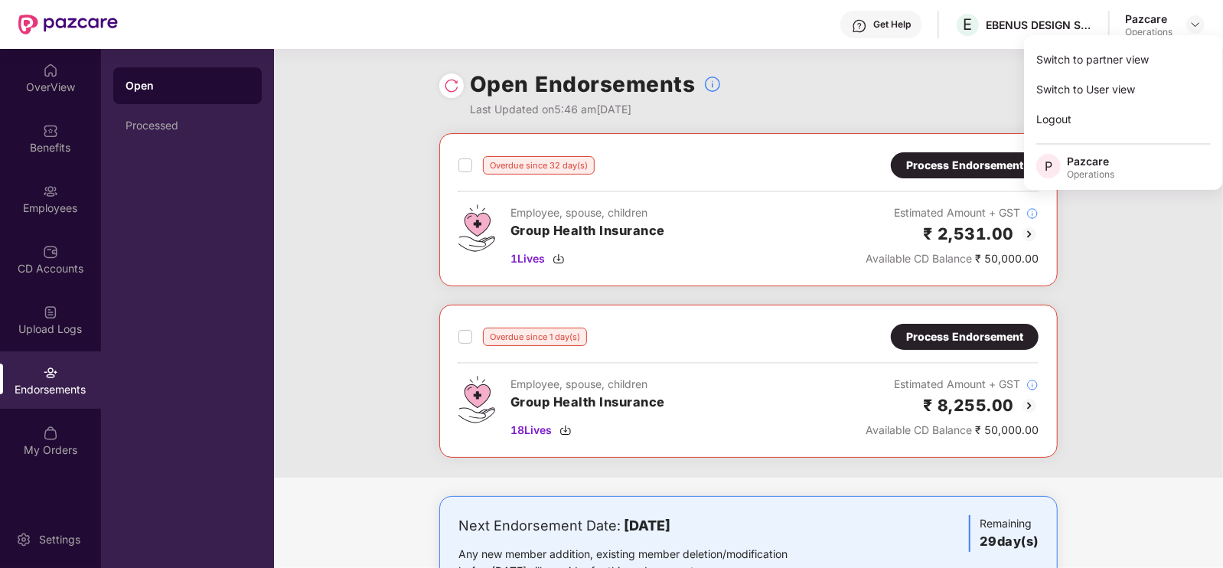
click at [624, 240] on div "Employee, spouse, children Group Health Insurance 1 Lives" at bounding box center [587, 235] width 155 height 63
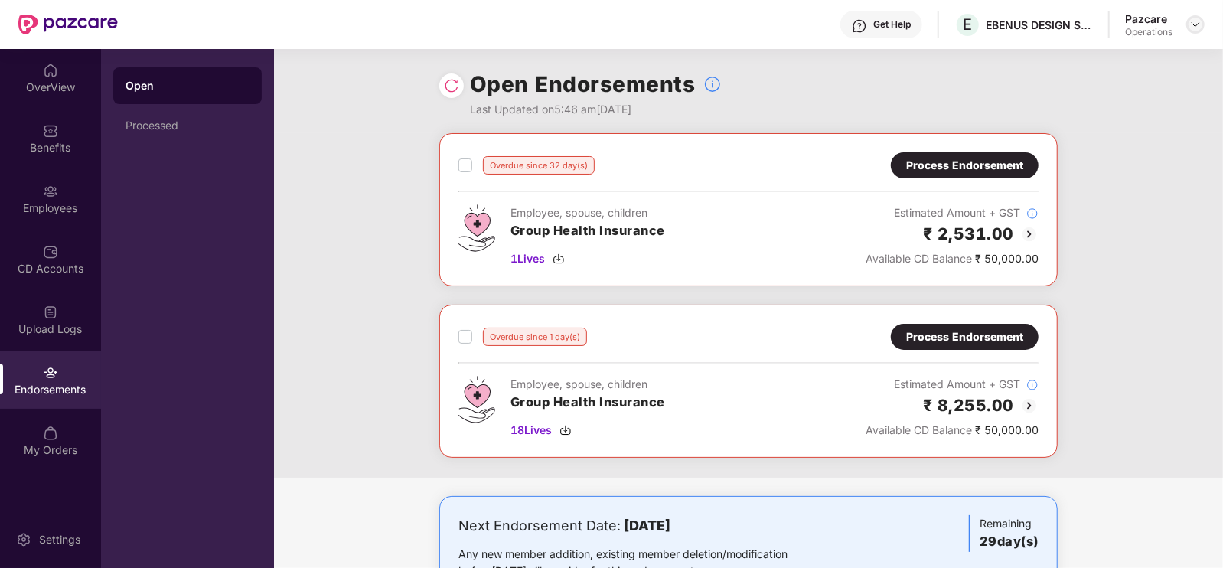
click at [1190, 24] on img at bounding box center [1195, 24] width 12 height 12
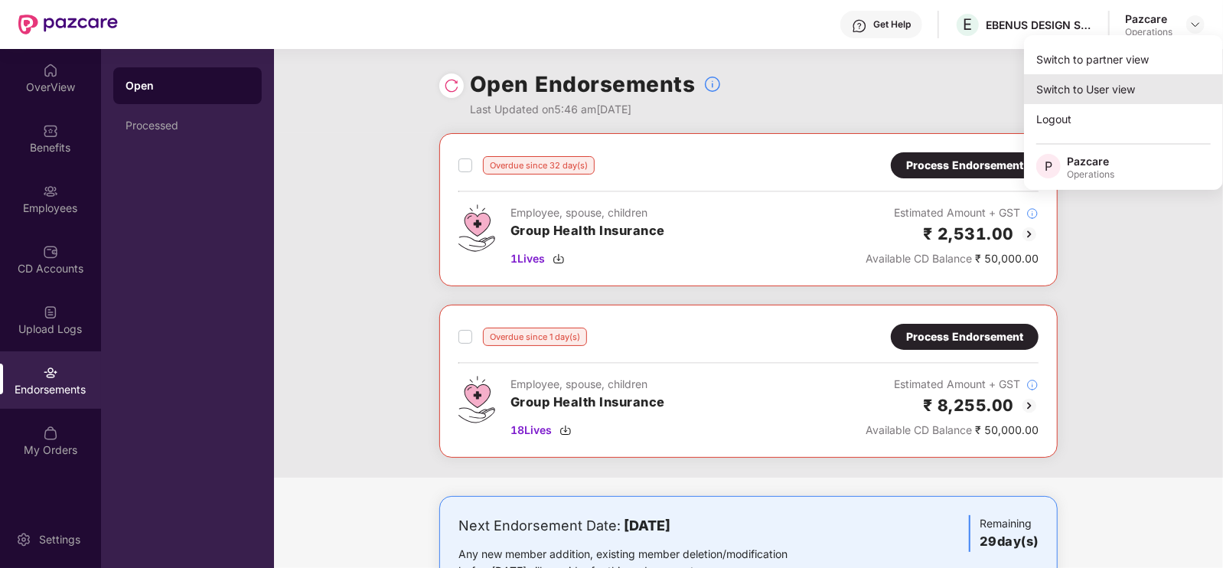
click at [1091, 83] on div "Switch to User view" at bounding box center [1123, 89] width 199 height 30
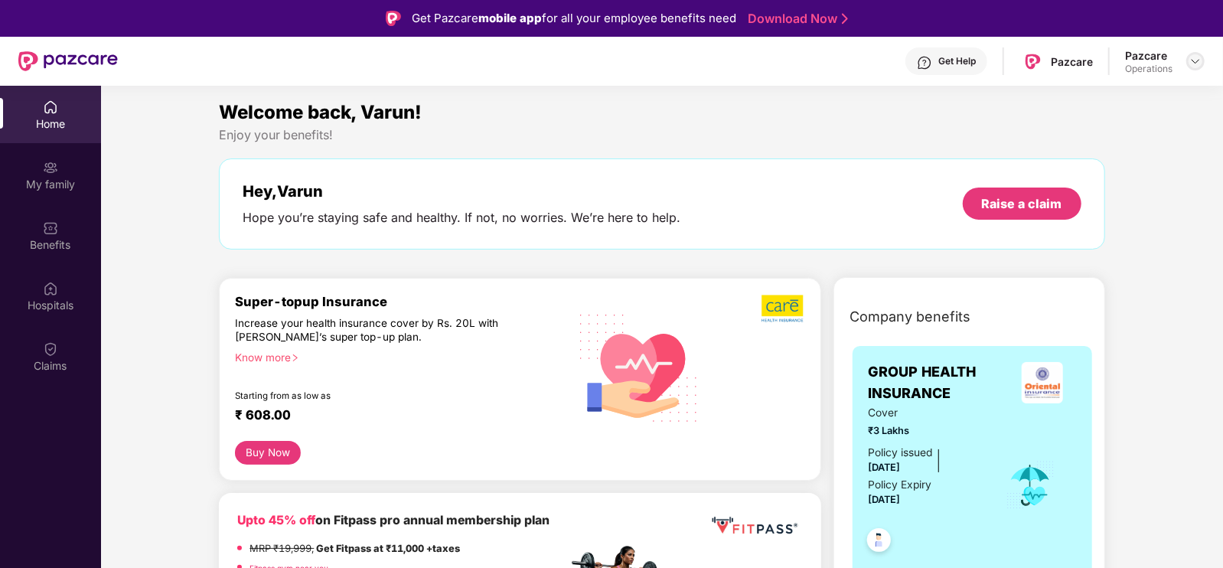
click at [1198, 63] on img at bounding box center [1195, 61] width 12 height 12
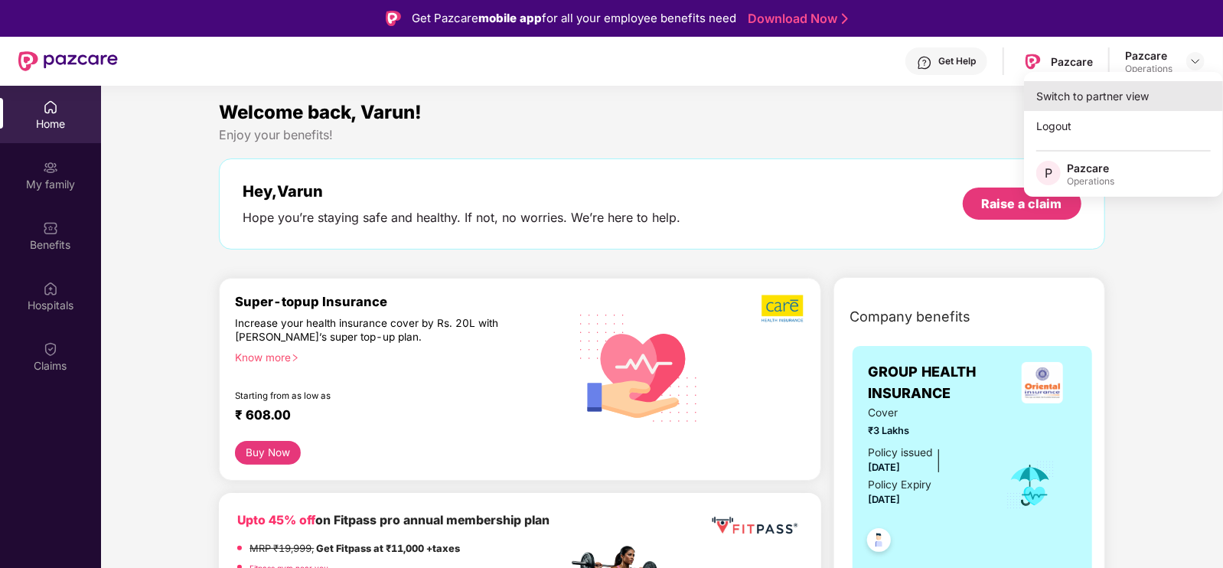
click at [1107, 106] on div "Switch to partner view" at bounding box center [1123, 96] width 199 height 30
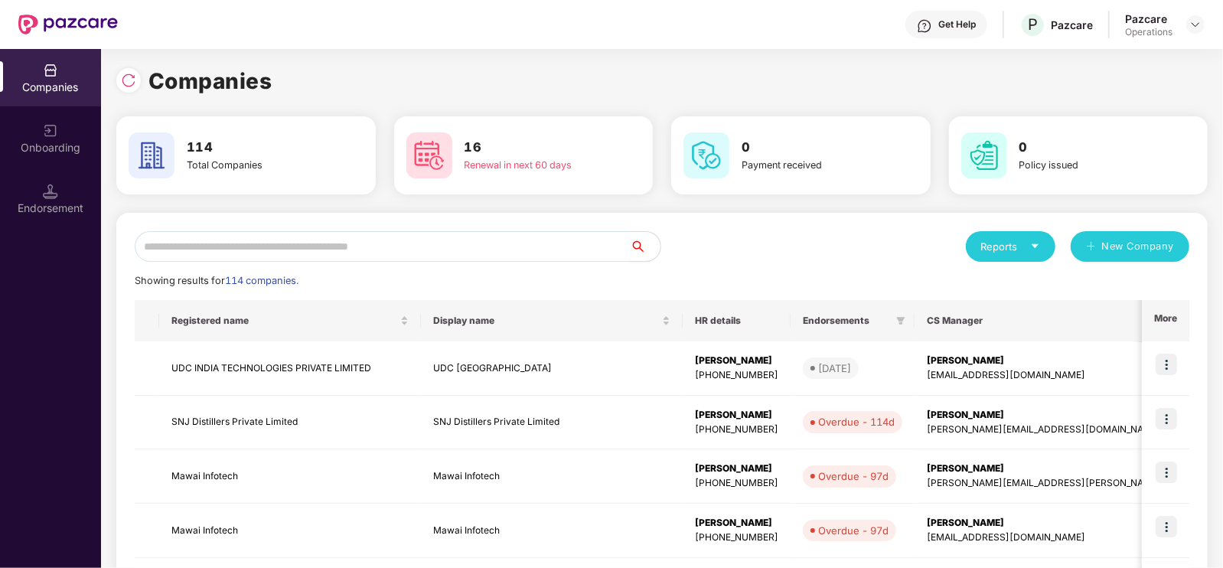
click at [229, 253] on input "text" at bounding box center [382, 246] width 495 height 31
paste input "**********"
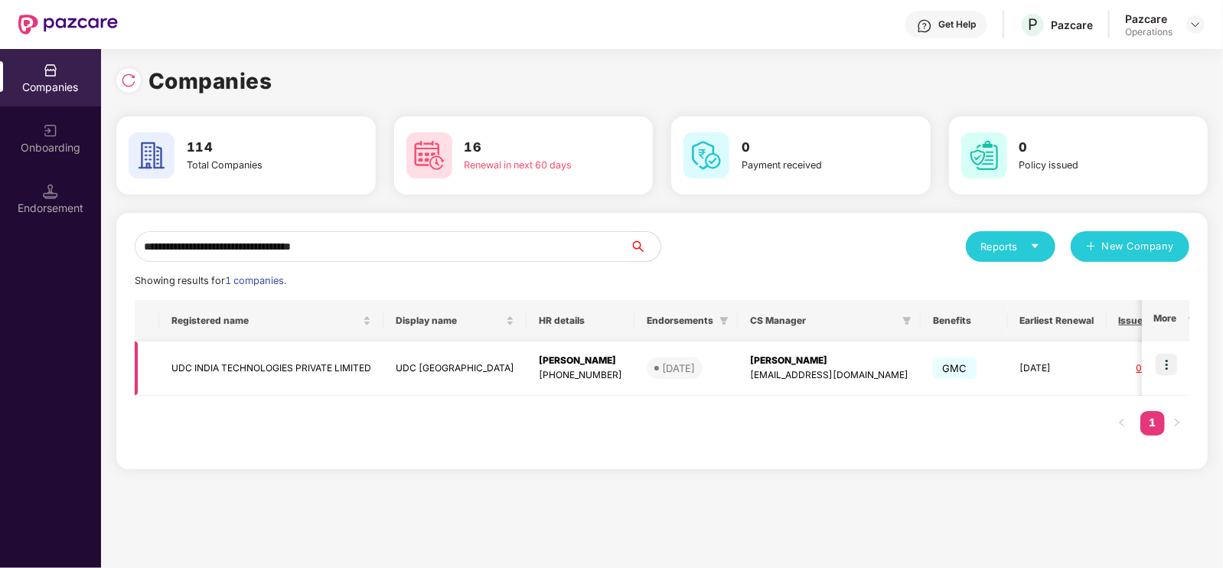
type input "**********"
click at [1170, 360] on img at bounding box center [1165, 363] width 21 height 21
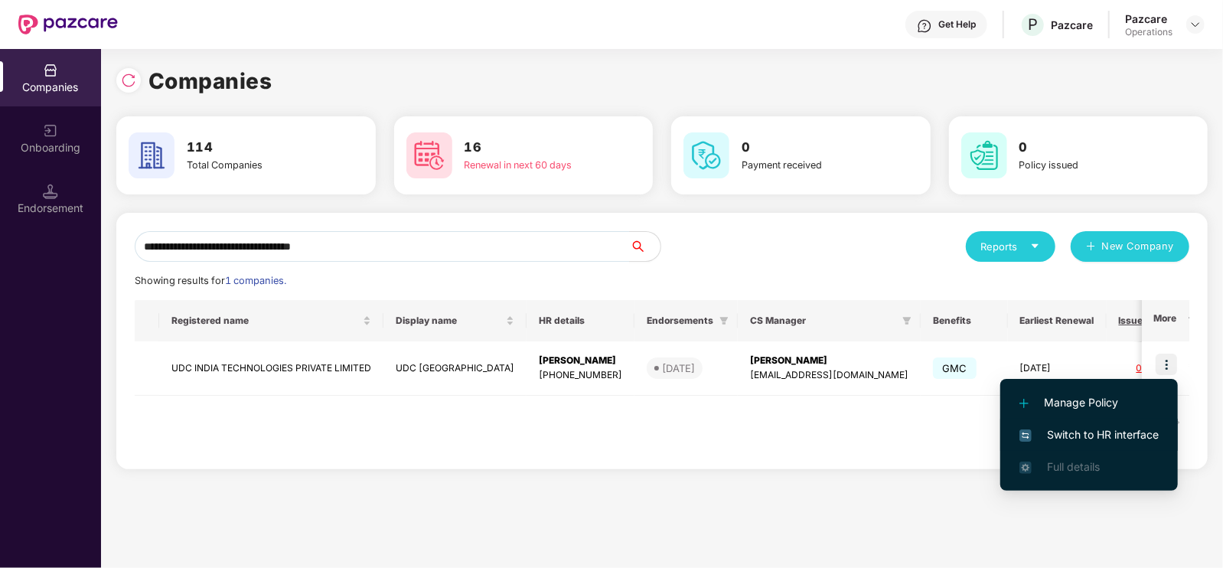
click at [1093, 431] on span "Switch to HR interface" at bounding box center [1088, 434] width 139 height 17
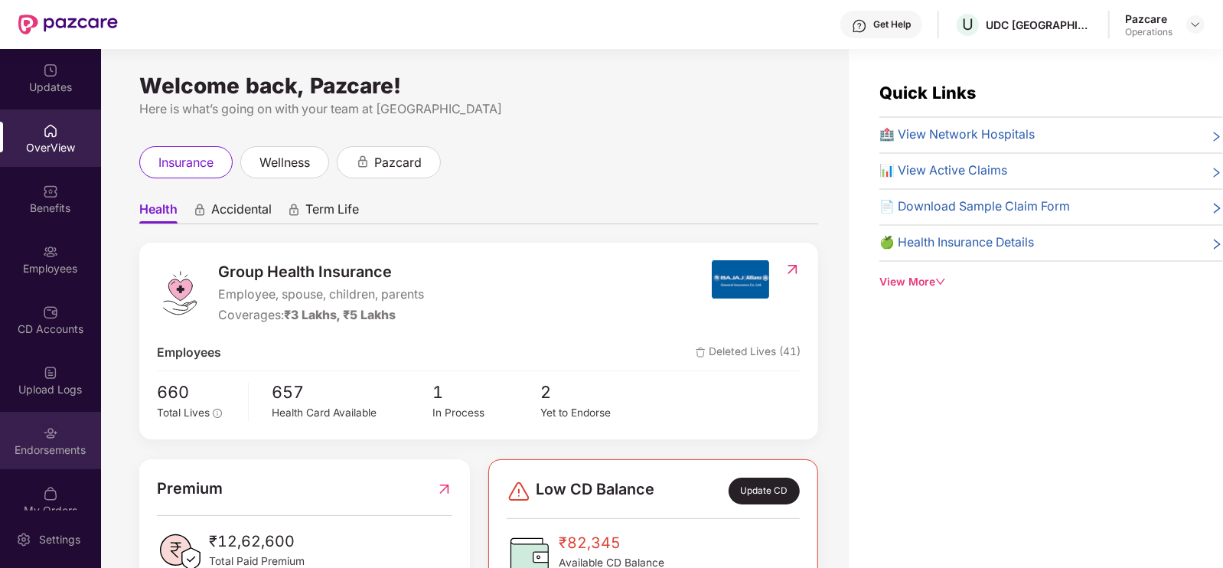
click at [57, 434] on div "Endorsements" at bounding box center [50, 440] width 101 height 57
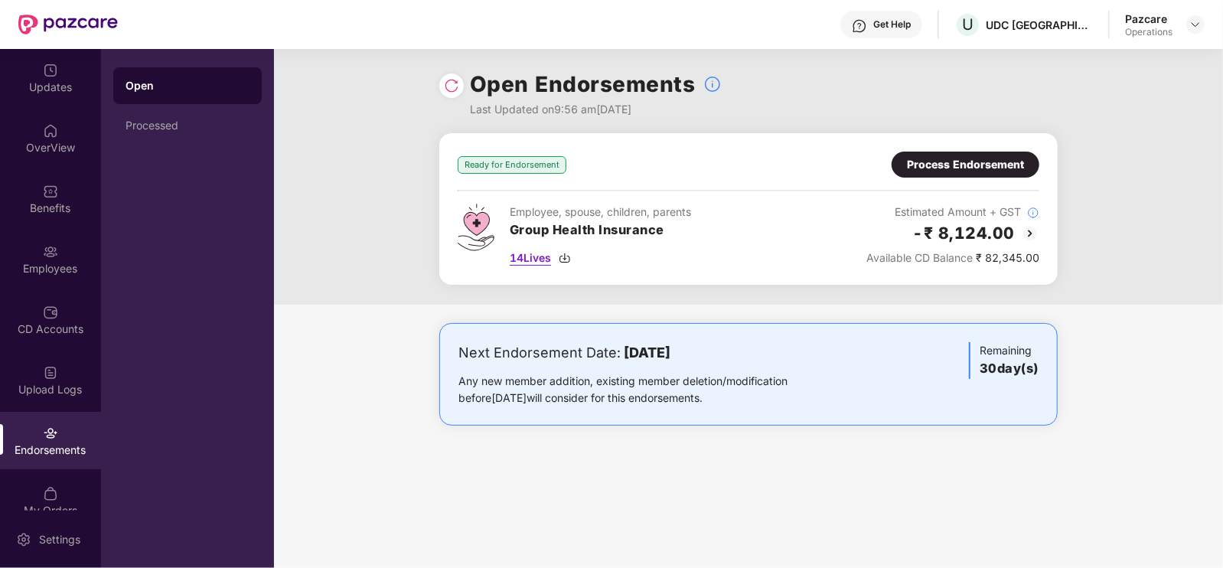
click at [526, 259] on span "14 Lives" at bounding box center [530, 257] width 41 height 17
click at [1030, 169] on div "Process Endorsement" at bounding box center [965, 164] width 148 height 26
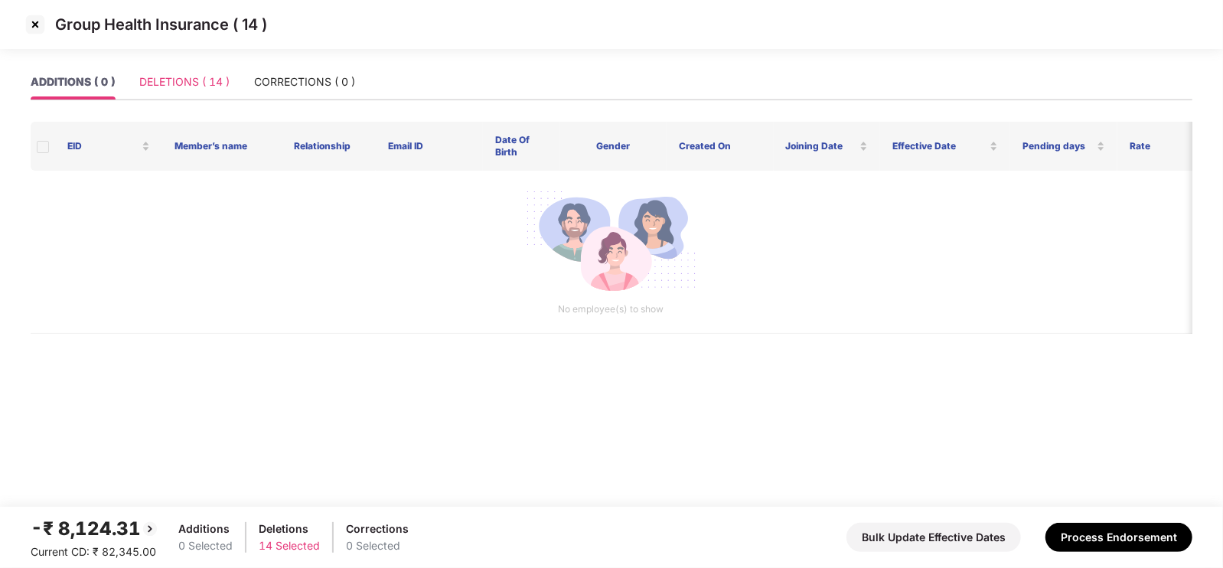
click at [179, 70] on div "DELETIONS ( 14 )" at bounding box center [184, 81] width 90 height 35
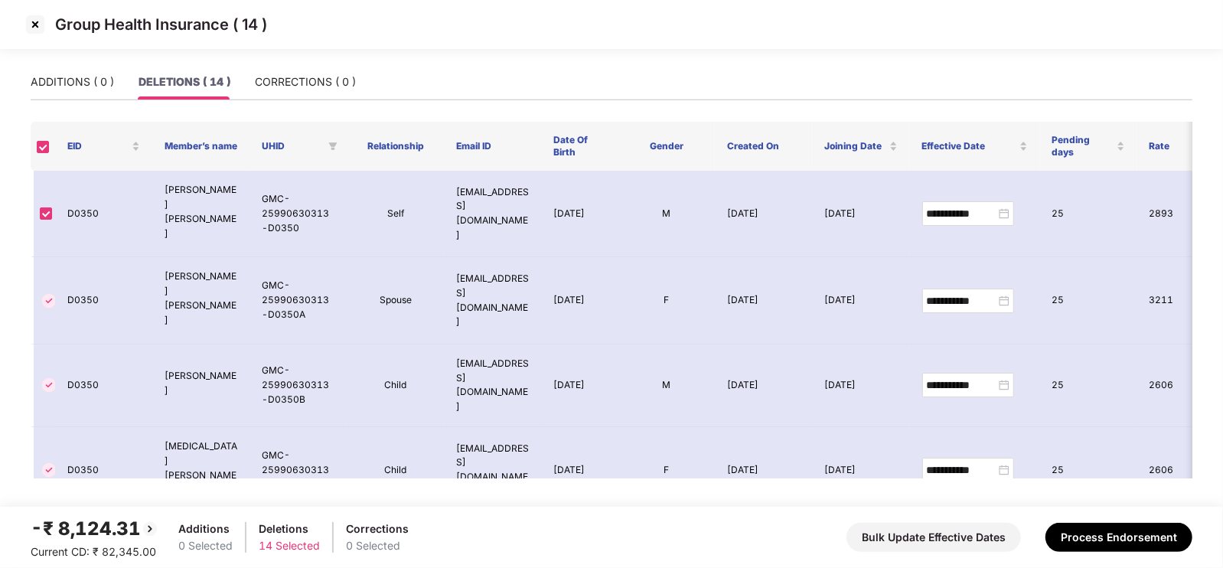
click at [37, 24] on img at bounding box center [35, 24] width 24 height 24
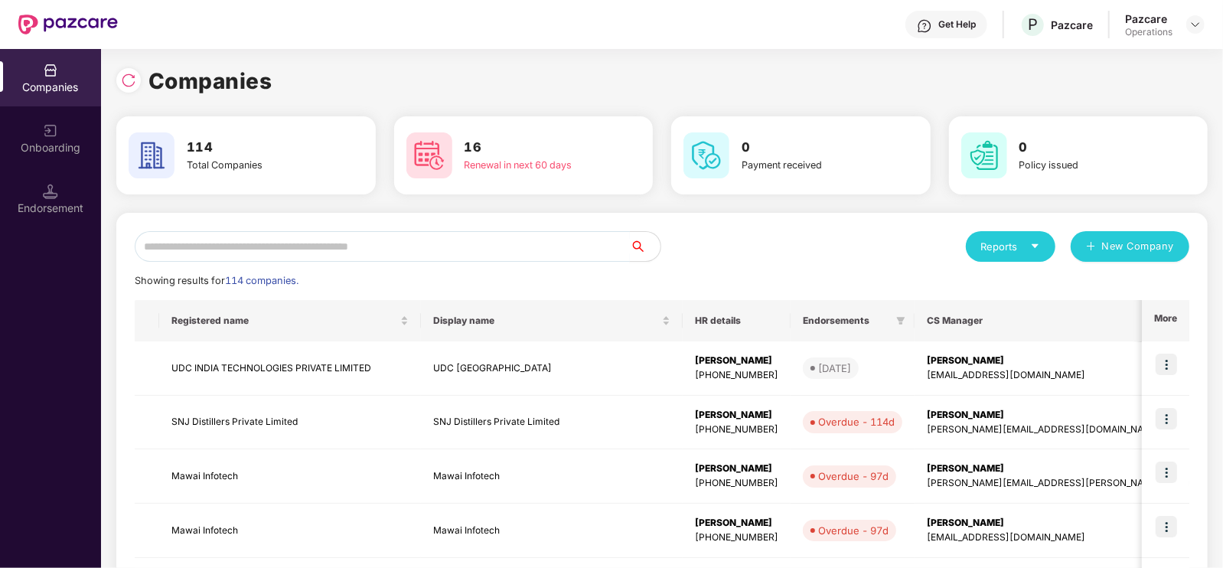
click at [241, 233] on input "text" at bounding box center [382, 246] width 495 height 31
paste input "**********"
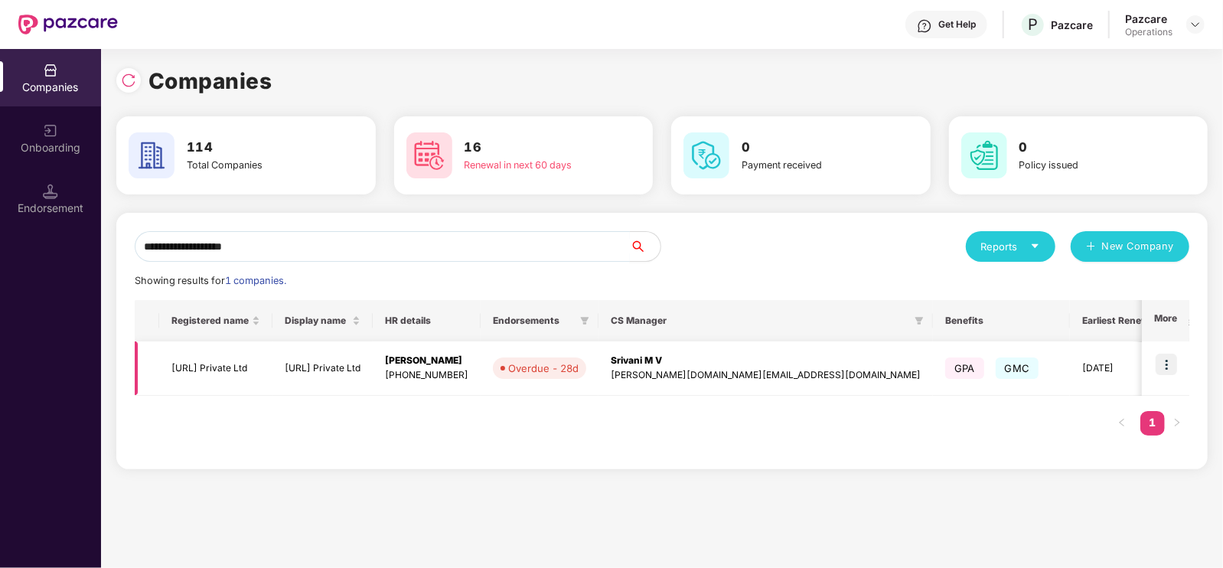
type input "**********"
click at [1169, 356] on img at bounding box center [1165, 363] width 21 height 21
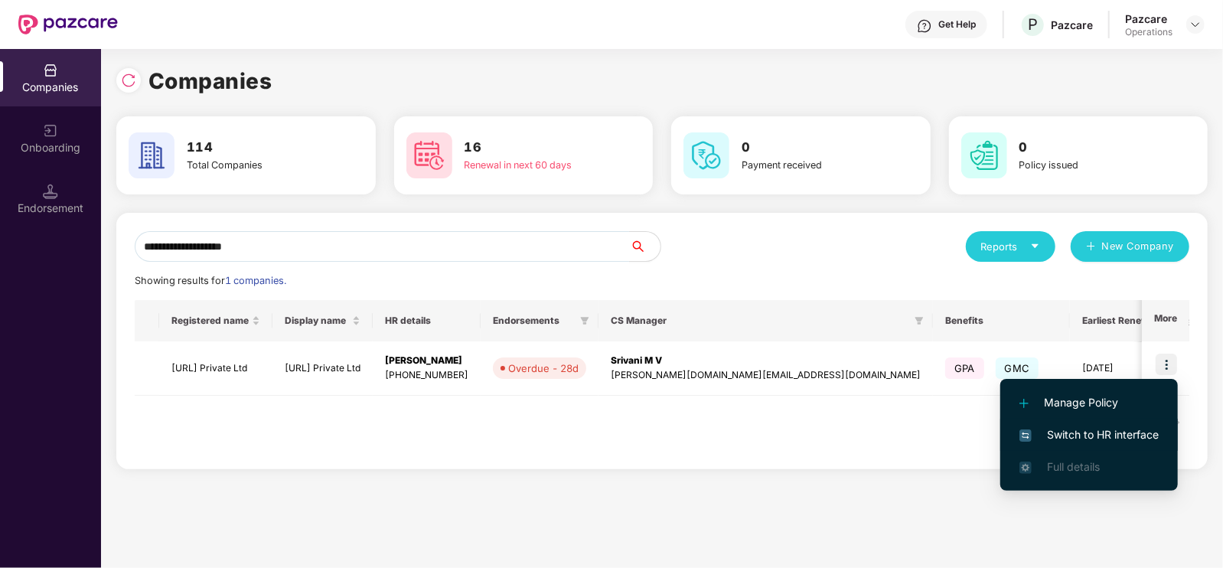
click at [1089, 430] on span "Switch to HR interface" at bounding box center [1088, 434] width 139 height 17
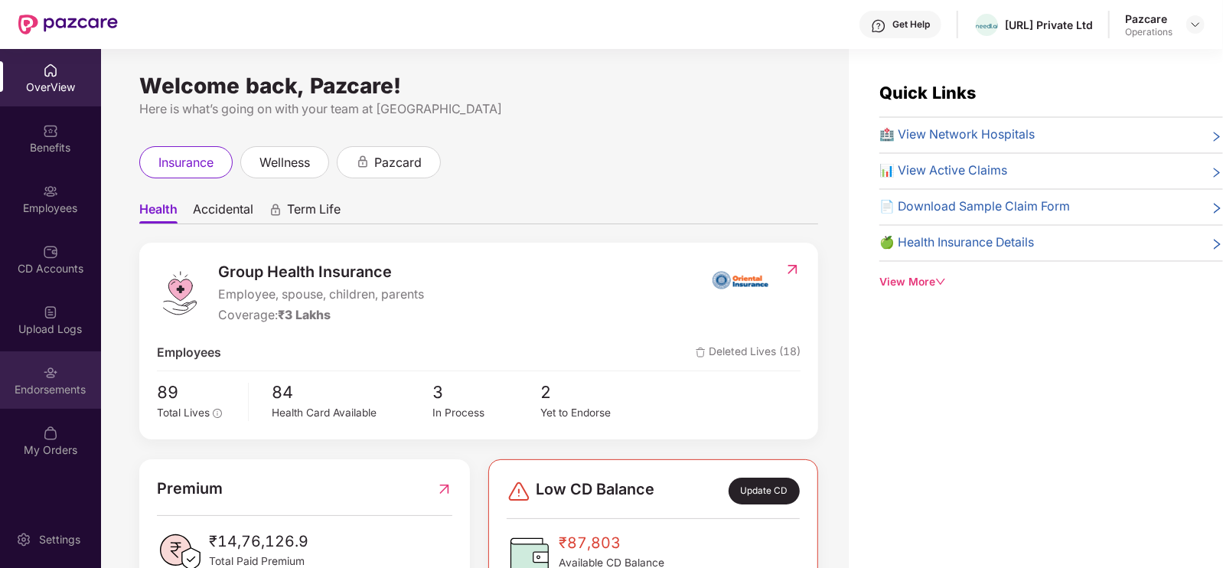
click at [43, 384] on div "Endorsements" at bounding box center [50, 389] width 101 height 15
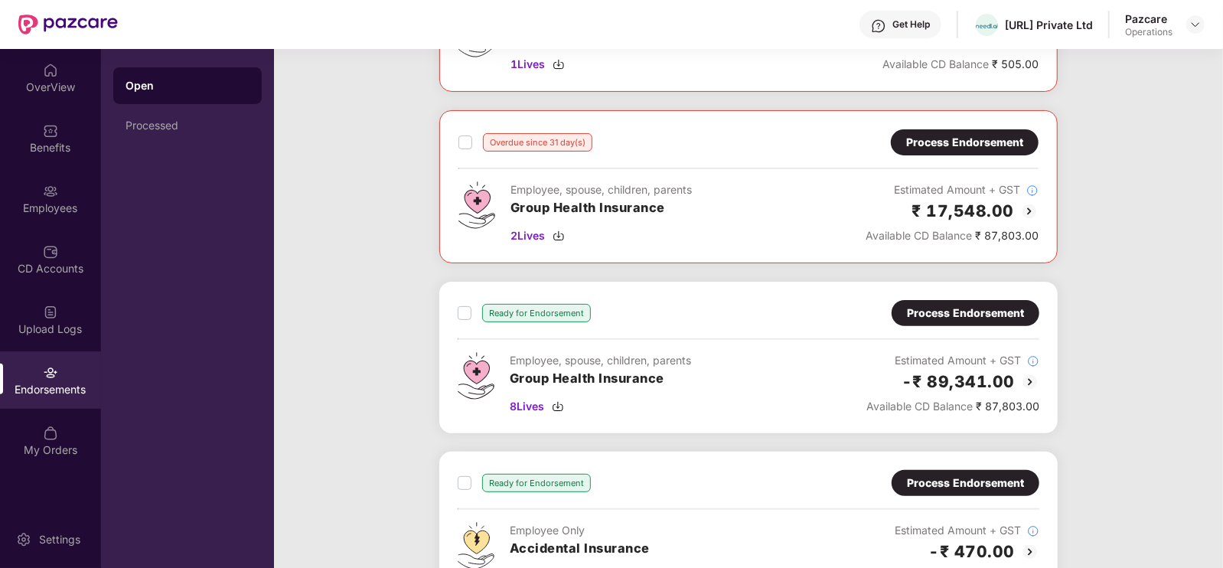
scroll to position [283, 0]
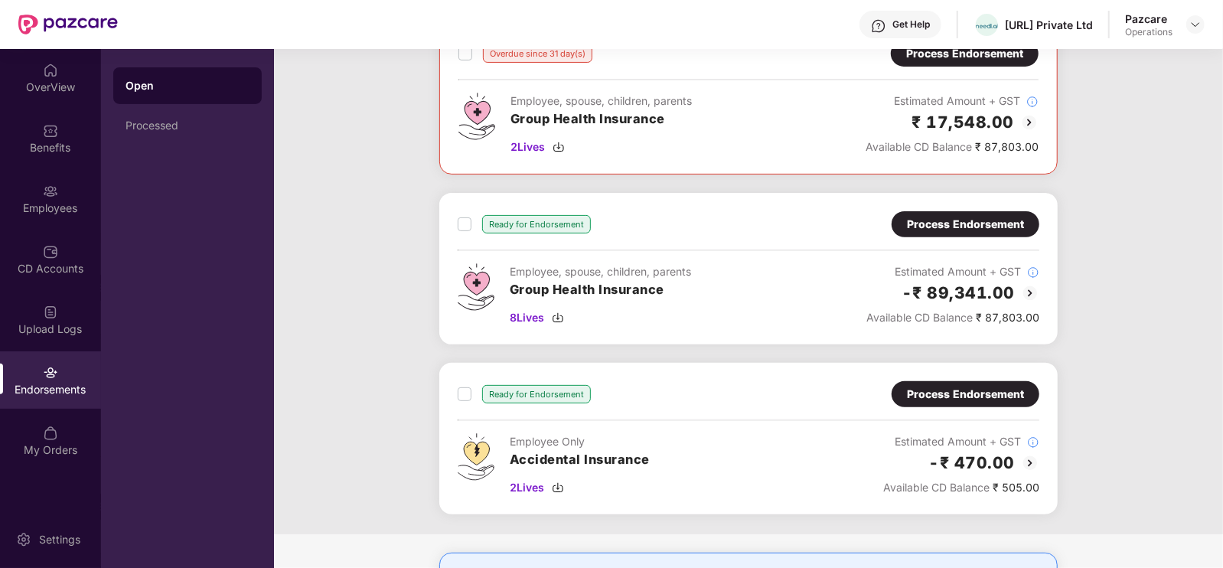
drag, startPoint x: 953, startPoint y: 221, endPoint x: 1003, endPoint y: 223, distance: 49.8
click at [1003, 223] on div "Process Endorsement" at bounding box center [965, 224] width 117 height 17
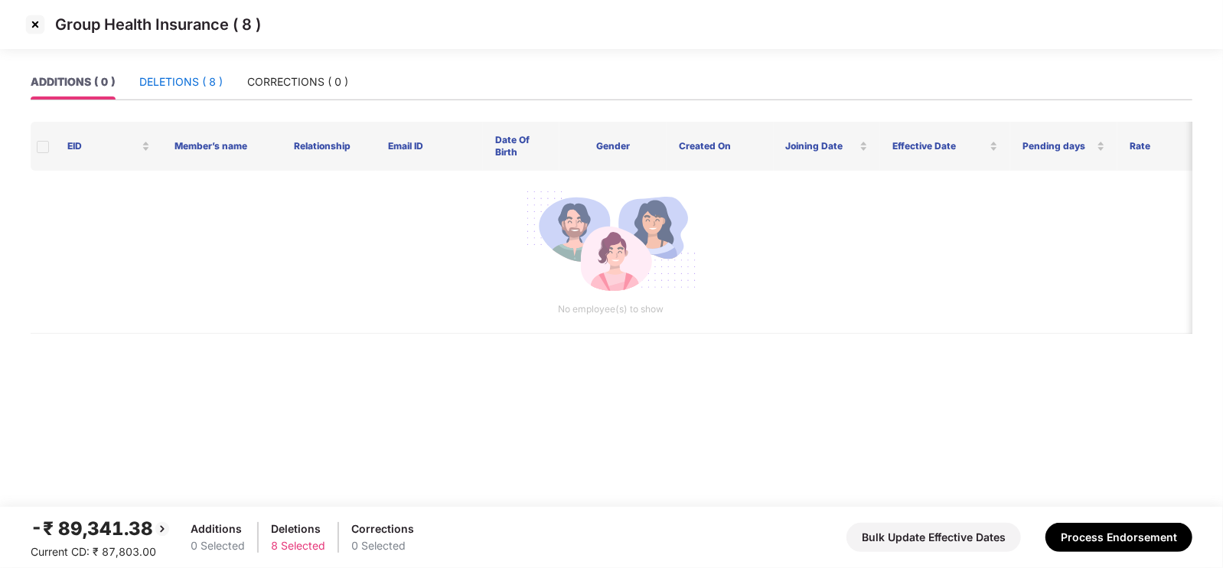
click at [169, 90] on div "DELETIONS ( 8 )" at bounding box center [180, 81] width 83 height 17
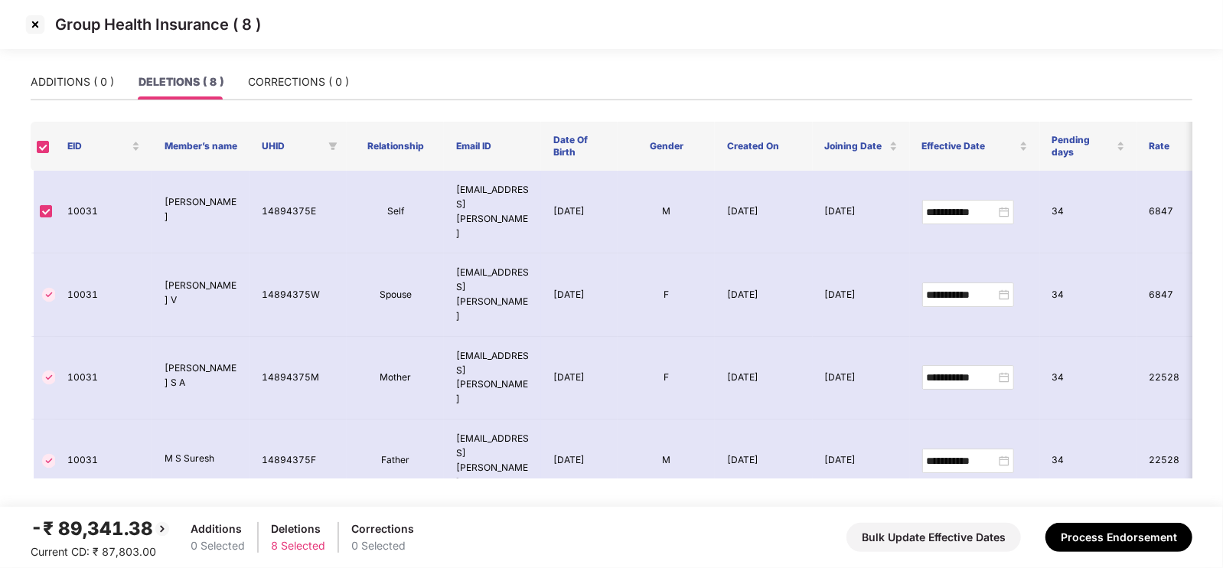
click at [34, 16] on img at bounding box center [35, 24] width 24 height 24
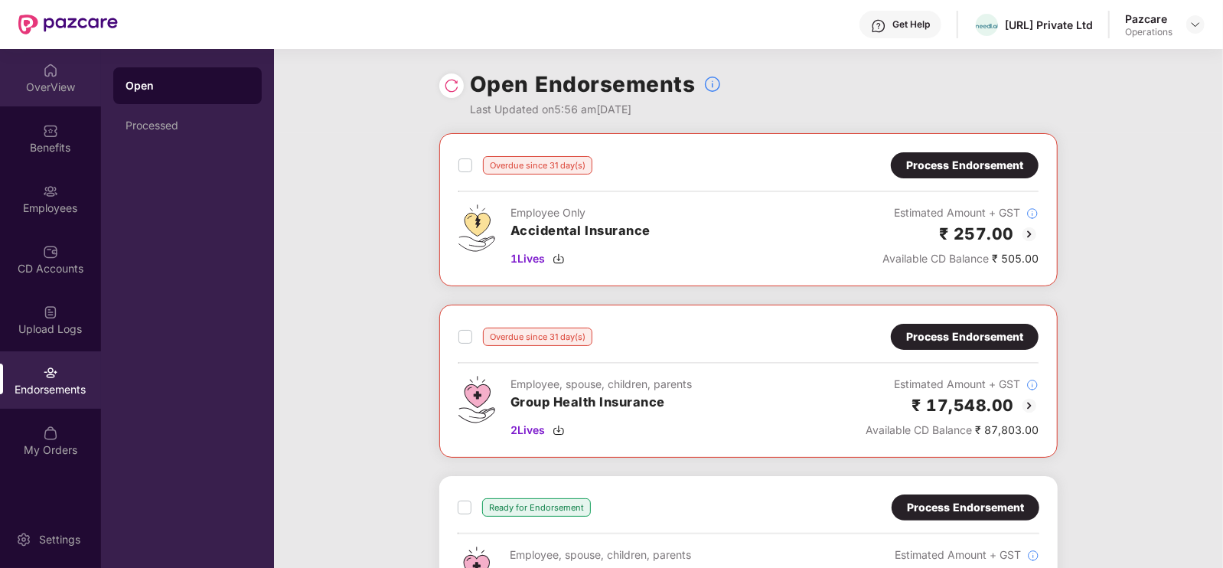
click at [54, 70] on img at bounding box center [50, 70] width 15 height 15
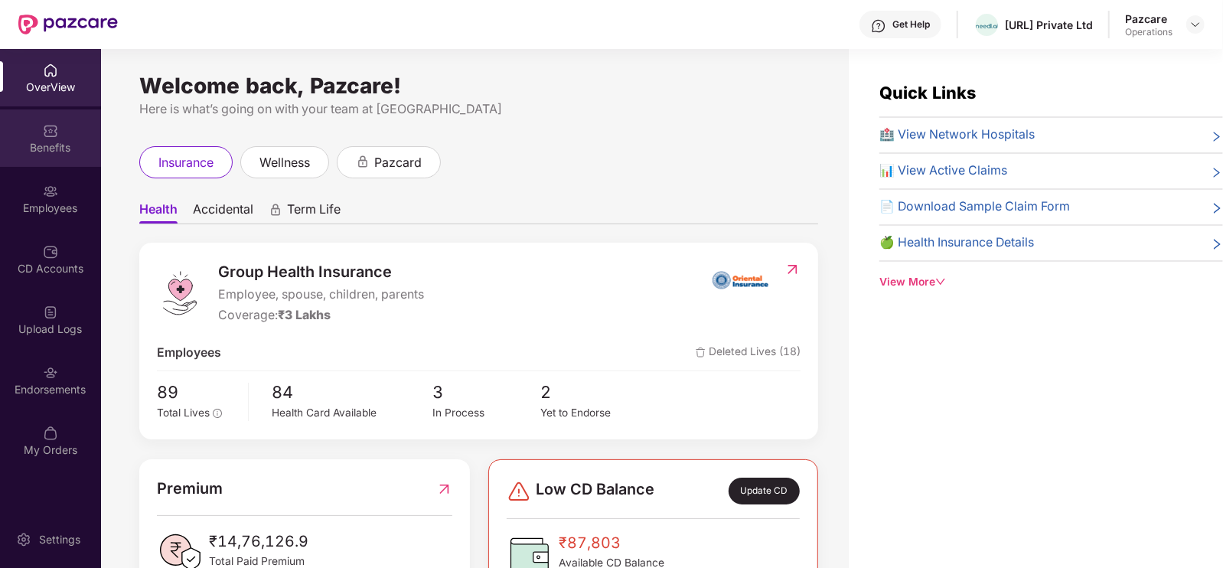
click at [47, 138] on div "Benefits" at bounding box center [50, 137] width 101 height 57
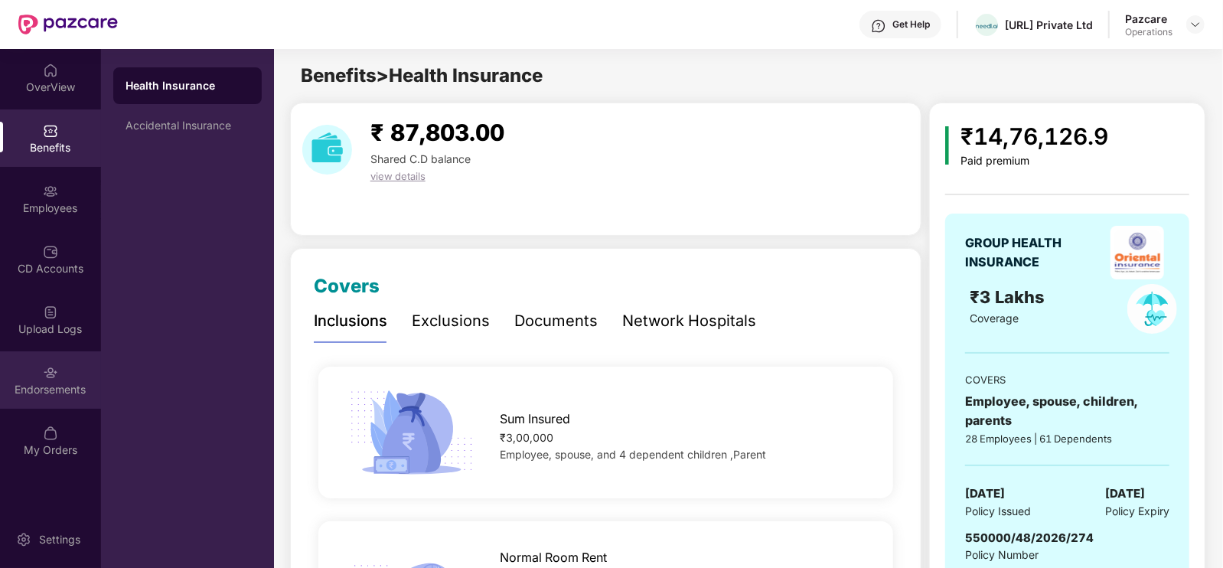
click at [11, 370] on div "Endorsements" at bounding box center [50, 379] width 101 height 57
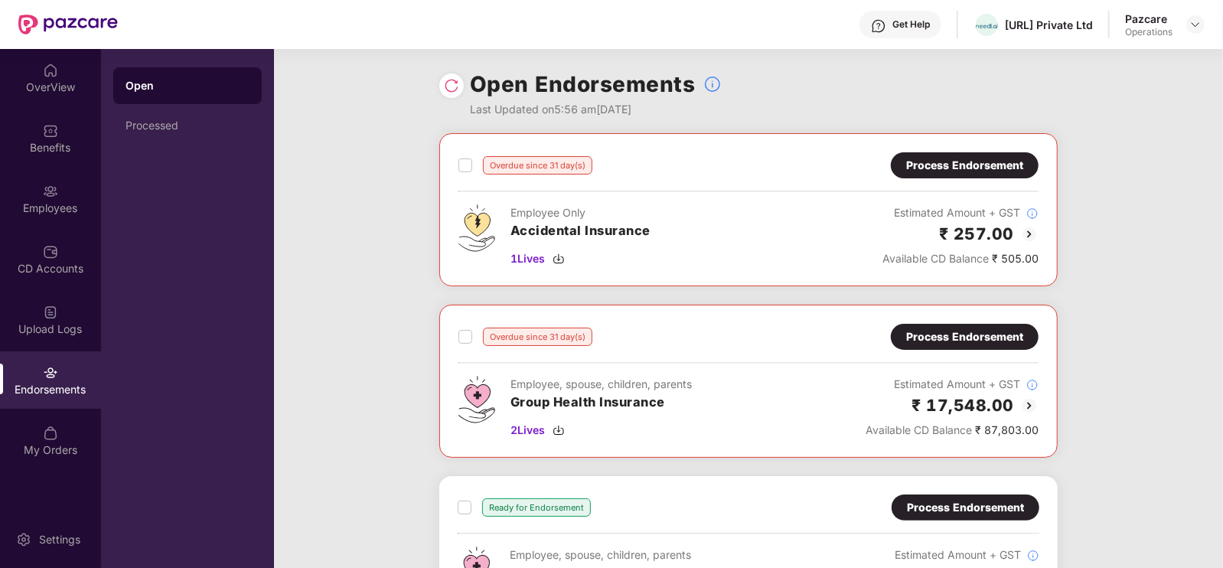
scroll to position [1, 0]
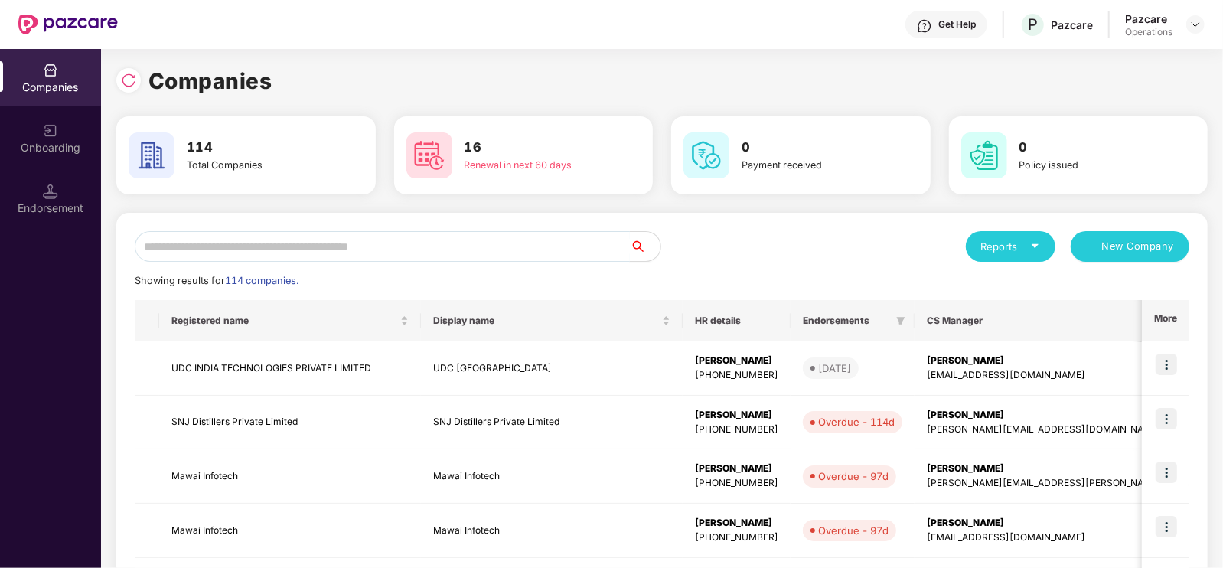
click at [348, 244] on input "text" at bounding box center [382, 246] width 495 height 31
paste input "**********"
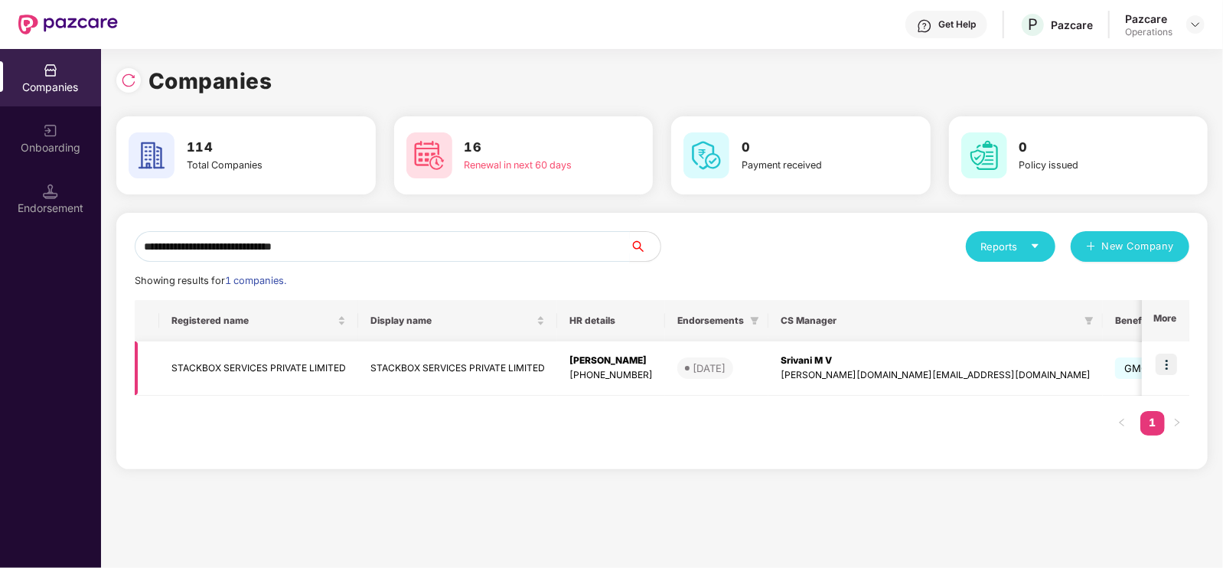
type input "**********"
click at [1172, 364] on img at bounding box center [1165, 363] width 21 height 21
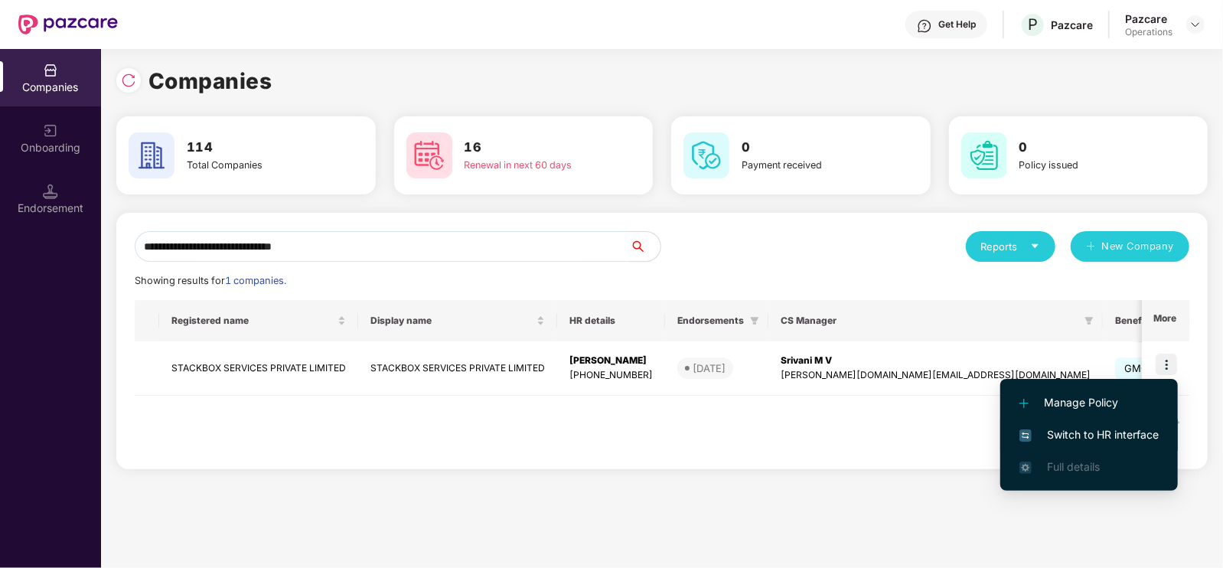
click at [1076, 437] on span "Switch to HR interface" at bounding box center [1088, 434] width 139 height 17
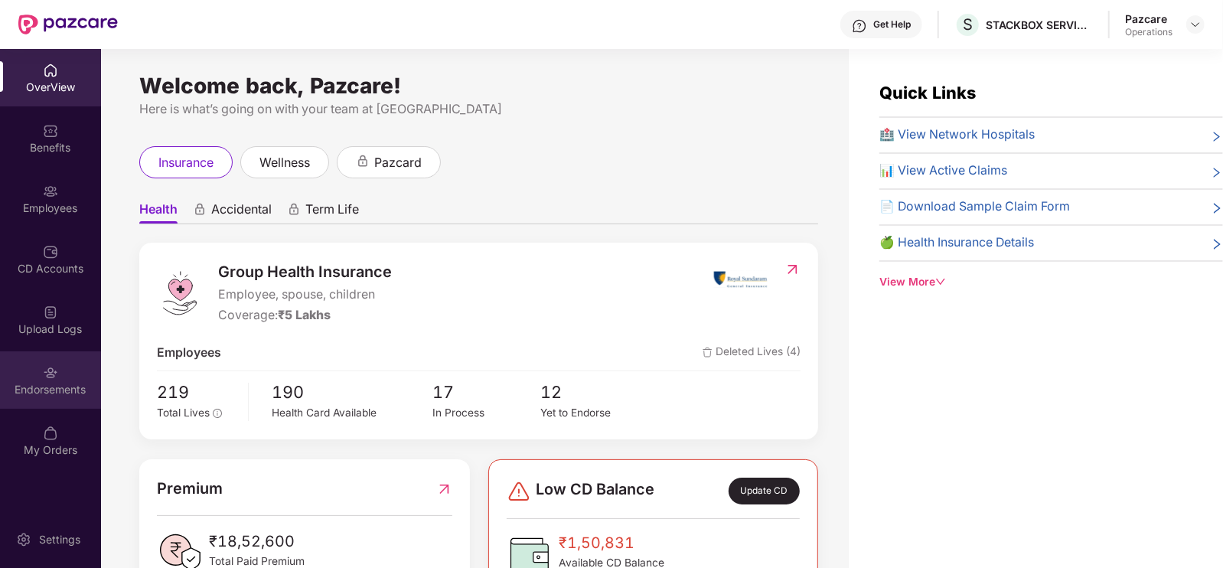
click at [54, 385] on div "Endorsements" at bounding box center [50, 389] width 101 height 15
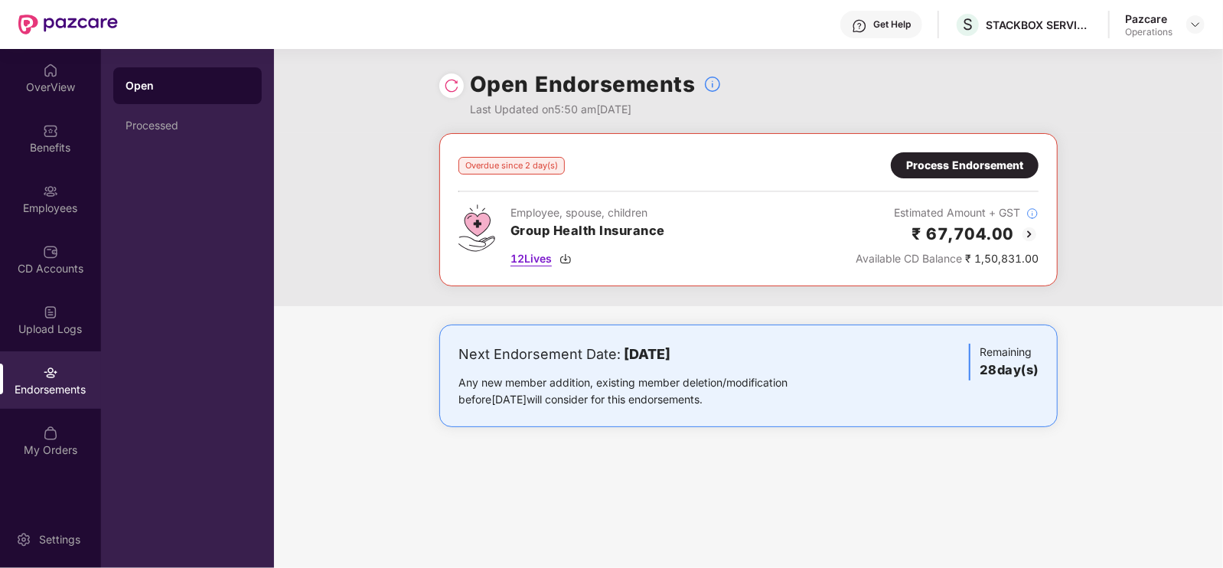
click at [528, 262] on span "12 Lives" at bounding box center [530, 258] width 41 height 17
click at [934, 166] on div "Process Endorsement" at bounding box center [964, 165] width 117 height 17
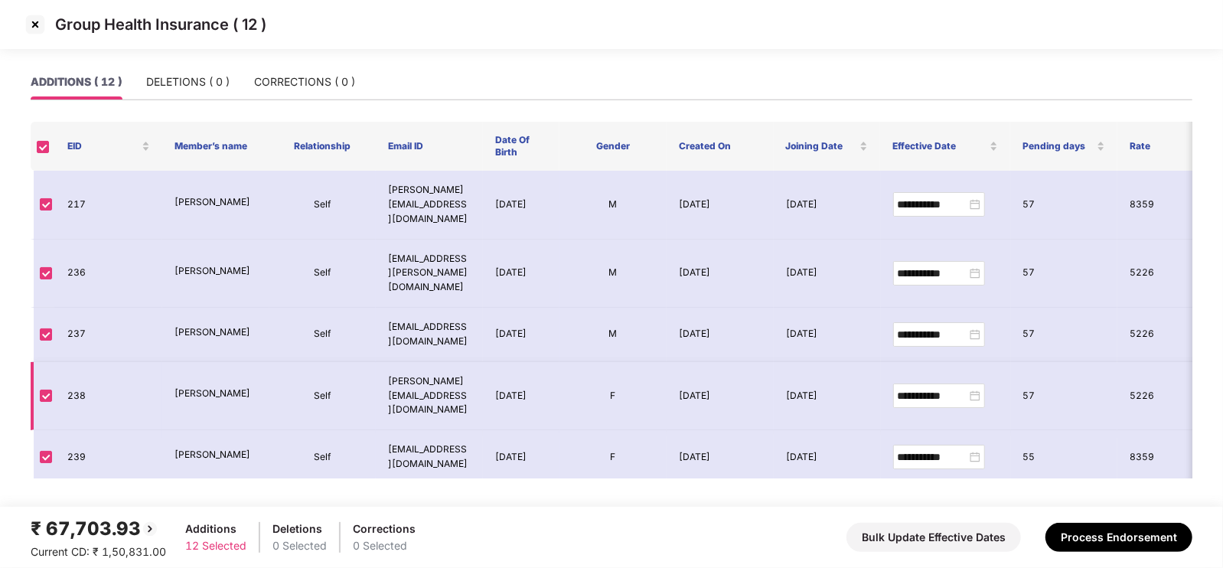
scroll to position [347, 0]
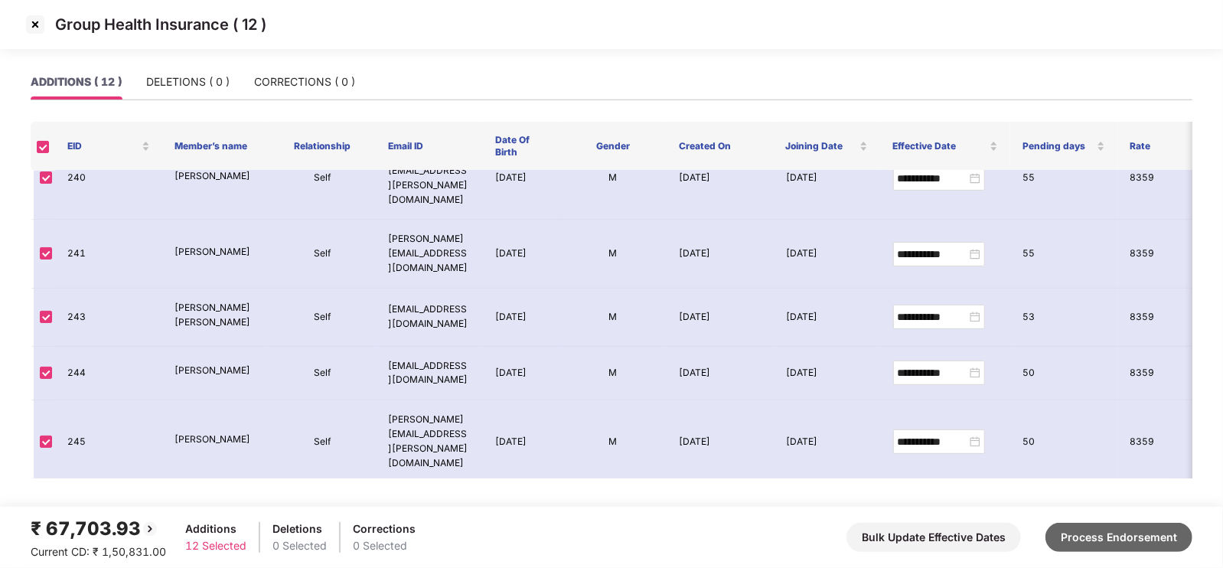
click at [1079, 541] on button "Process Endorsement" at bounding box center [1118, 537] width 147 height 29
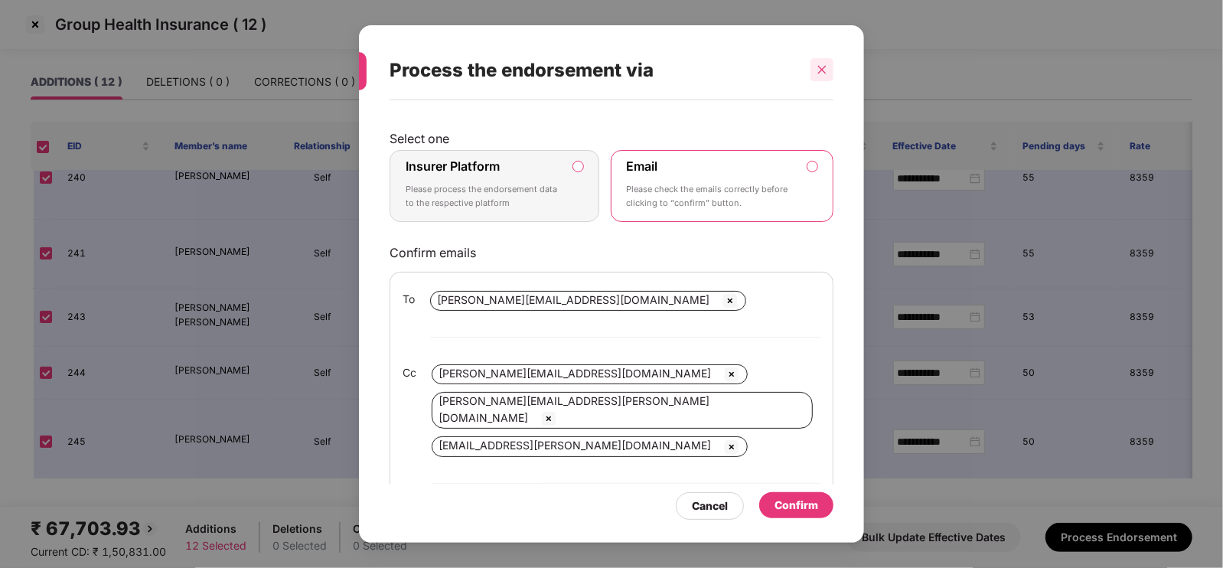
click at [818, 74] on icon "close" at bounding box center [821, 69] width 11 height 11
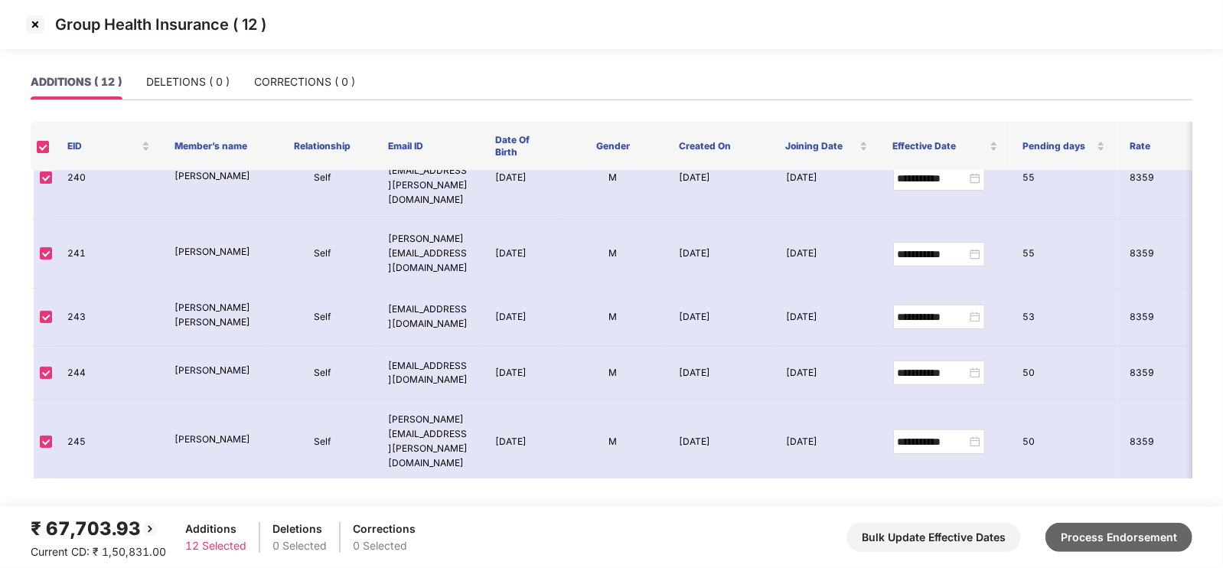
click at [1122, 538] on button "Process Endorsement" at bounding box center [1118, 537] width 147 height 29
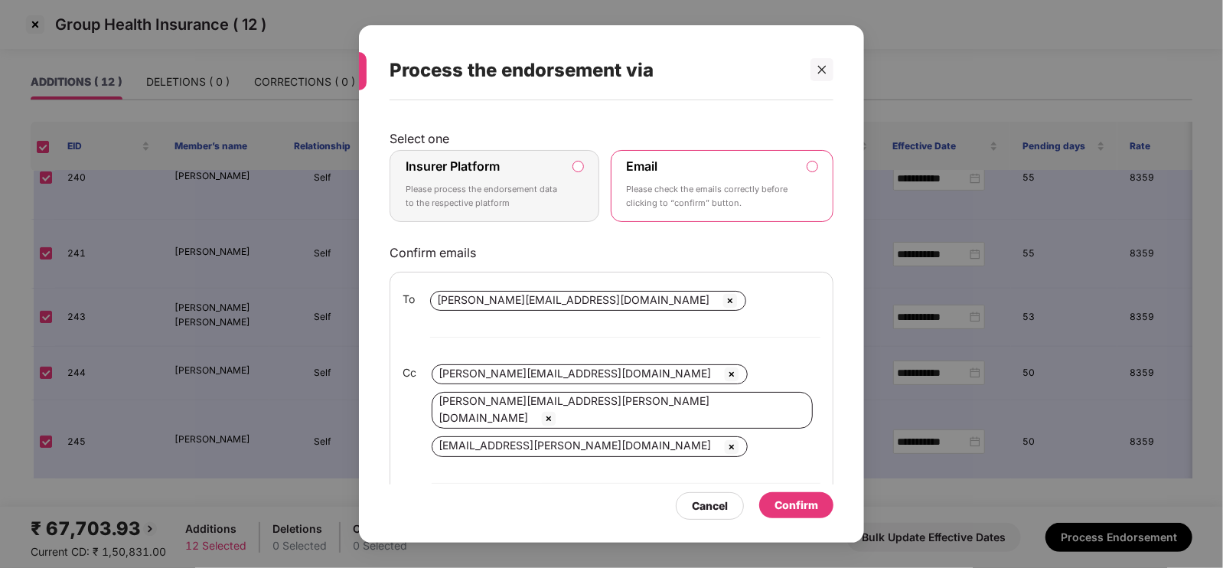
click at [627, 171] on label "Email" at bounding box center [642, 165] width 31 height 15
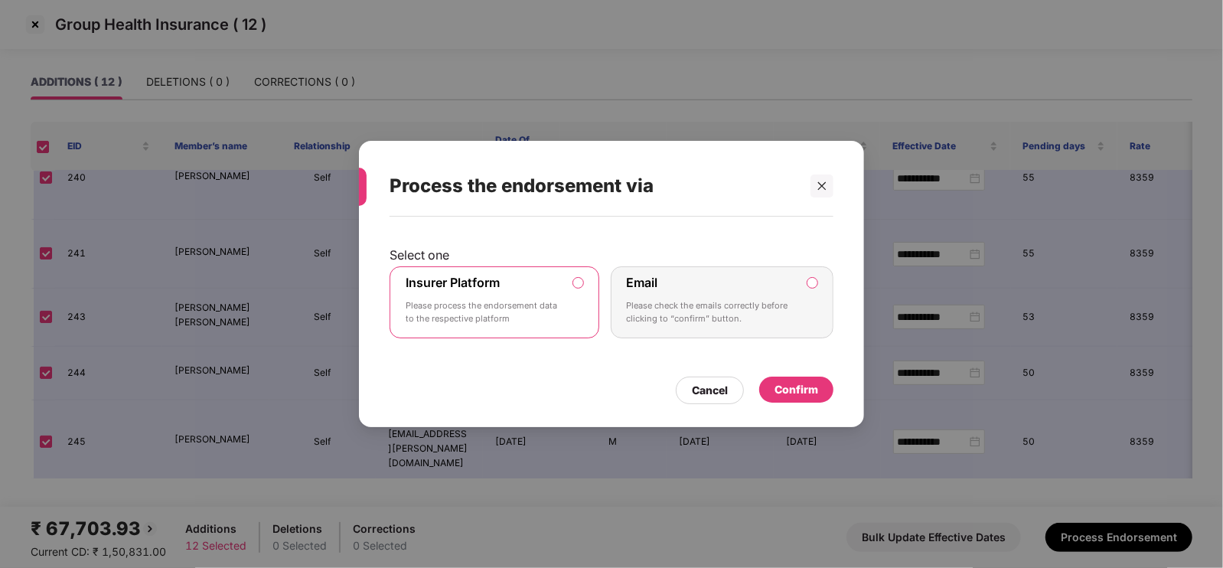
click at [704, 316] on p "Please check the emails correctly before clicking to “confirm” button." at bounding box center [712, 312] width 170 height 27
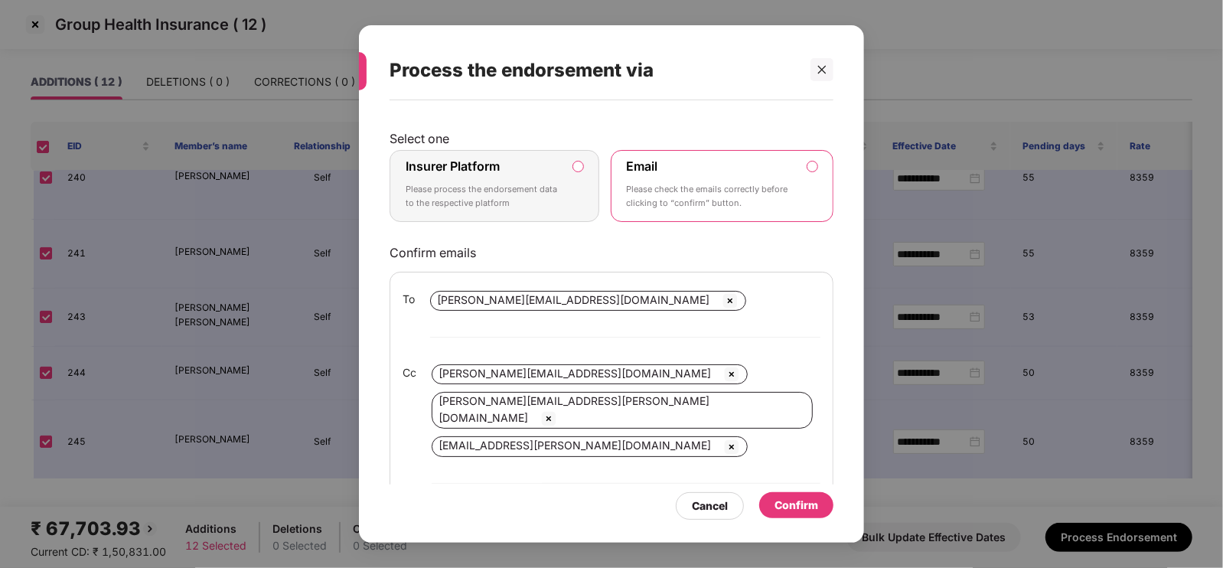
click at [800, 497] on div "Confirm" at bounding box center [796, 505] width 44 height 17
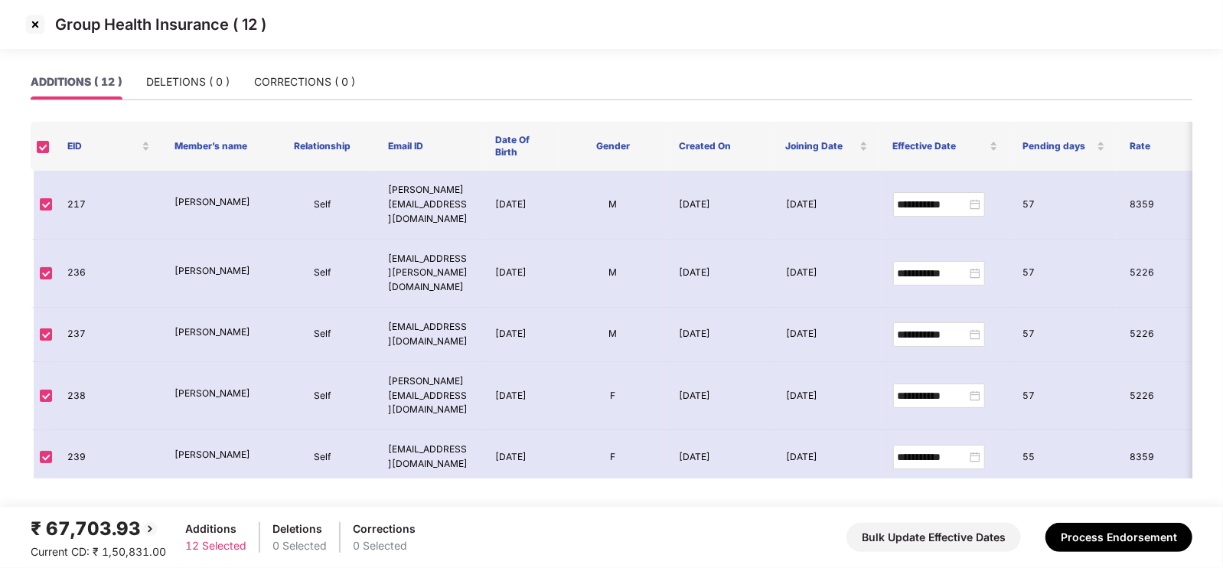
click at [28, 18] on img at bounding box center [35, 24] width 24 height 24
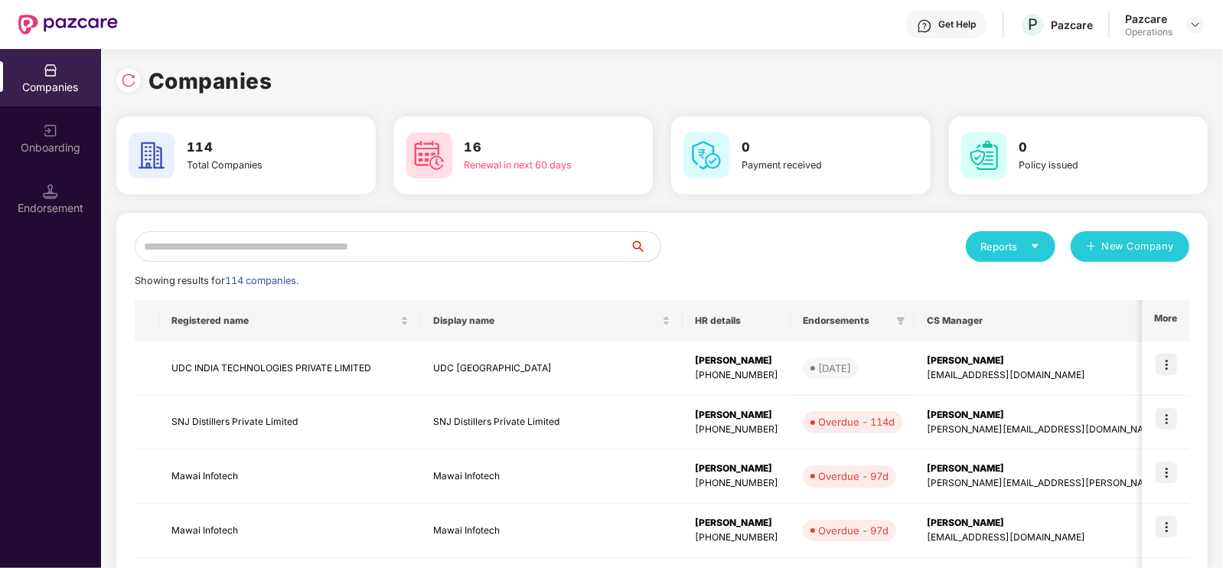
click at [233, 249] on input "text" at bounding box center [382, 246] width 495 height 31
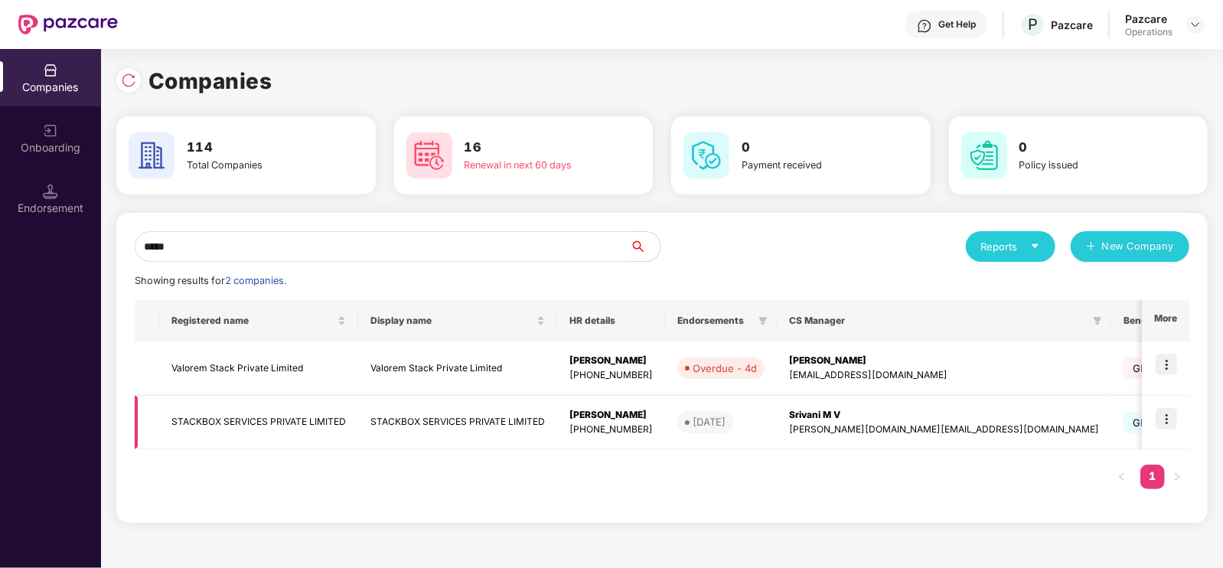
type input "*****"
click at [305, 422] on td "STACKBOX SERVICES PRIVATE LIMITED" at bounding box center [258, 423] width 199 height 54
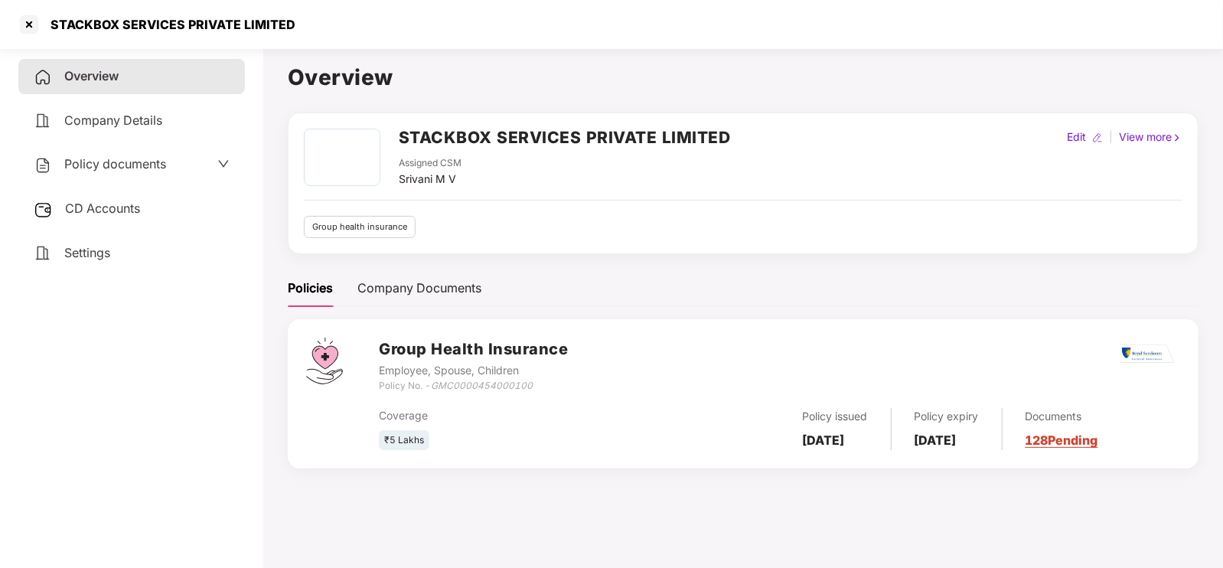
click at [81, 208] on span "CD Accounts" at bounding box center [102, 207] width 75 height 15
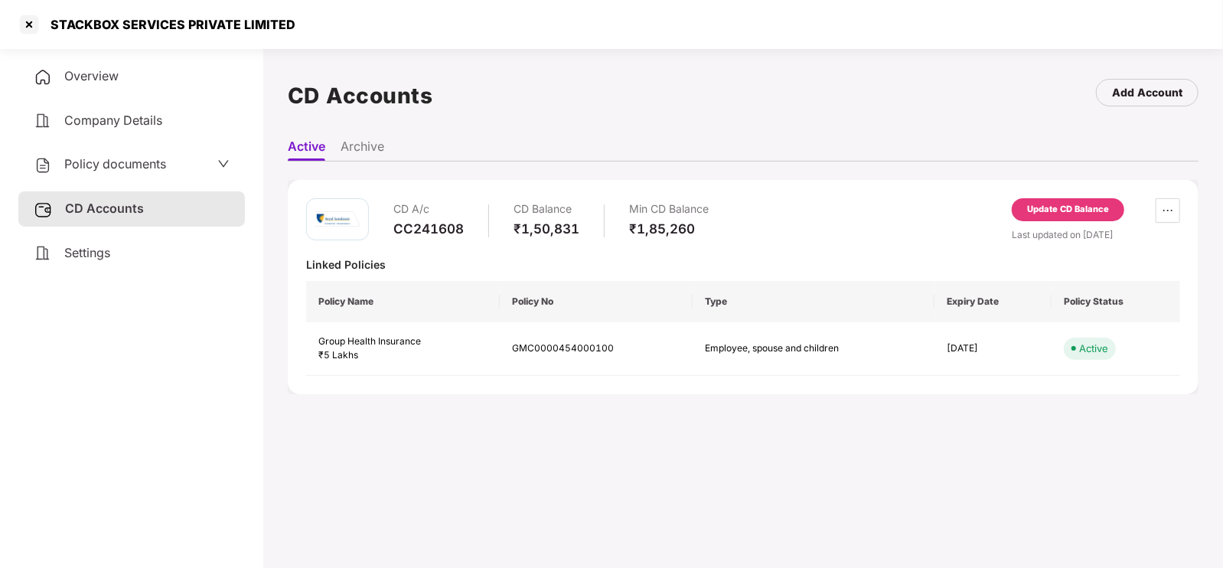
click at [1083, 213] on div "Update CD Balance" at bounding box center [1068, 210] width 82 height 14
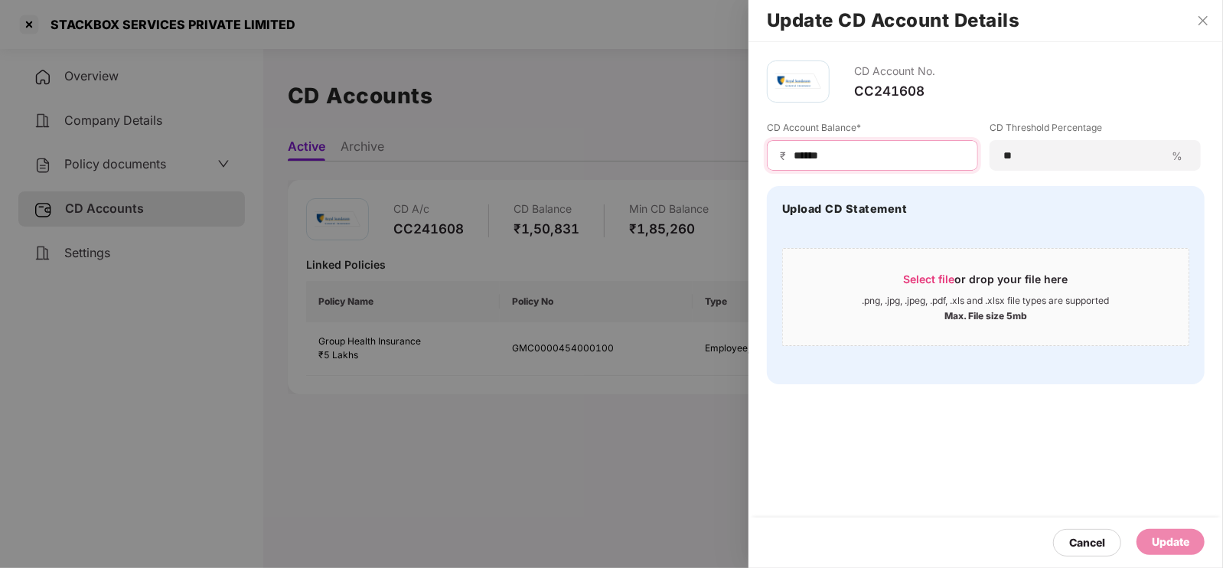
click at [845, 155] on input "******" at bounding box center [878, 156] width 173 height 16
type input "*"
type input "*****"
drag, startPoint x: 1180, startPoint y: 541, endPoint x: 1117, endPoint y: 480, distance: 87.6
click at [1117, 480] on div "CD Account No. CC241608 CD Account Balance* ₹ ***** CD Threshold Percentage ** …" at bounding box center [985, 305] width 474 height 526
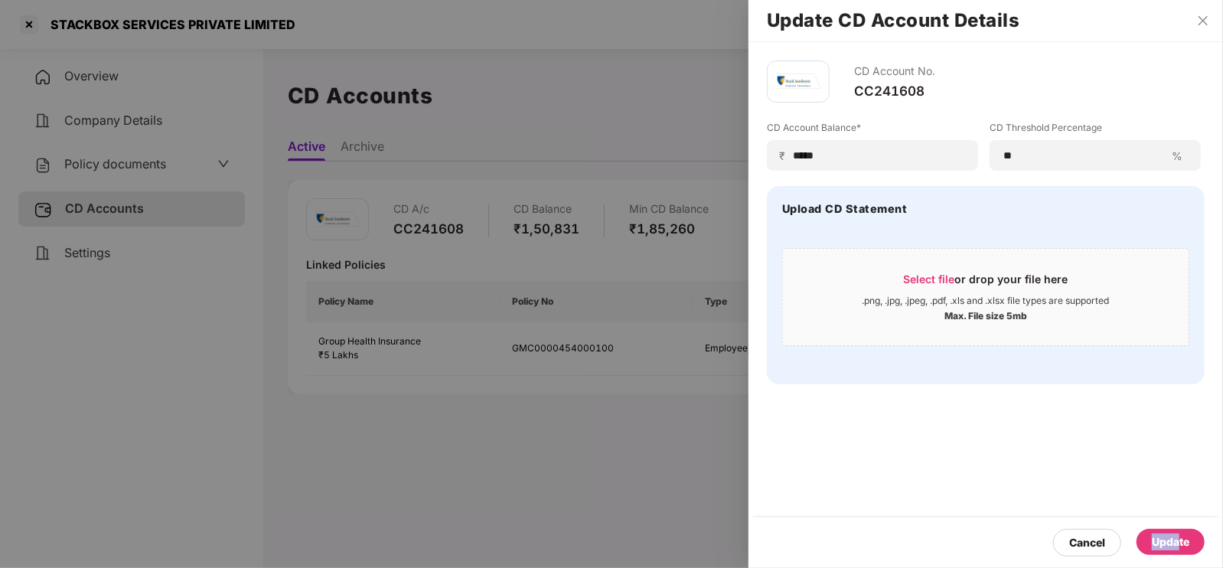
click at [1117, 480] on div "CD Account No. CC241608 CD Account Balance* ₹ ***** CD Threshold Percentage ** …" at bounding box center [985, 305] width 474 height 526
click at [1196, 20] on button "Close" at bounding box center [1202, 21] width 21 height 14
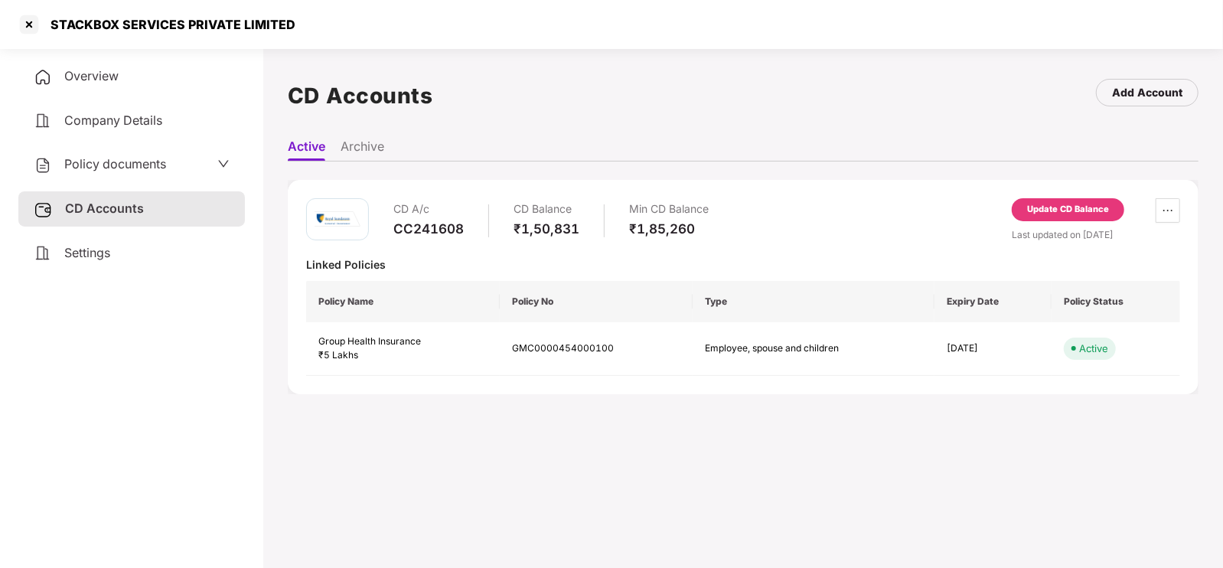
click at [1060, 213] on div "Update CD Balance" at bounding box center [1068, 210] width 82 height 14
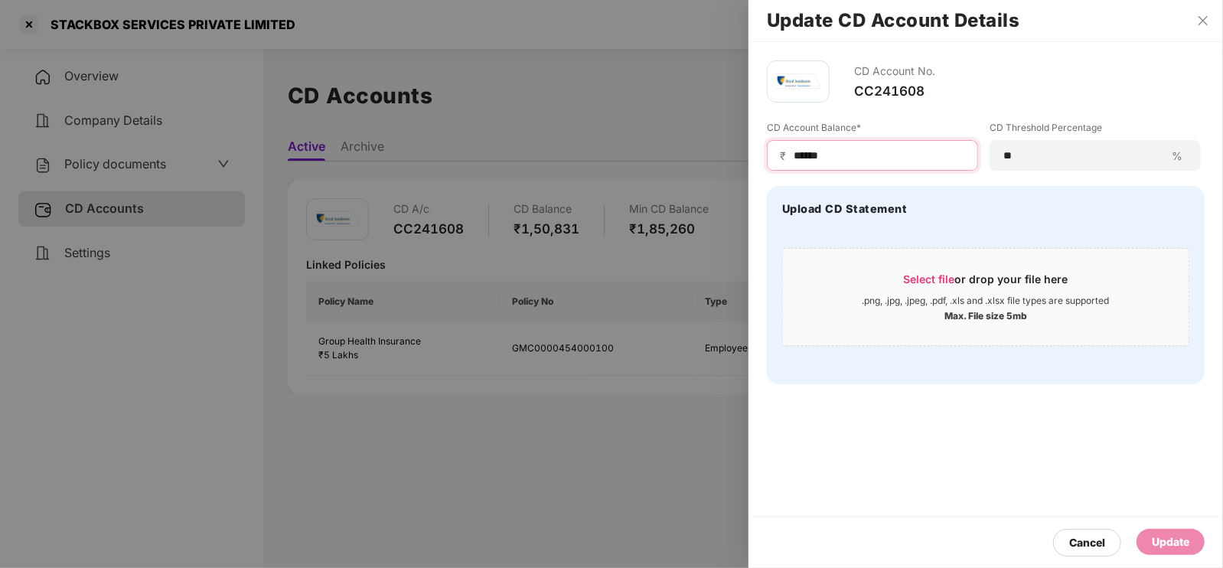
drag, startPoint x: 848, startPoint y: 147, endPoint x: 776, endPoint y: 149, distance: 71.9
click at [776, 149] on div "₹ ******" at bounding box center [872, 155] width 211 height 31
type input "*****"
click at [1183, 546] on div "Update" at bounding box center [1169, 541] width 37 height 17
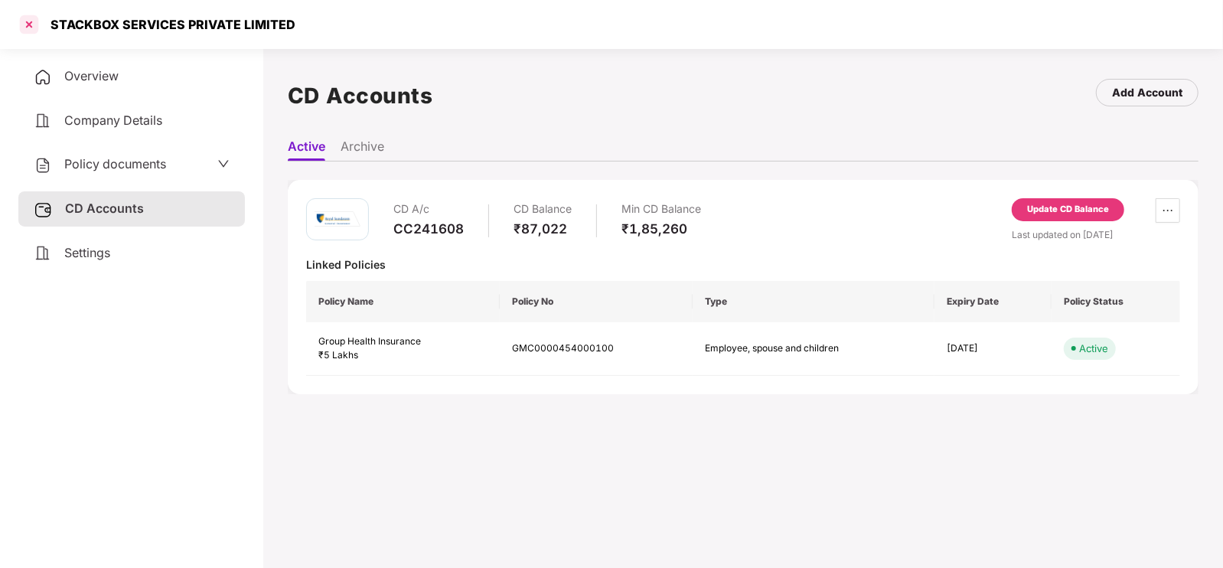
click at [26, 24] on div at bounding box center [29, 24] width 24 height 24
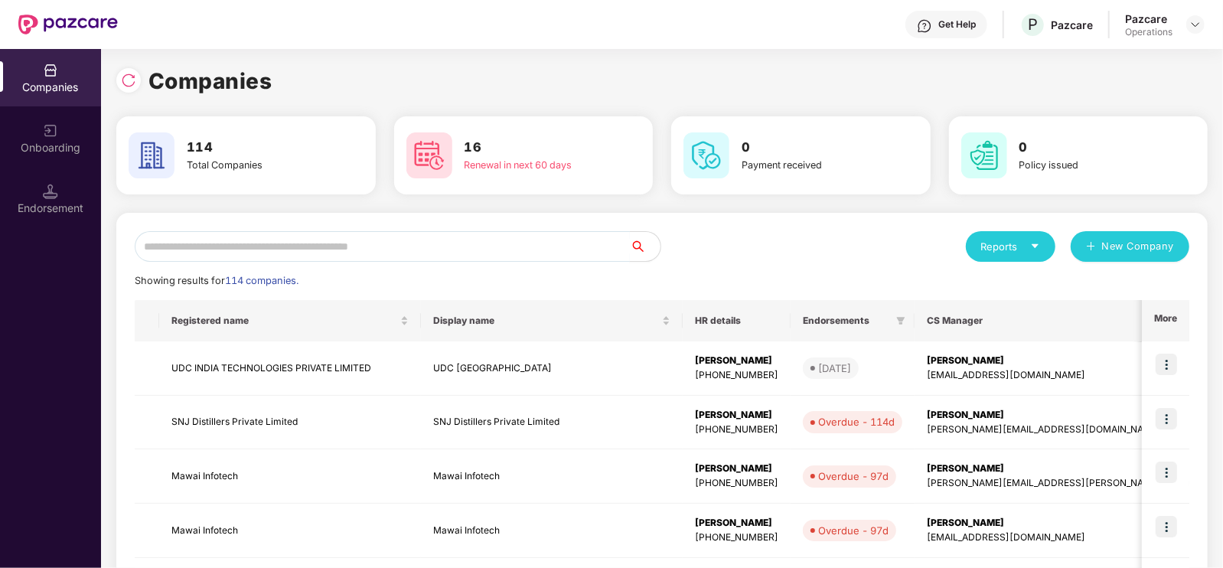
click at [287, 247] on input "text" at bounding box center [382, 246] width 495 height 31
paste input "**********"
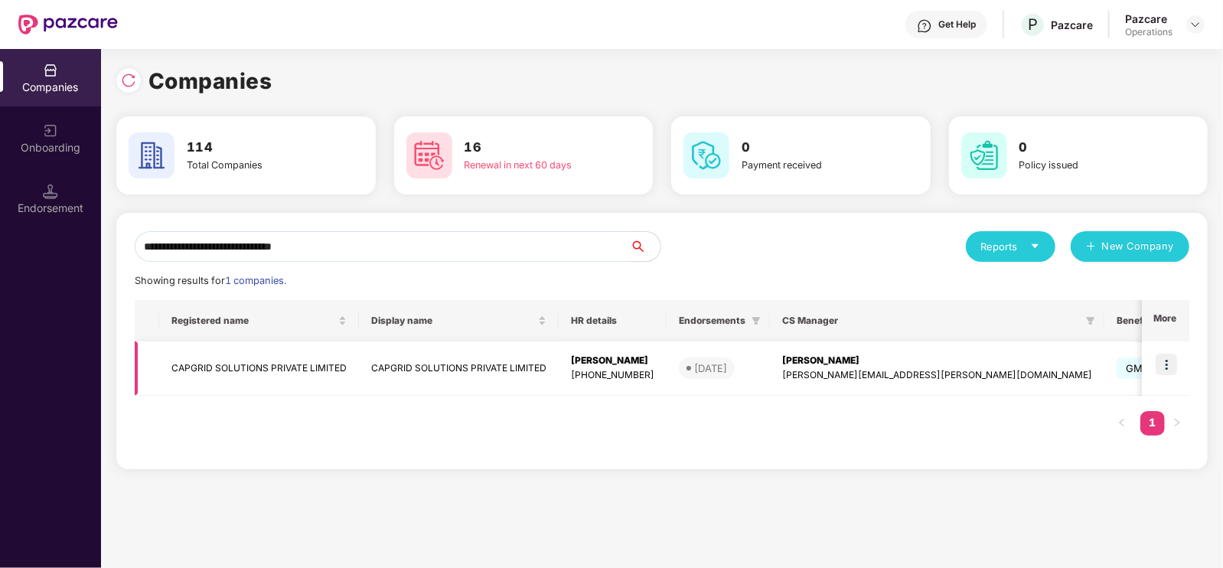
type input "**********"
click at [1166, 369] on img at bounding box center [1165, 363] width 21 height 21
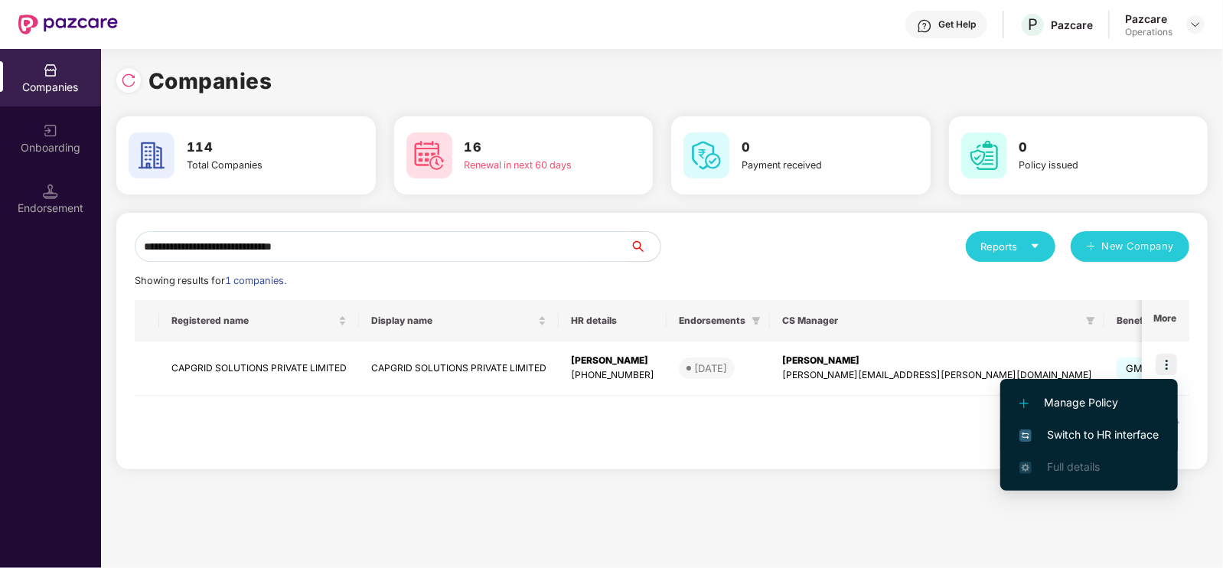
click at [1061, 433] on span "Switch to HR interface" at bounding box center [1088, 434] width 139 height 17
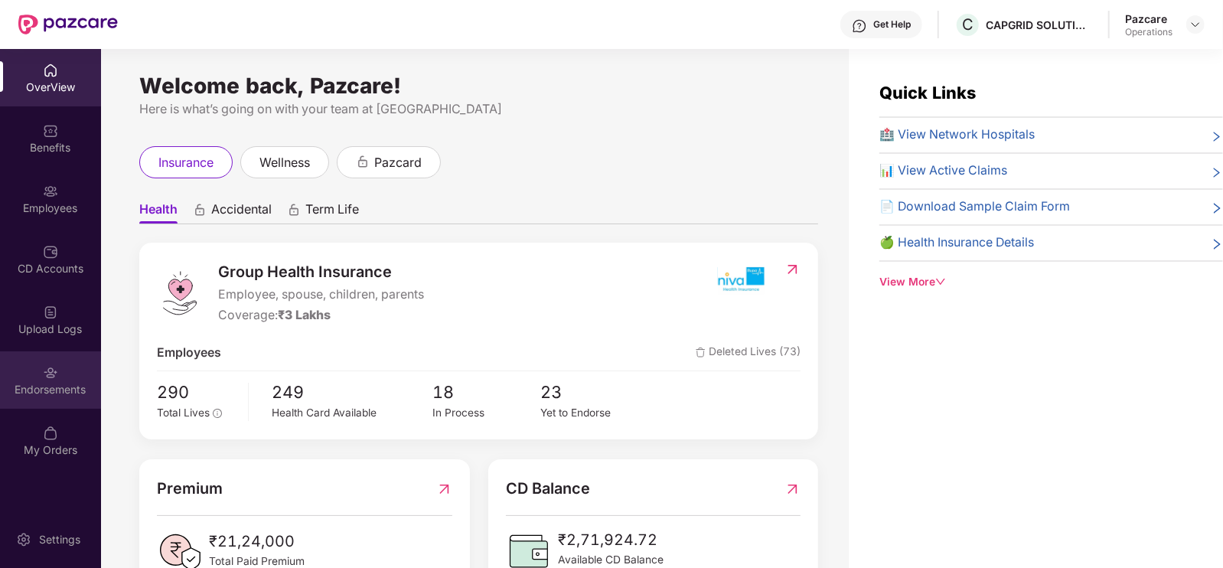
click at [28, 393] on div "Endorsements" at bounding box center [50, 389] width 101 height 15
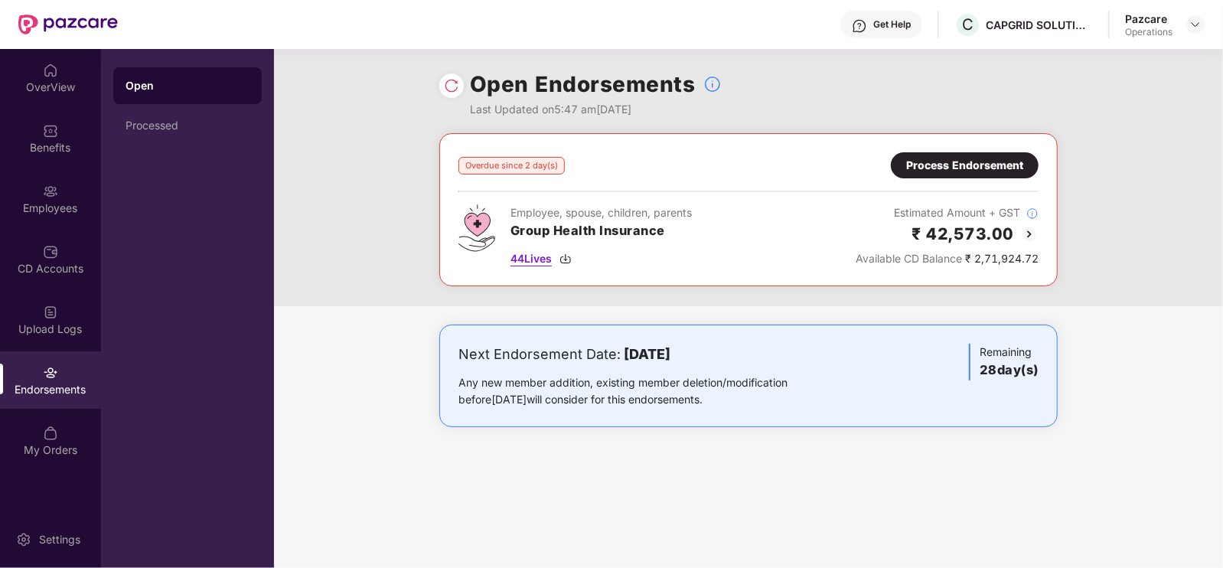
click at [566, 259] on img at bounding box center [565, 258] width 12 height 12
